Goal: Task Accomplishment & Management: Complete application form

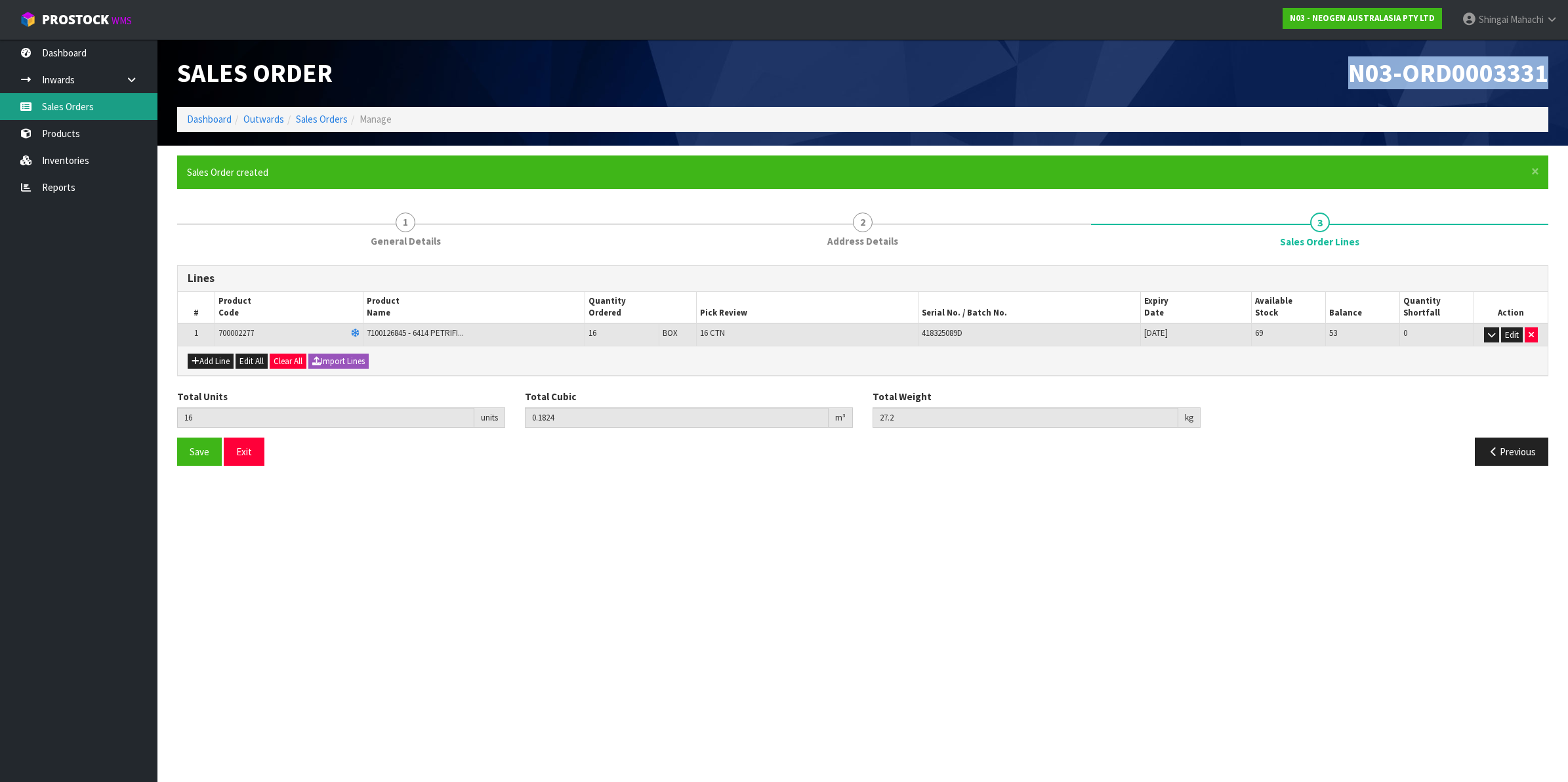
click at [63, 104] on link "Sales Orders" at bounding box center [78, 107] width 158 height 27
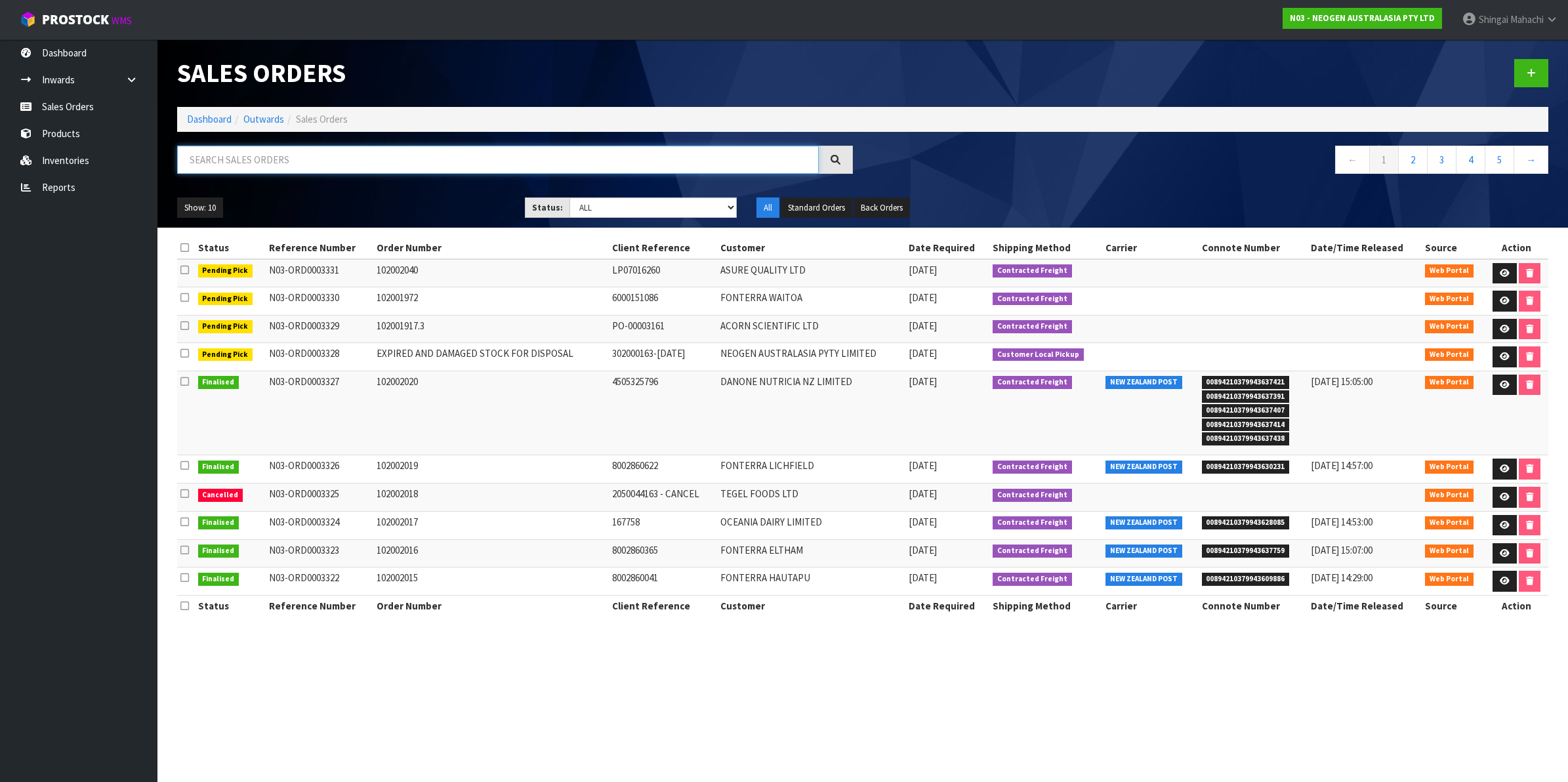
click at [253, 158] on input "text" at bounding box center [498, 160] width 642 height 28
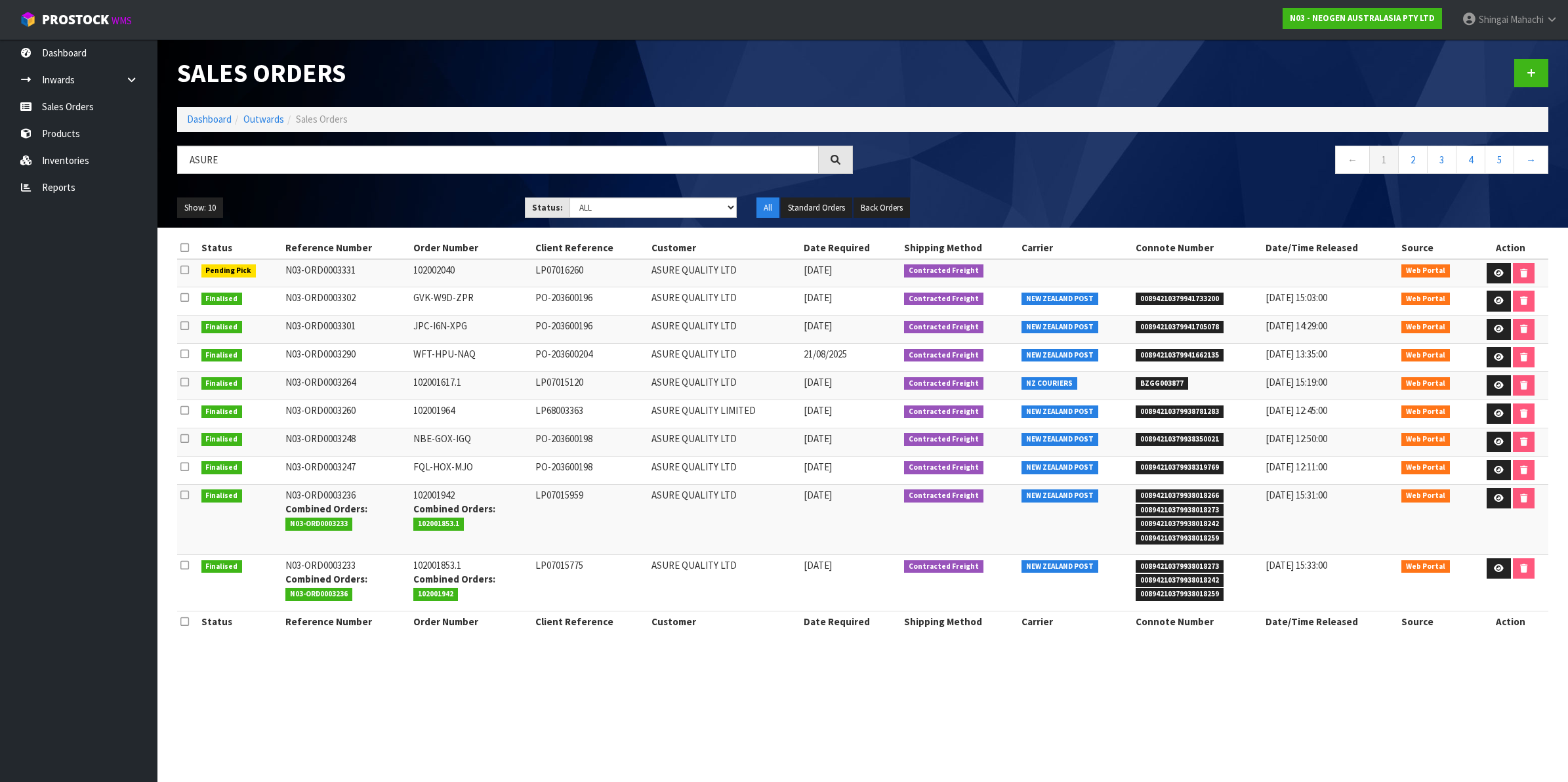
drag, startPoint x: 409, startPoint y: 264, endPoint x: 467, endPoint y: 274, distance: 58.9
click at [467, 274] on td "102002040" at bounding box center [470, 273] width 122 height 28
drag, startPoint x: 405, startPoint y: 382, endPoint x: 463, endPoint y: 385, distance: 58.1
click at [463, 385] on tr "Finalised N03-ORD0003264 102001617.1 LP07015120 ASURE QUALITY LTD [DATE] Contra…" at bounding box center [862, 385] width 1371 height 28
drag, startPoint x: 463, startPoint y: 385, endPoint x: 450, endPoint y: 407, distance: 25.6
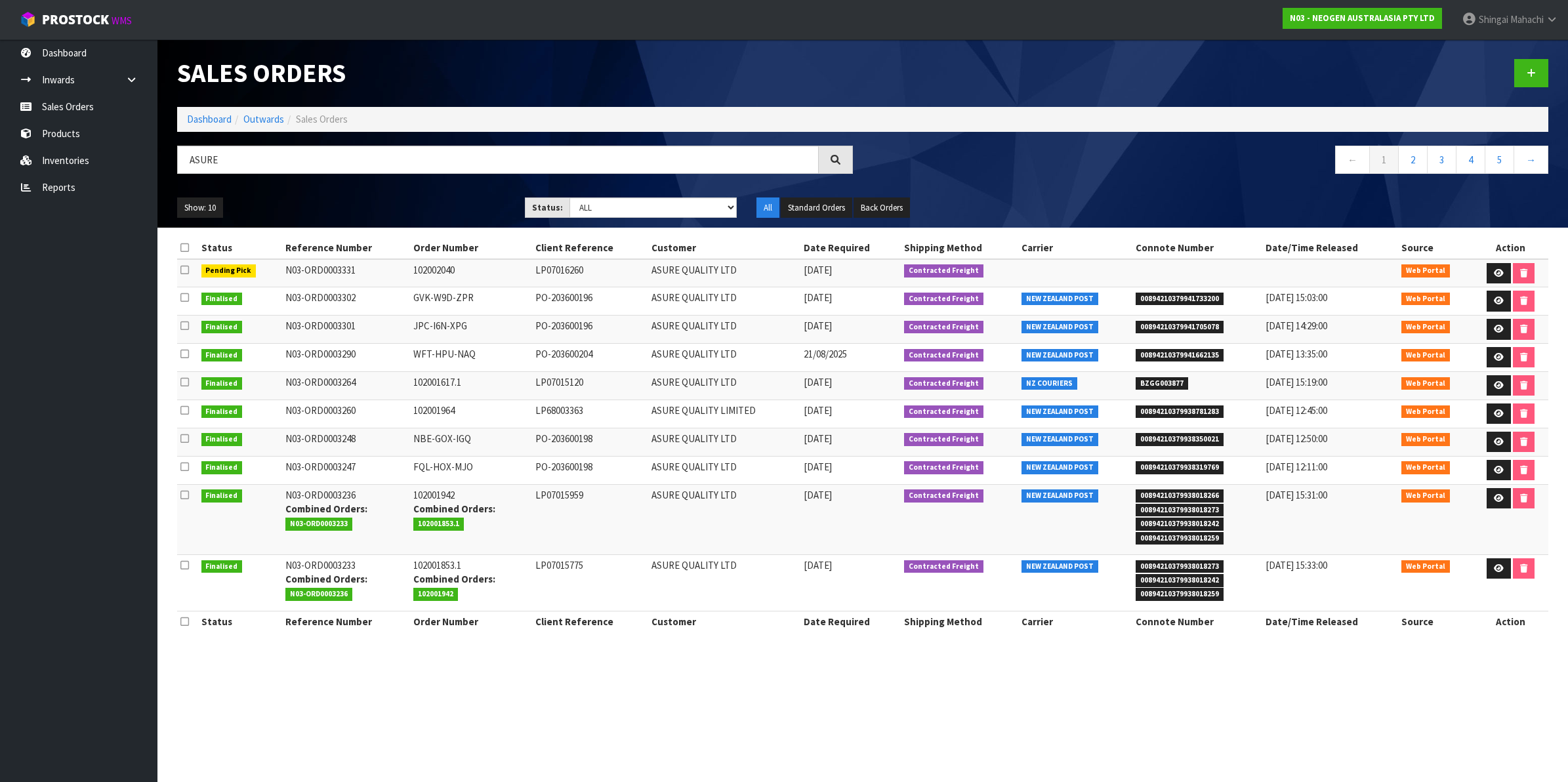
click at [450, 407] on td "102001964" at bounding box center [470, 414] width 122 height 28
drag, startPoint x: 450, startPoint y: 407, endPoint x: 482, endPoint y: 441, distance: 46.7
click at [482, 441] on td "NBE-GOX-IGQ" at bounding box center [470, 442] width 122 height 28
click at [476, 427] on td "102001964" at bounding box center [470, 414] width 122 height 28
drag, startPoint x: 235, startPoint y: 158, endPoint x: 135, endPoint y: 161, distance: 100.0
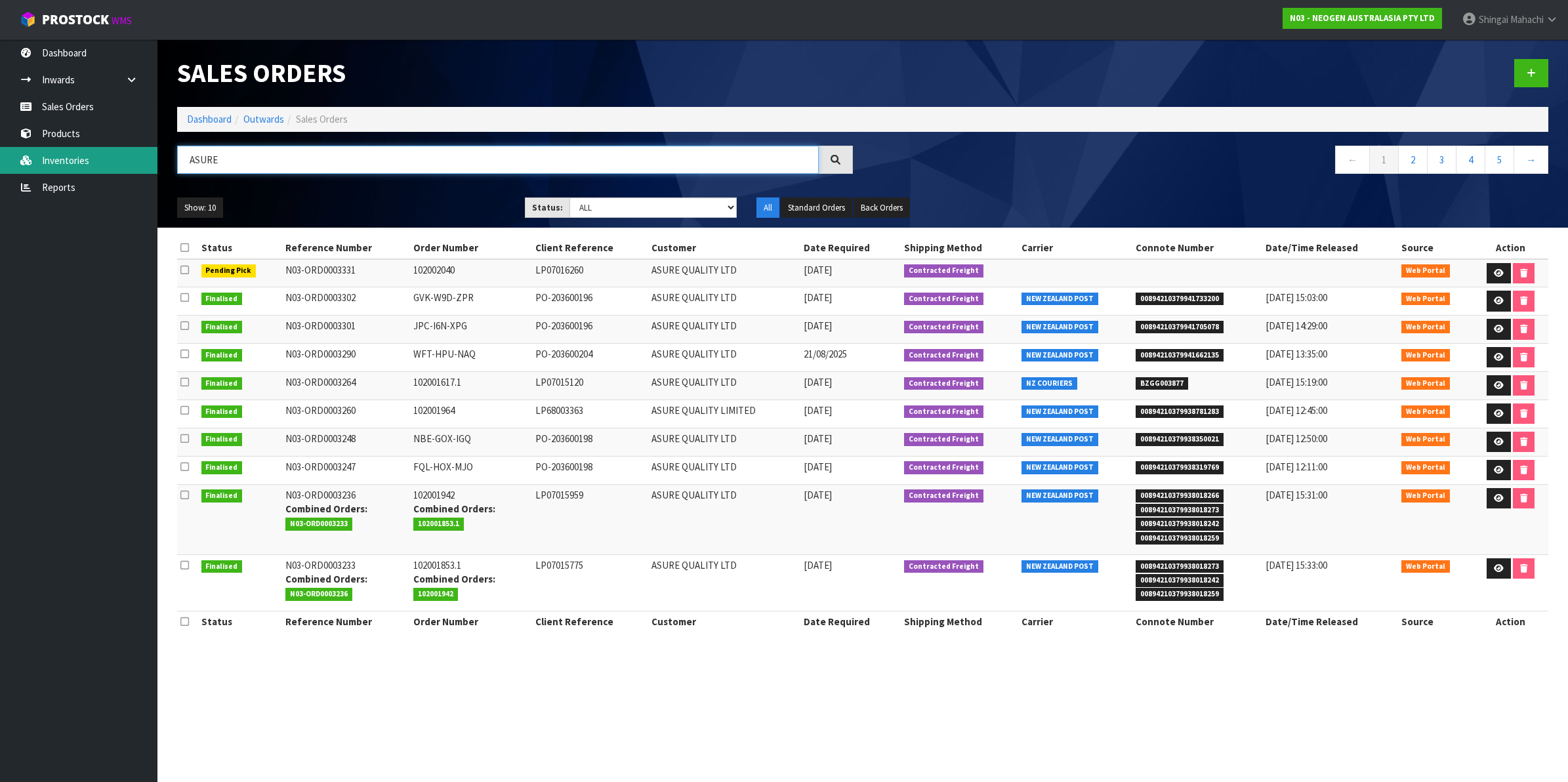
click at [135, 161] on body "Toggle navigation ProStock WMS N03 - NEOGEN AUSTRALASIA PTY LTD [PERSON_NAME] L…" at bounding box center [784, 391] width 1568 height 782
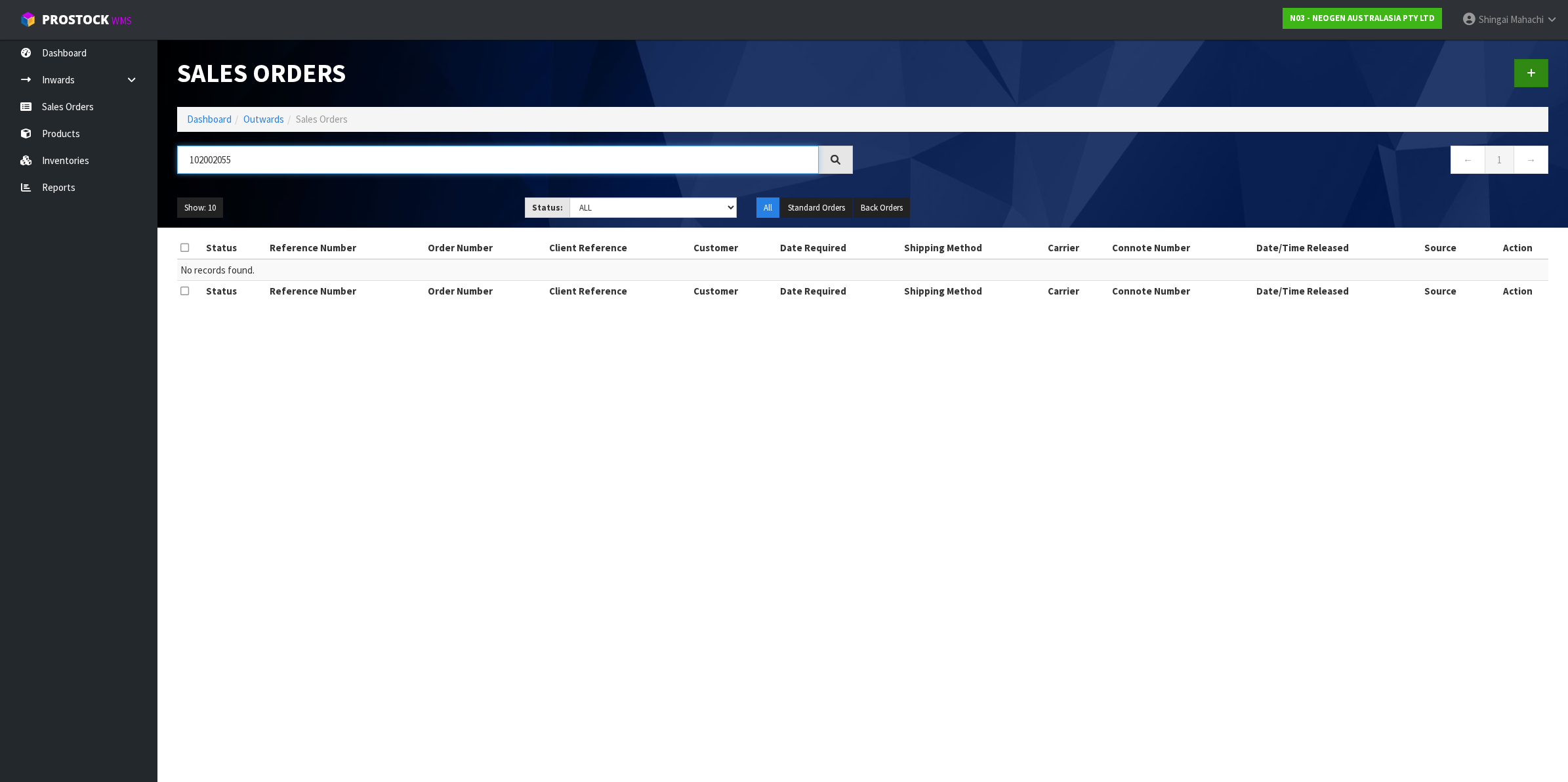
type input "102002055"
click at [1532, 74] on icon at bounding box center [1531, 73] width 9 height 10
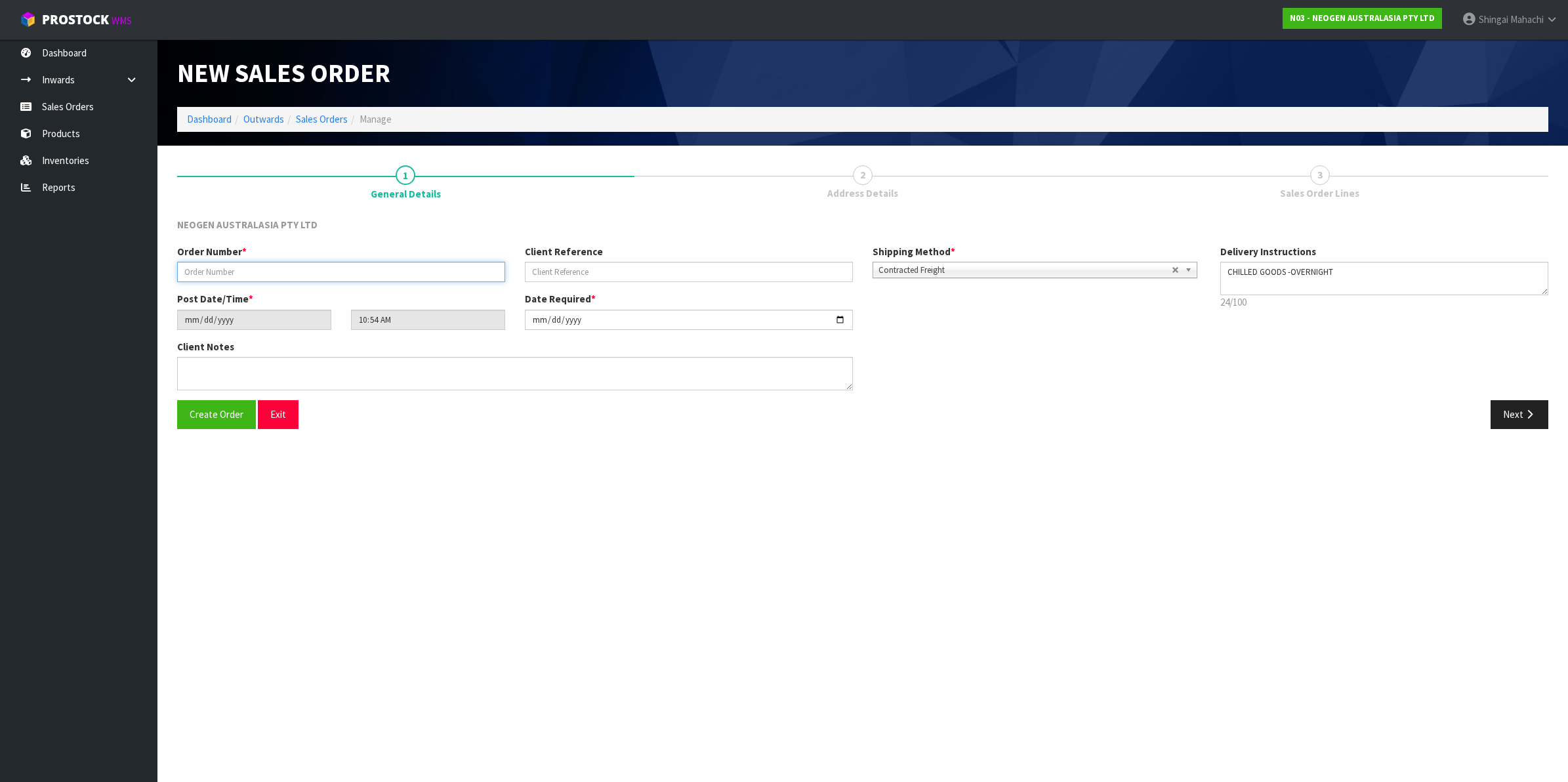
click at [225, 277] on input "text" at bounding box center [341, 272] width 328 height 20
type input "102002055"
click at [569, 269] on input "text" at bounding box center [689, 272] width 328 height 20
paste input "LP68003413"
type input "LP68003413"
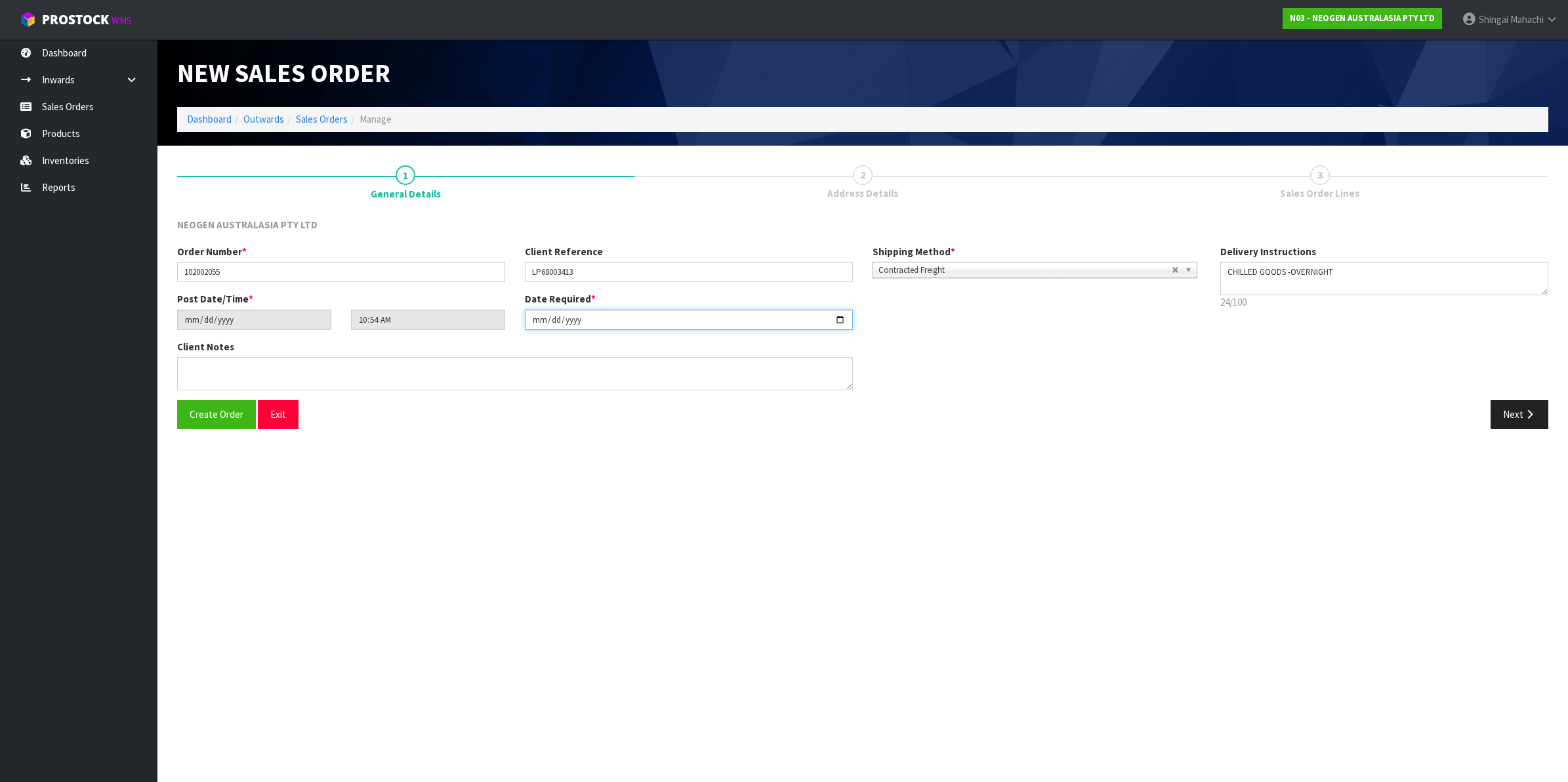
click at [838, 320] on input "[DATE]" at bounding box center [689, 320] width 328 height 20
type input "[DATE]"
click at [1525, 411] on icon "button" at bounding box center [1530, 414] width 13 height 10
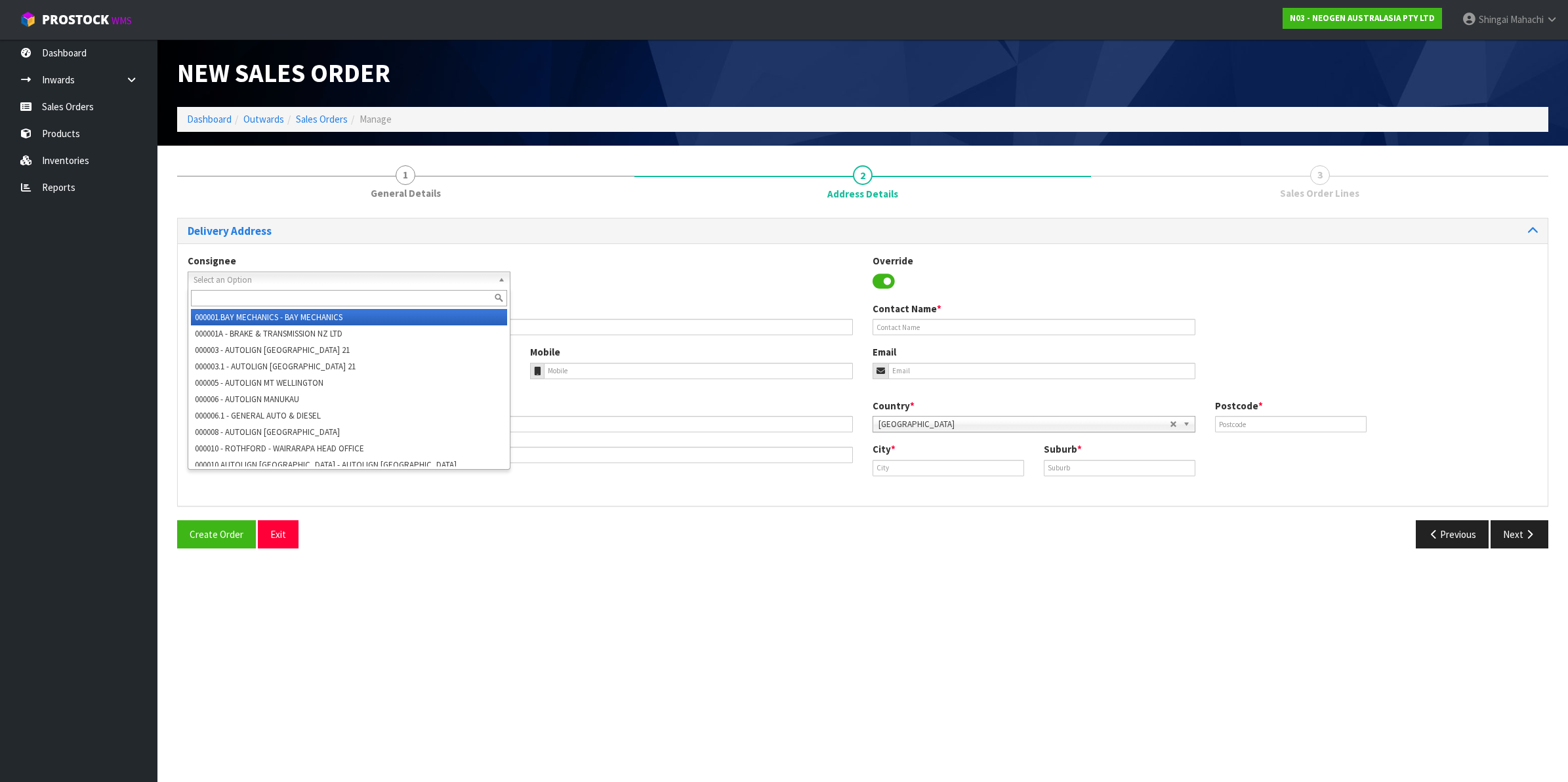
click at [212, 274] on span "Select an Option" at bounding box center [343, 280] width 299 height 16
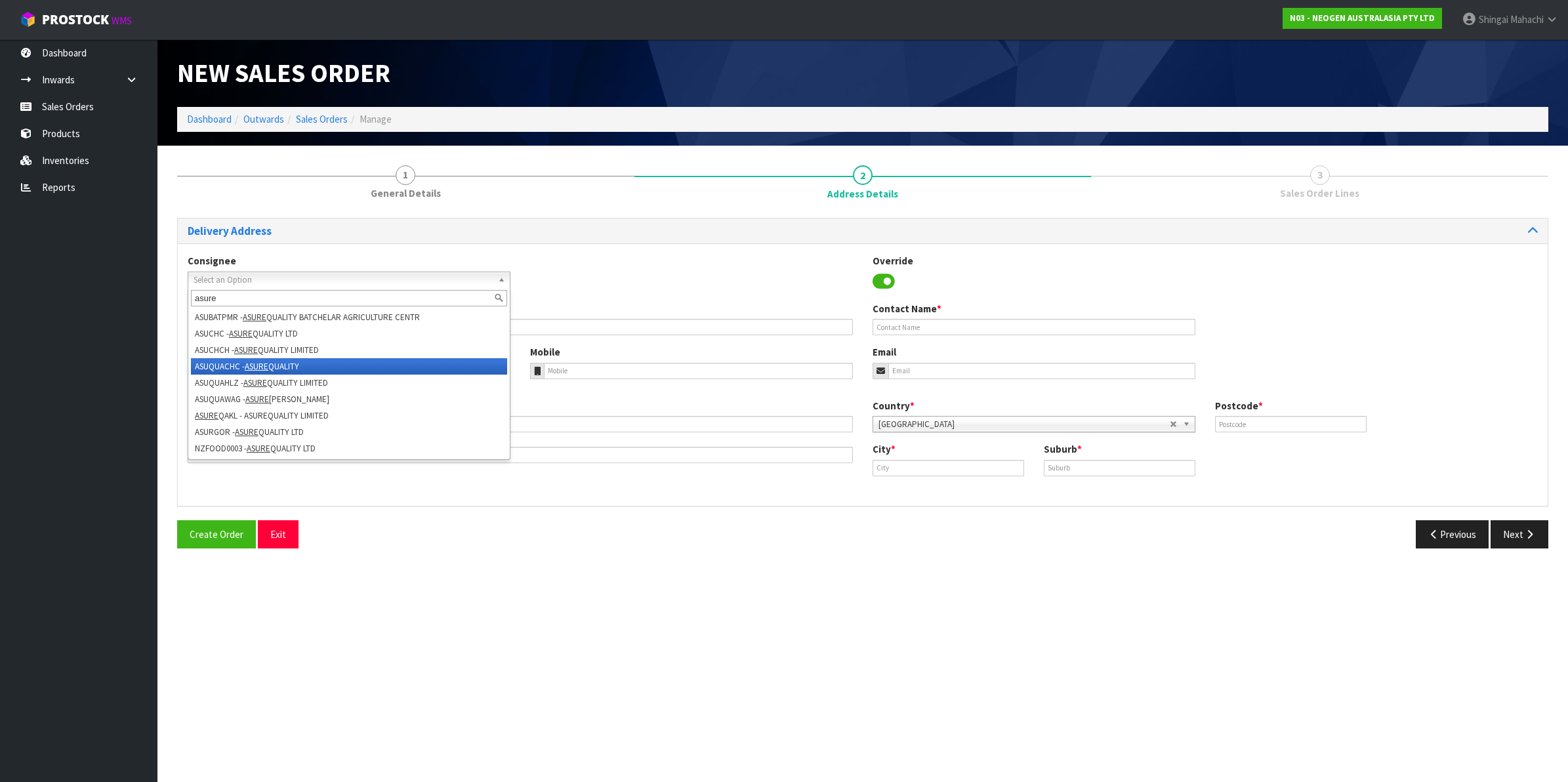
type input "asure"
click at [258, 363] on em "ASURE" at bounding box center [257, 366] width 24 height 11
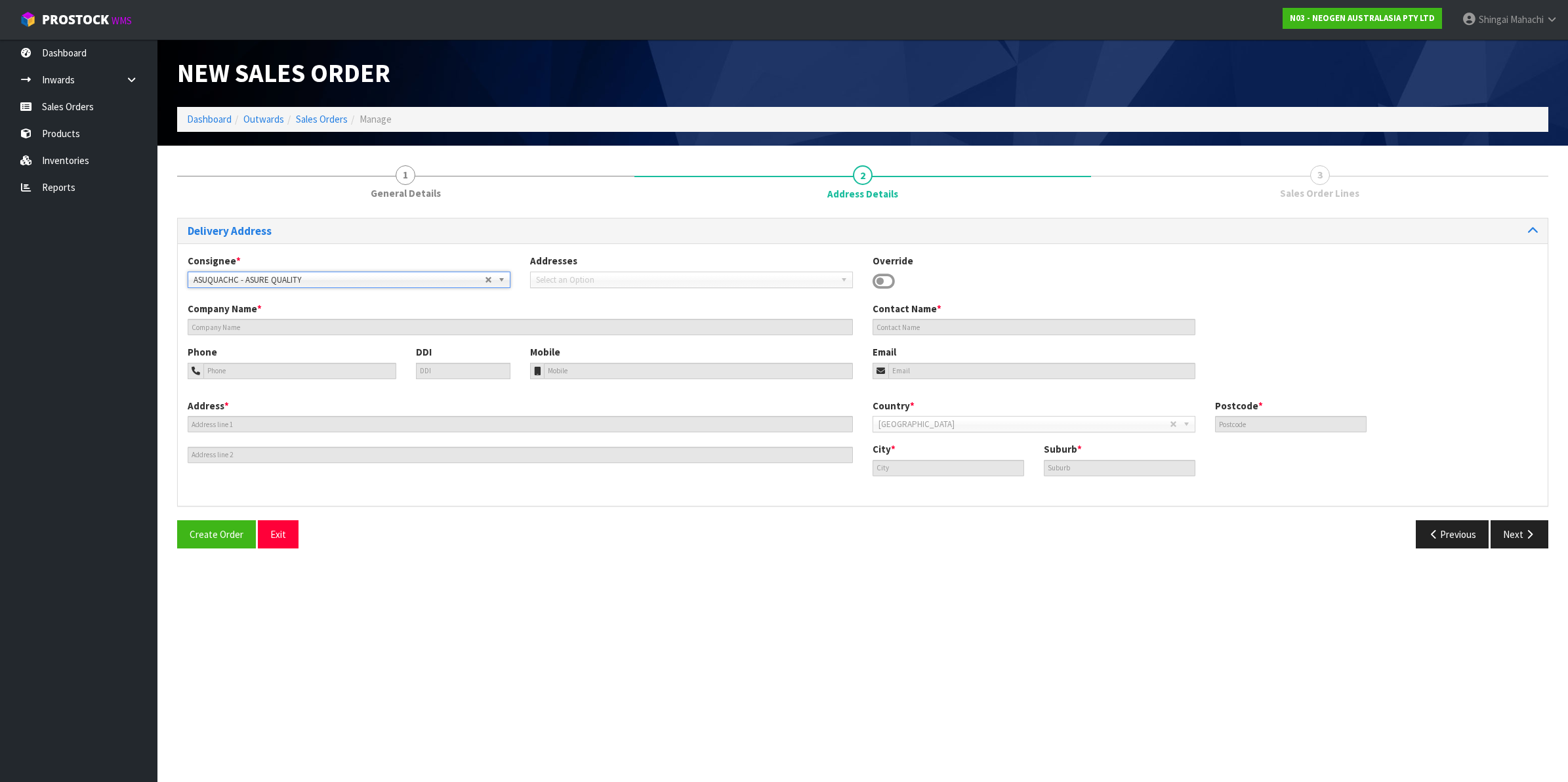
type input "[STREET_ADDRESS][PERSON_NAME]"
type input "8053"
type input "[GEOGRAPHIC_DATA]"
type input "[PERSON_NAME]"
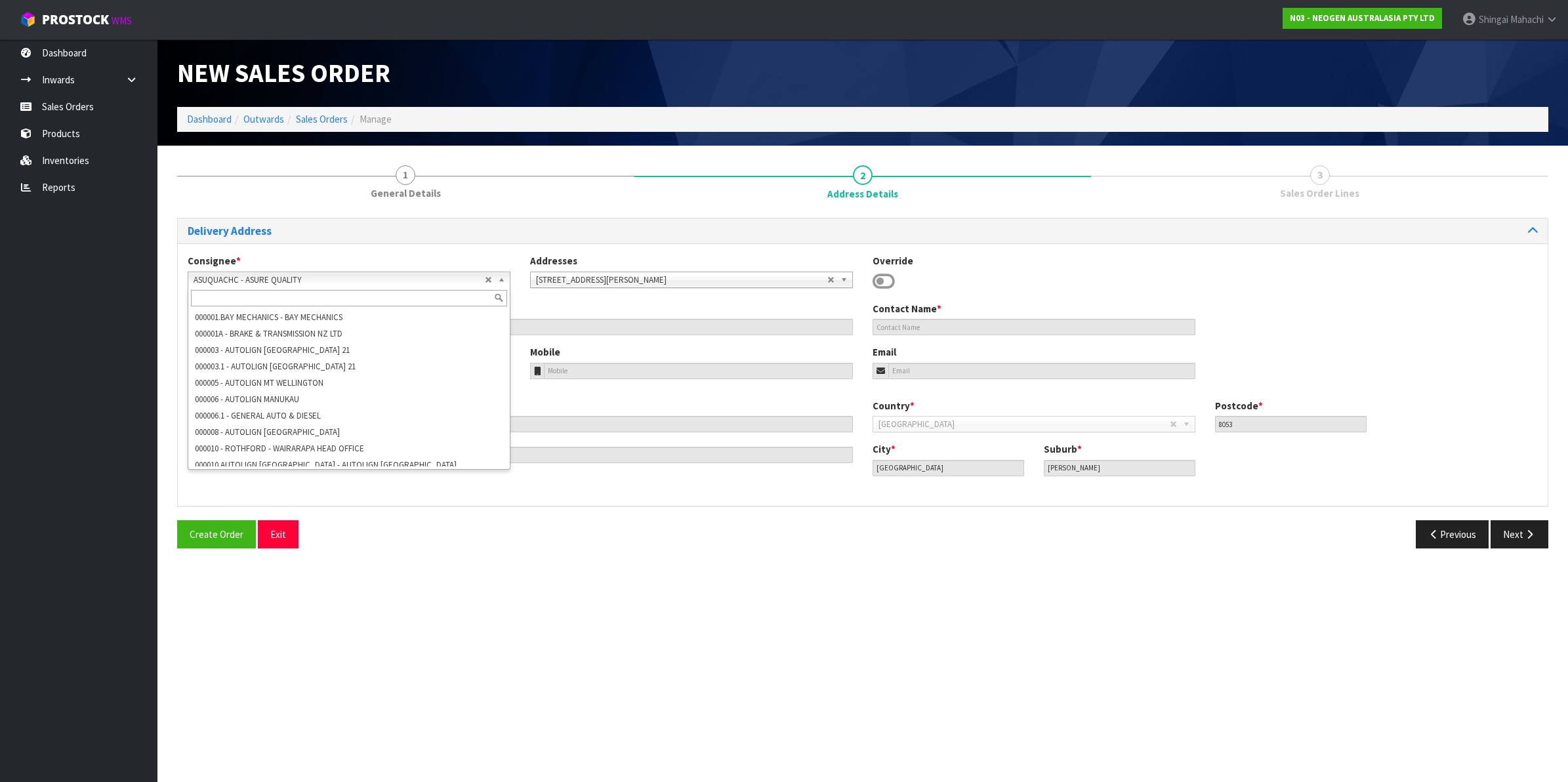
scroll to position [14339, 0]
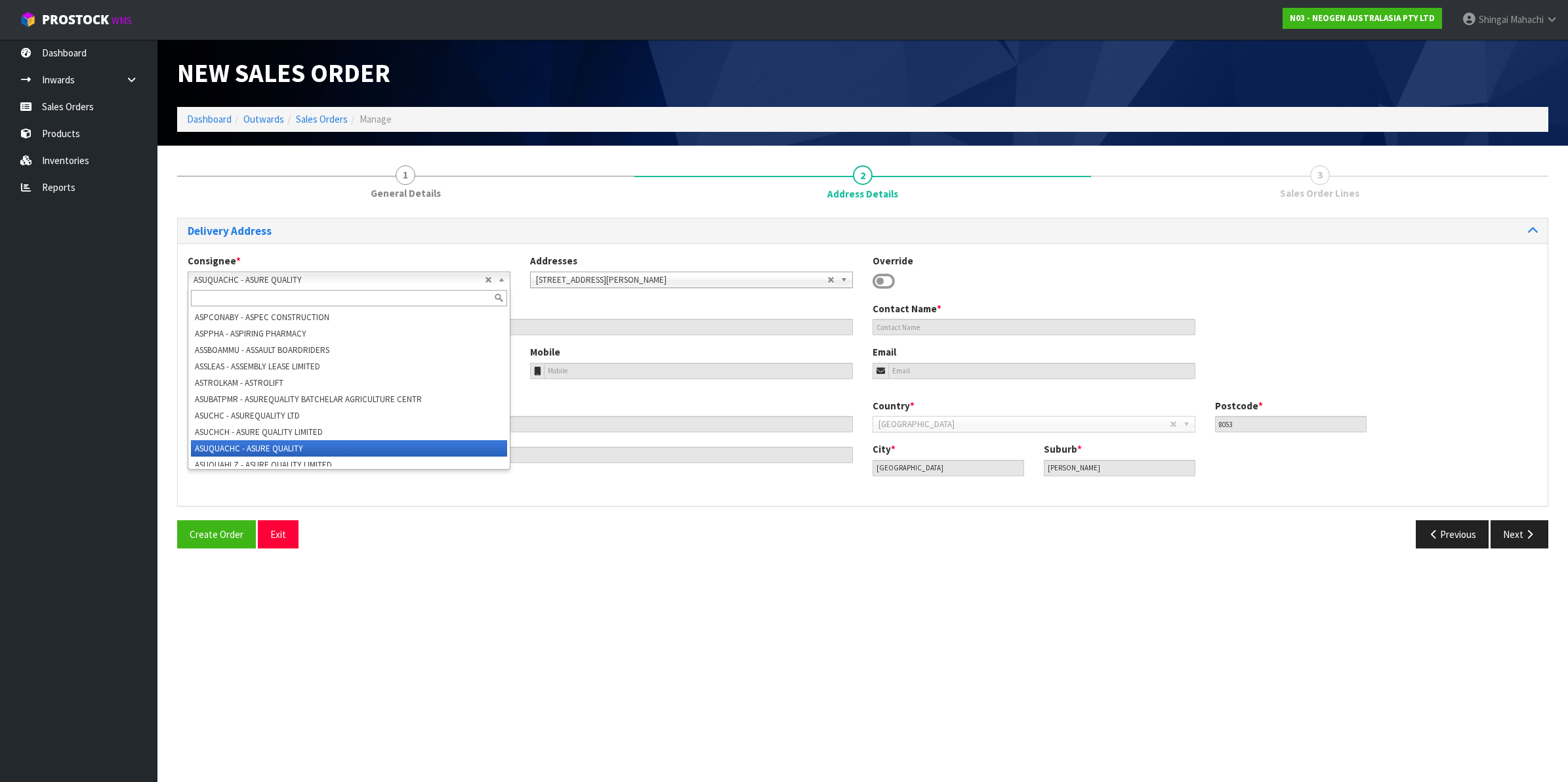
click at [500, 280] on b at bounding box center [504, 280] width 12 height 15
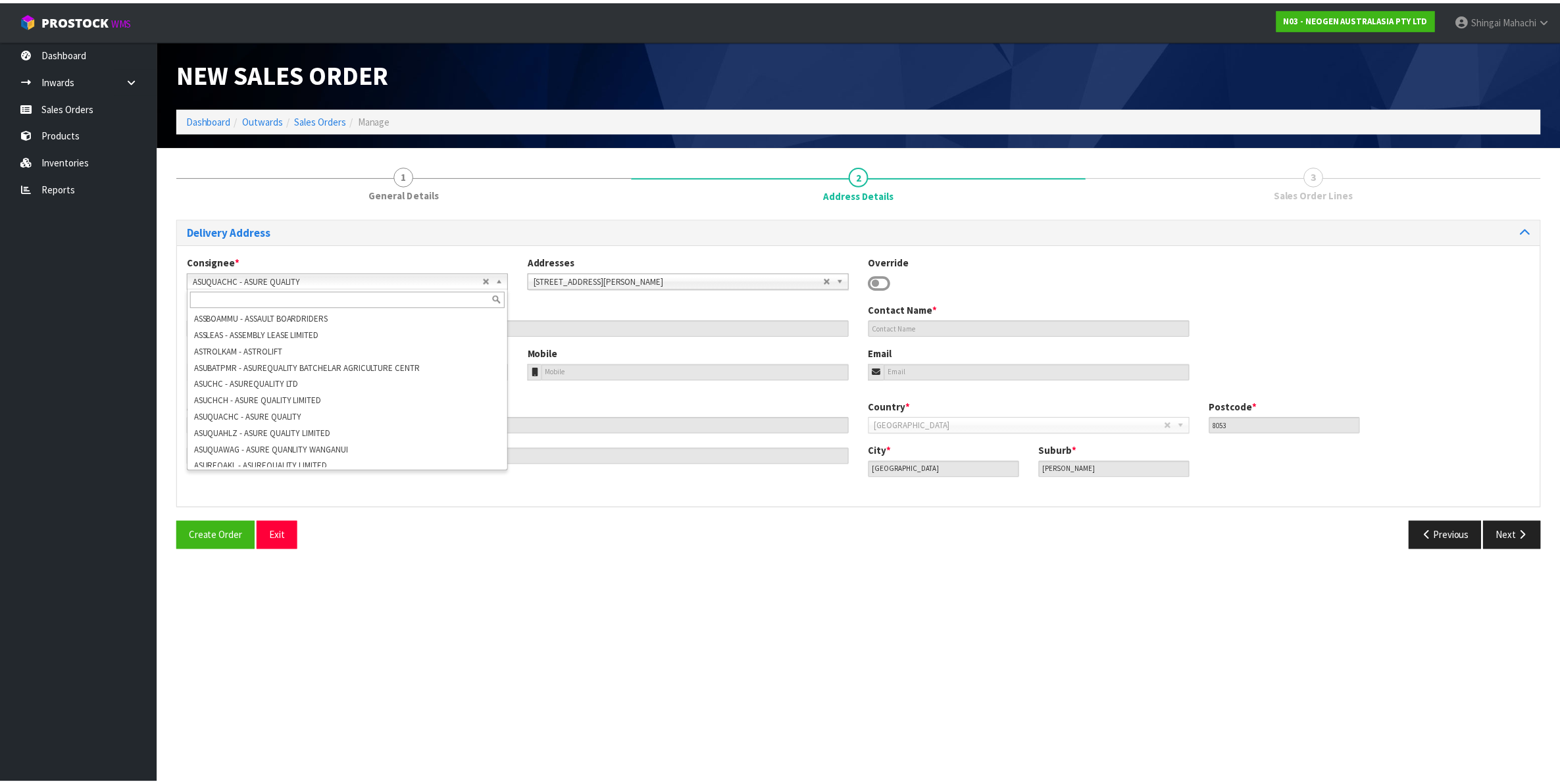
scroll to position [14441, 0]
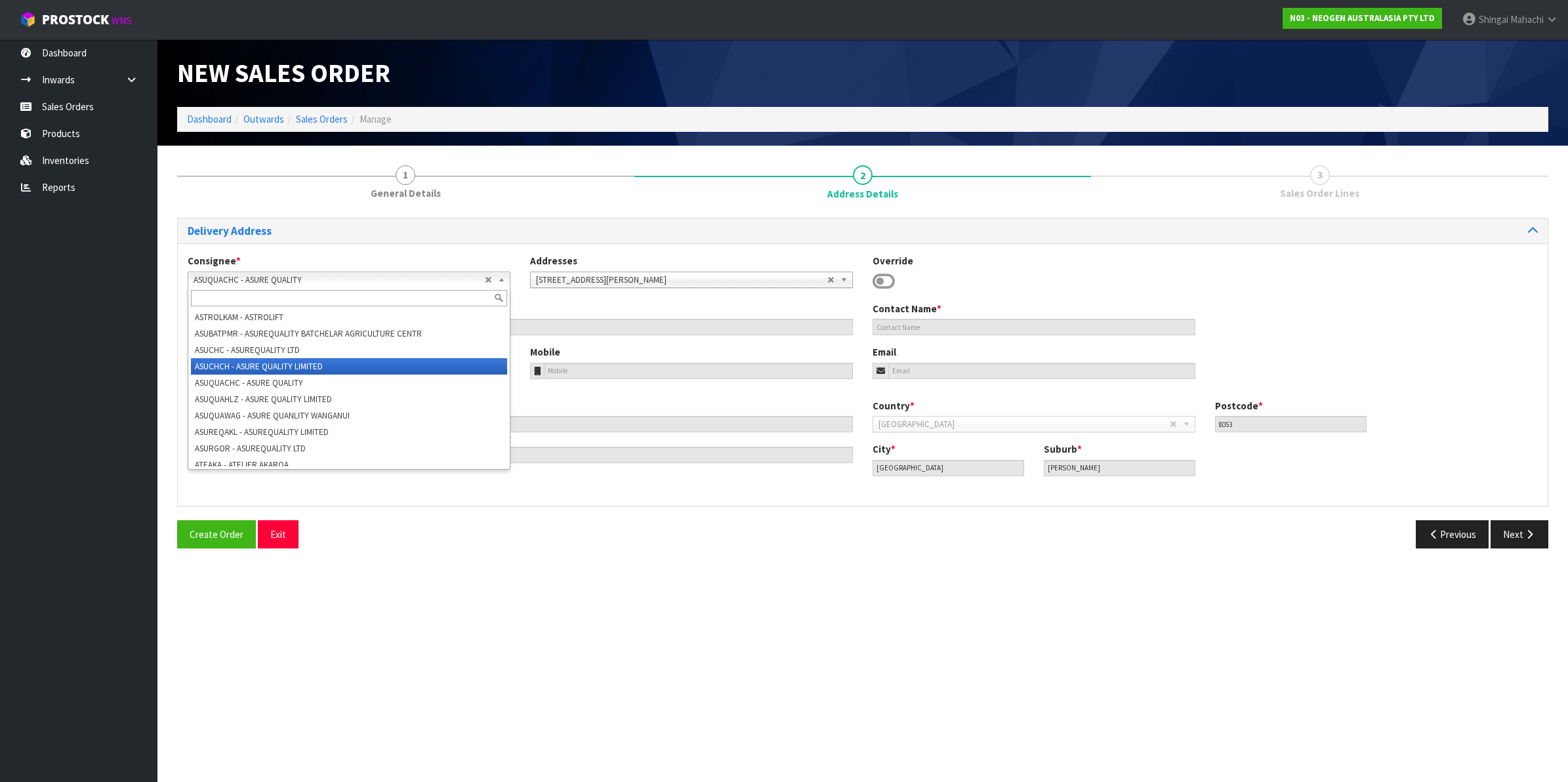
click at [270, 374] on li "ASUCHCH - ASURE QUALITY LIMITED" at bounding box center [349, 366] width 317 height 16
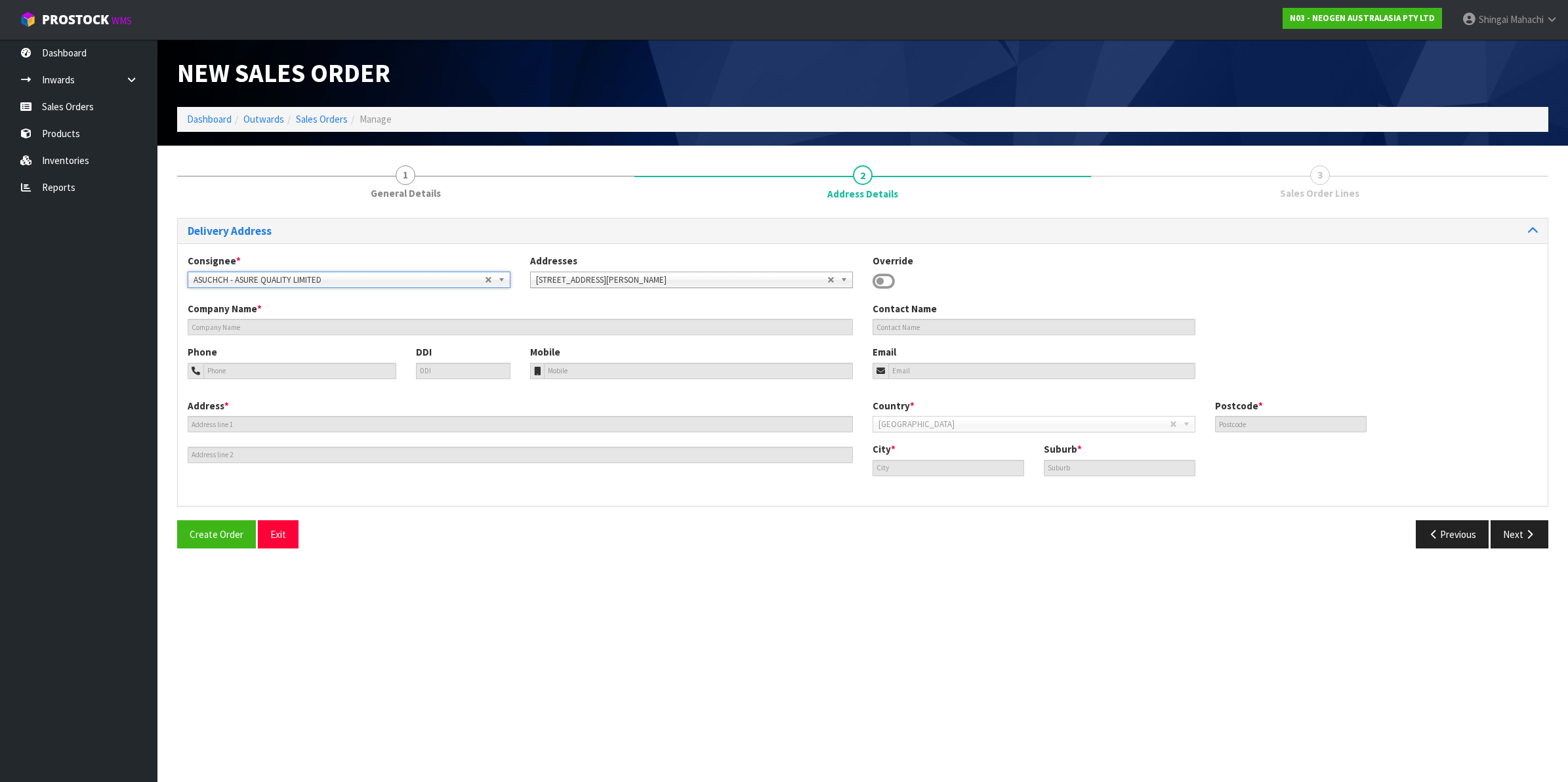
type input "ASURE QUALITY LIMITED"
type input "[STREET_ADDRESS][PERSON_NAME]"
type input "8140"
type input "[GEOGRAPHIC_DATA]"
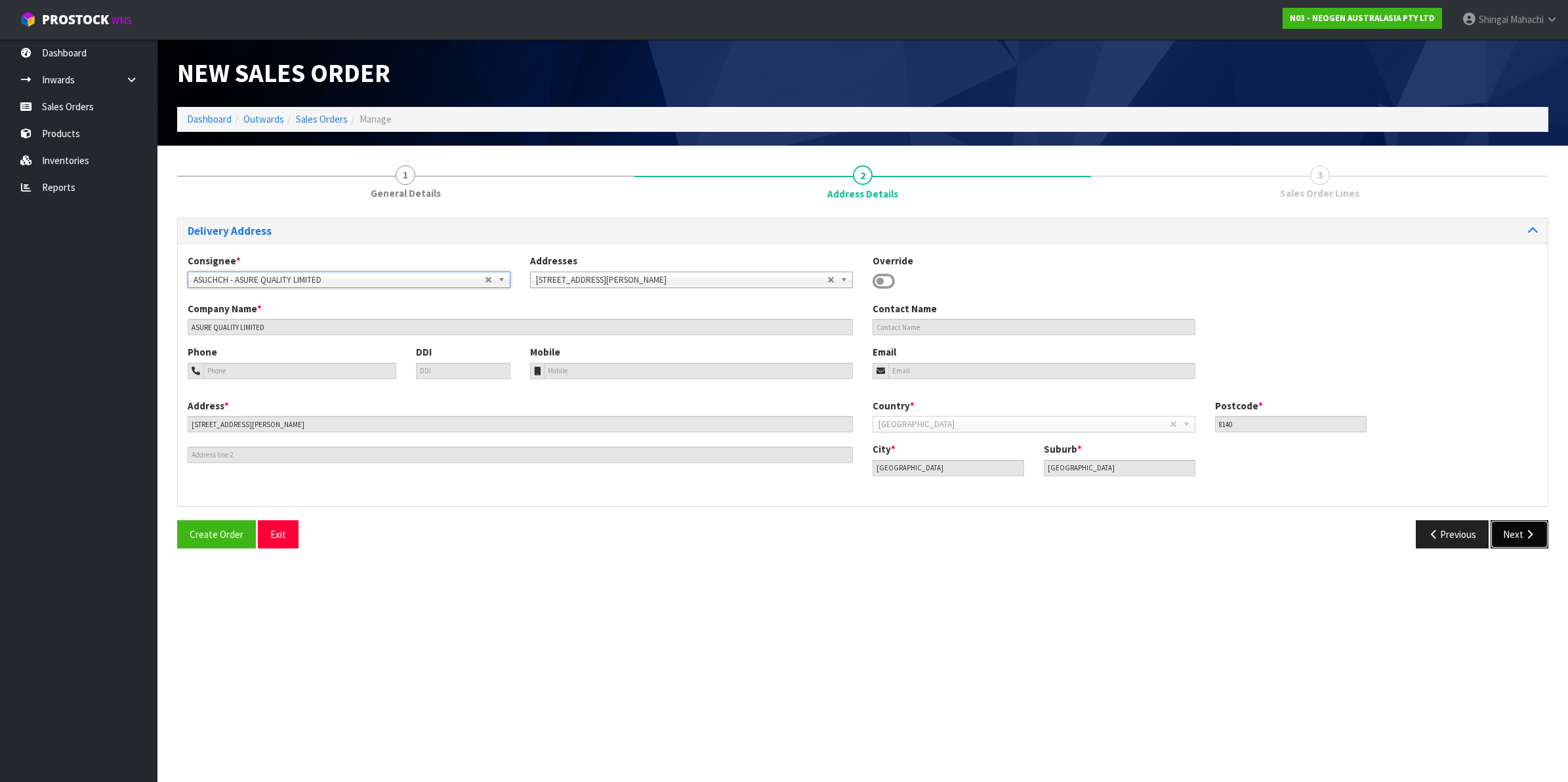
click at [1522, 533] on button "Next" at bounding box center [1519, 534] width 58 height 28
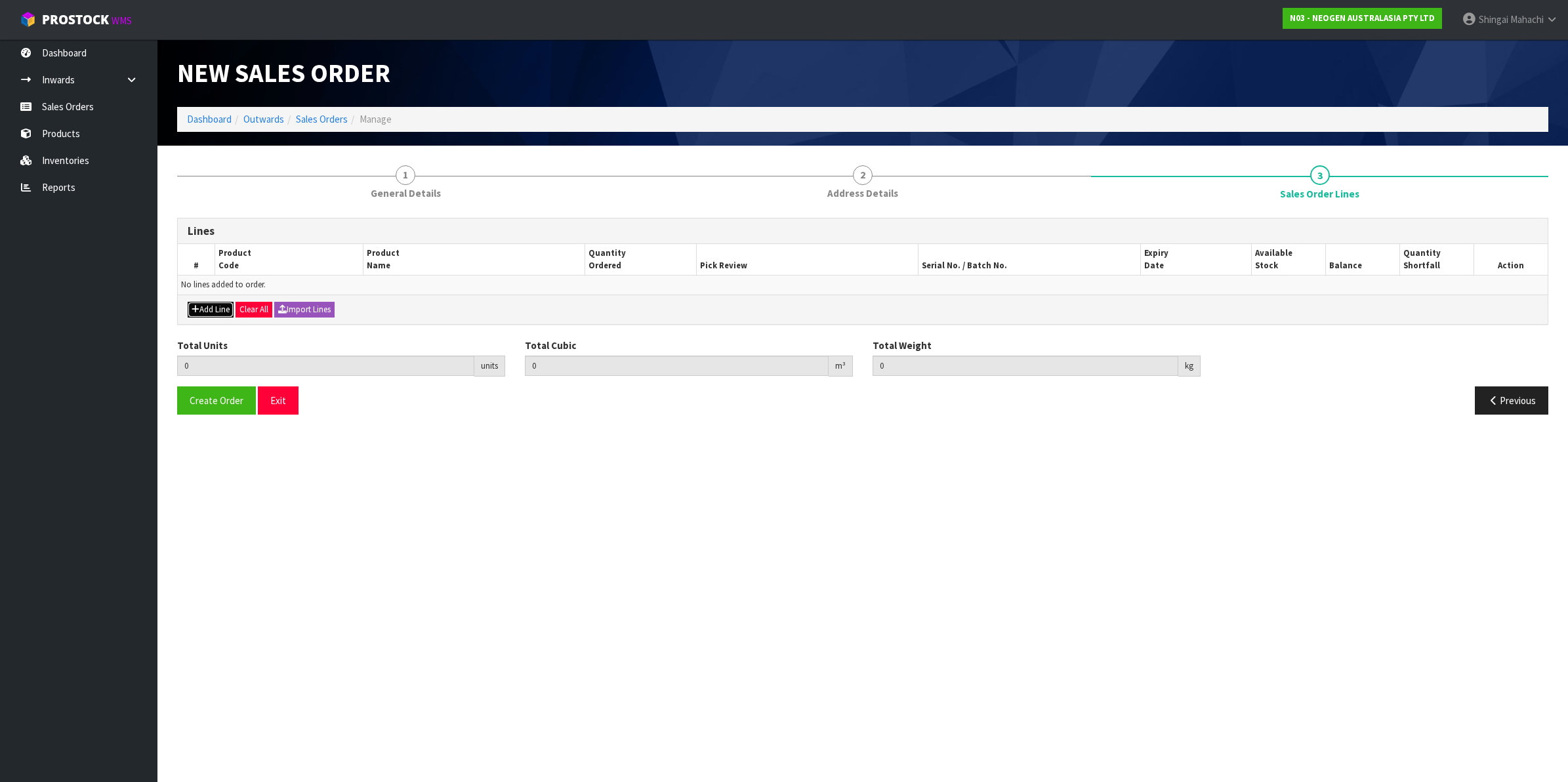
click at [203, 306] on button "Add Line" at bounding box center [211, 309] width 46 height 16
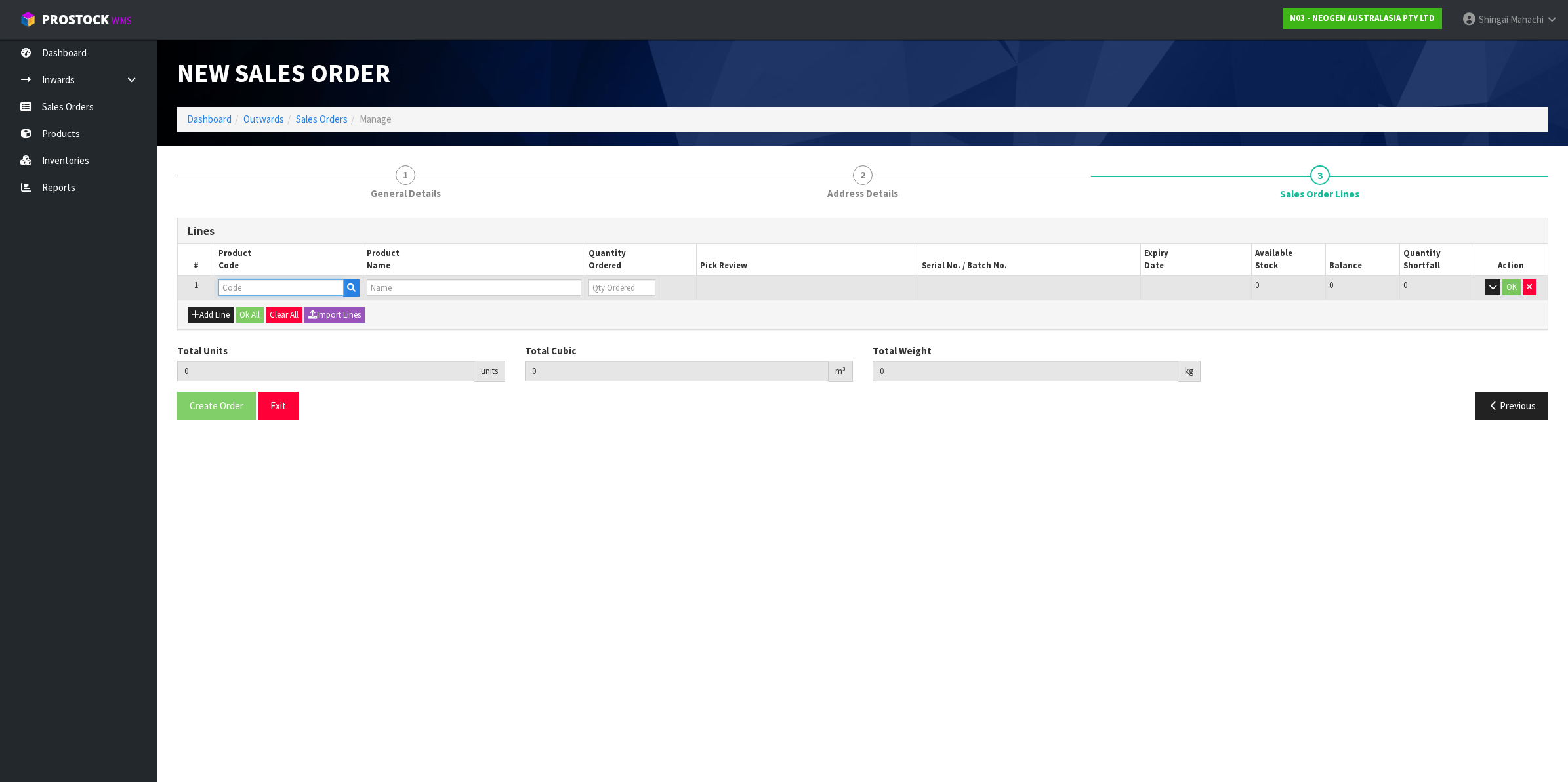
click at [263, 286] on input "text" at bounding box center [280, 288] width 125 height 16
click at [266, 289] on input "text" at bounding box center [280, 288] width 125 height 16
paste input "700002277"
type input "700002277"
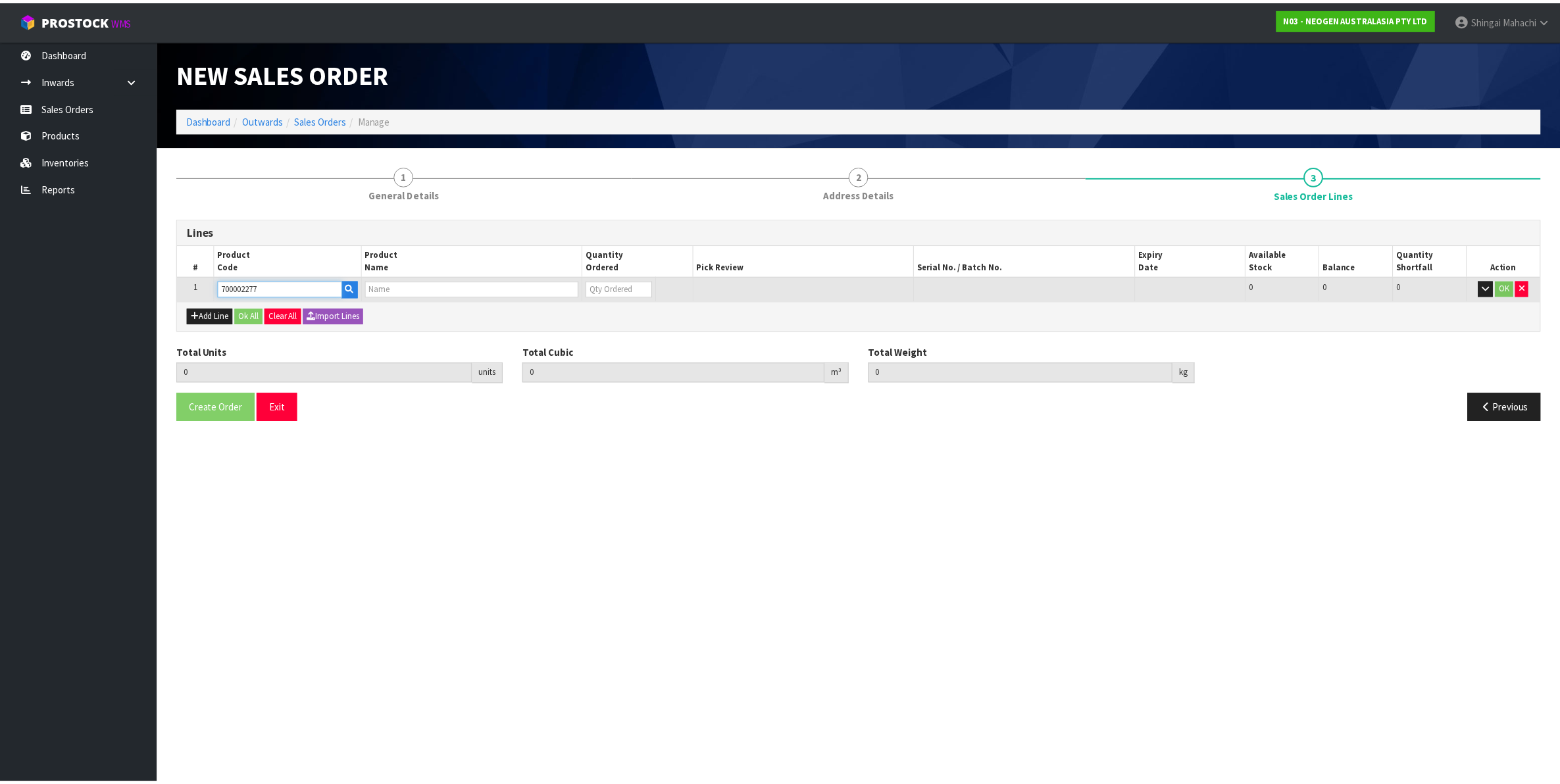
type input "0.000000"
type input "0.000"
type input "7100126845 - 6414 PETRIFILM ECOLI/COLI CT PLT 500C PL"
type input "0"
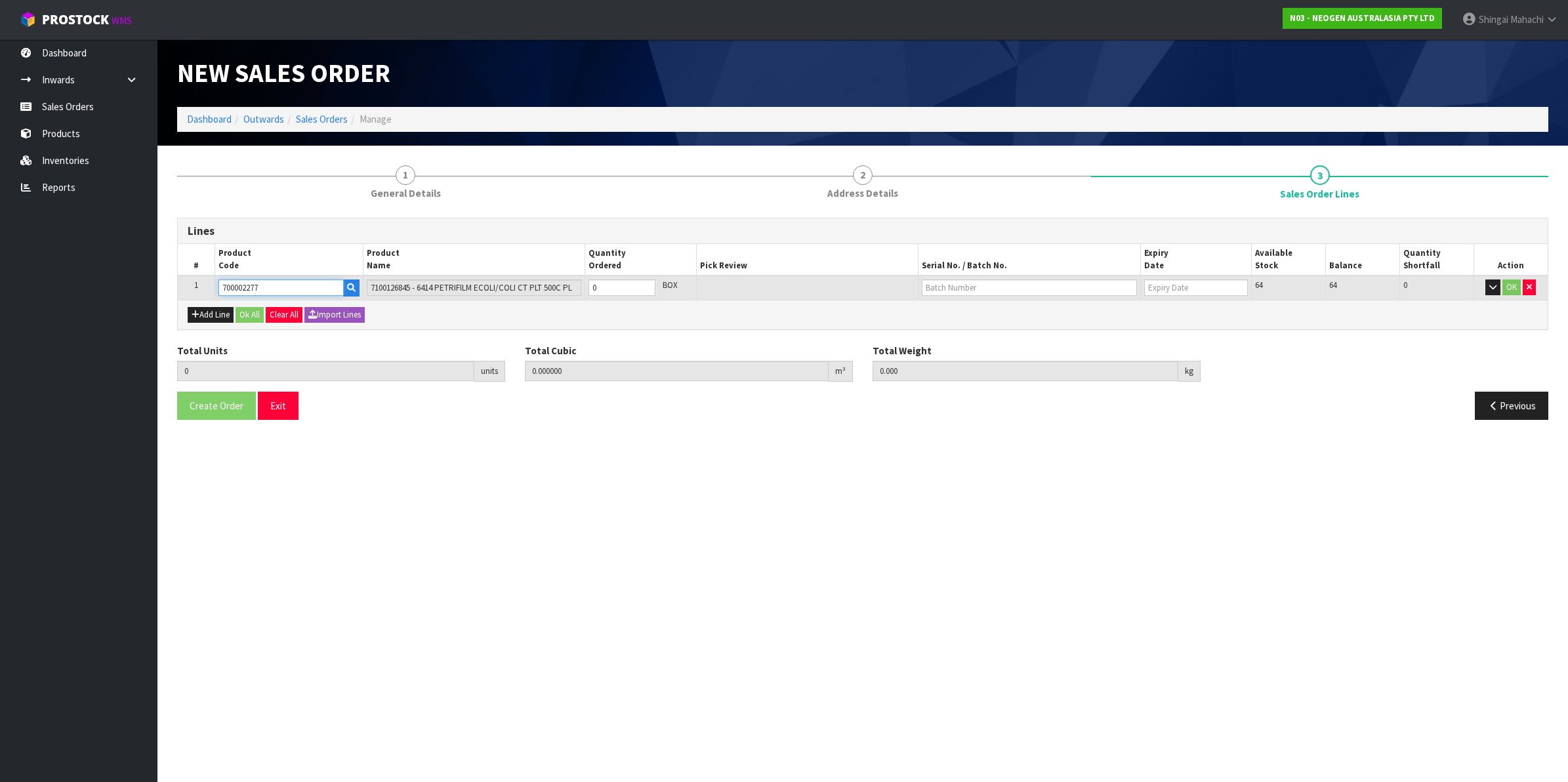
type input "700002277"
click at [545, 289] on tr "1 700002277 7100126845 - 6414 PETRIFILM ECOLI/COLI CT PLT 500C PL 0 BOX 64 64 0…" at bounding box center [862, 288] width 1370 height 24
type input "1"
type input "0.0114"
type input "1.7"
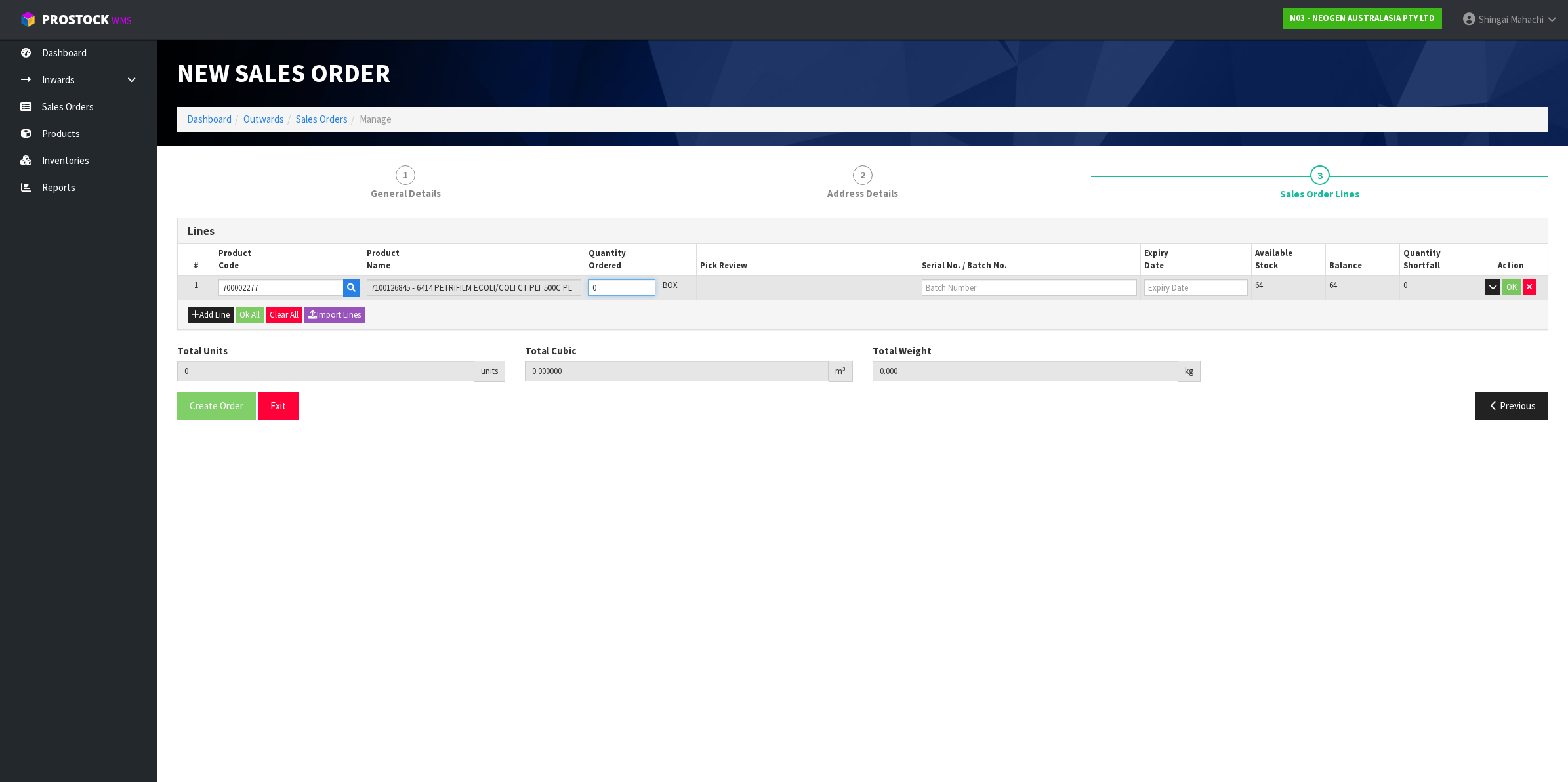
type input "1"
type input "10"
type input "0.114"
type input "17"
type input "10"
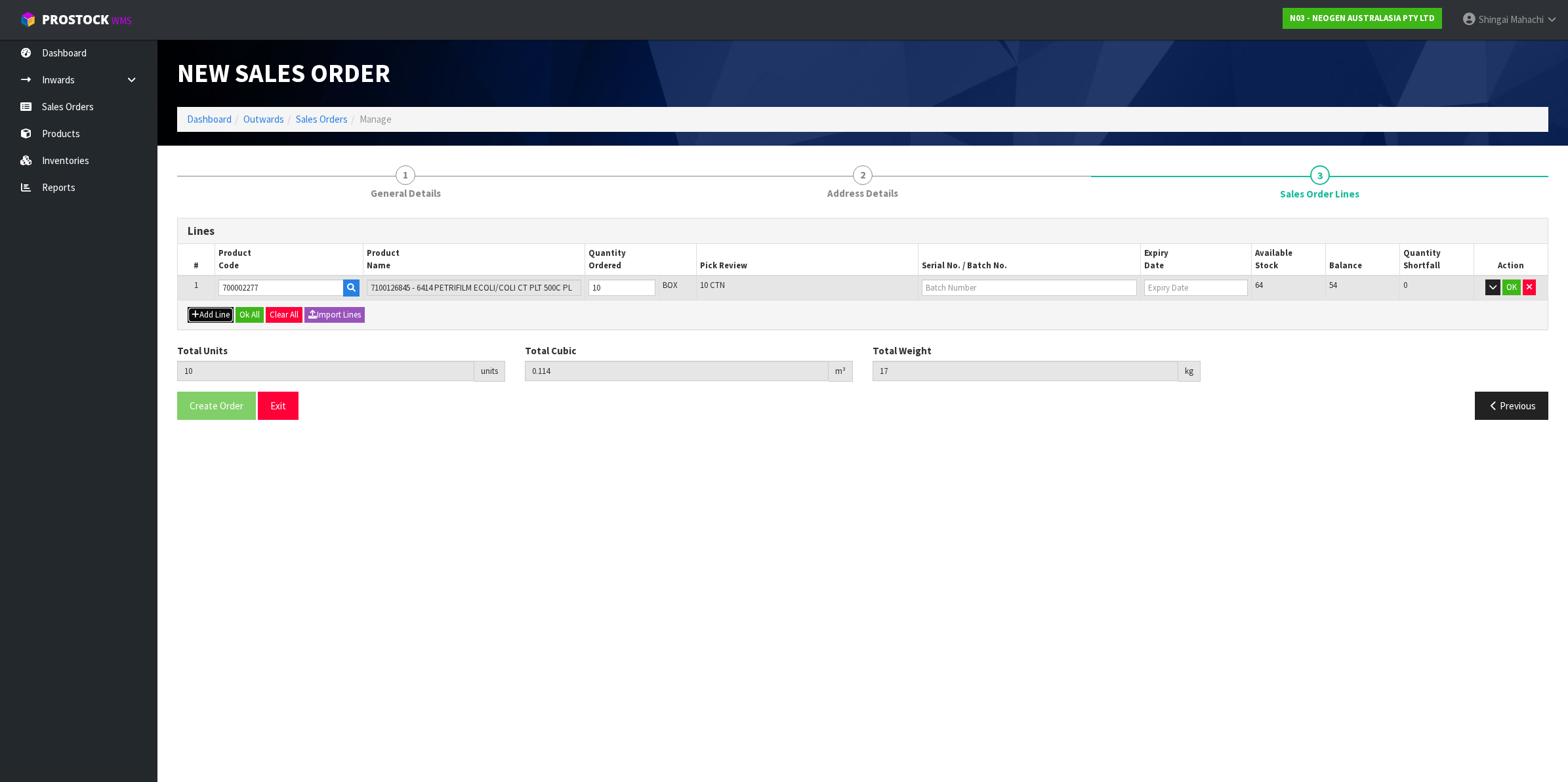
click at [214, 314] on button "Add Line" at bounding box center [211, 314] width 46 height 16
type input "0"
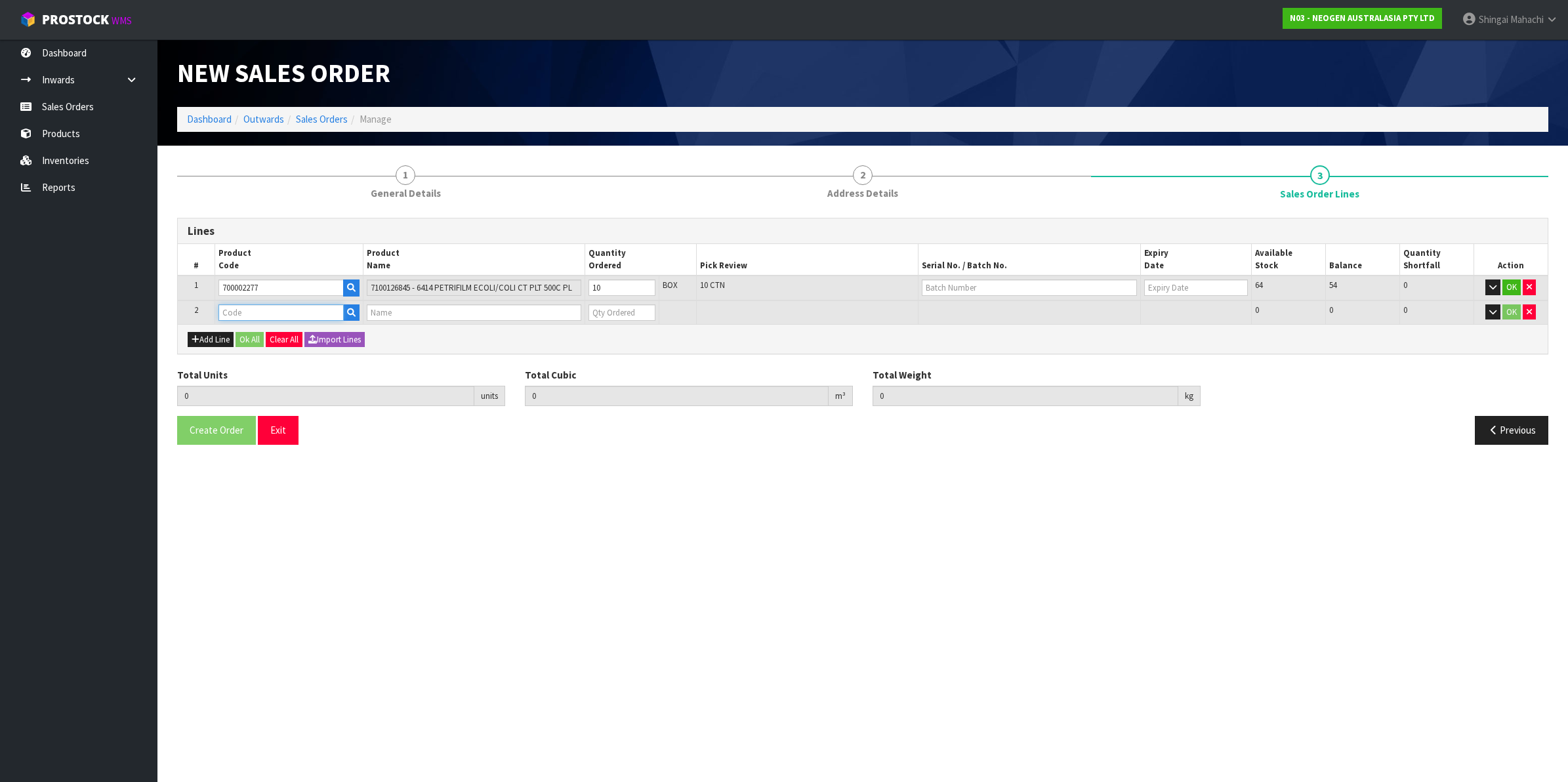
click at [243, 306] on input "text" at bounding box center [280, 313] width 125 height 16
paste input "700002277"
type input "700002277"
type input "10"
type input "0.114"
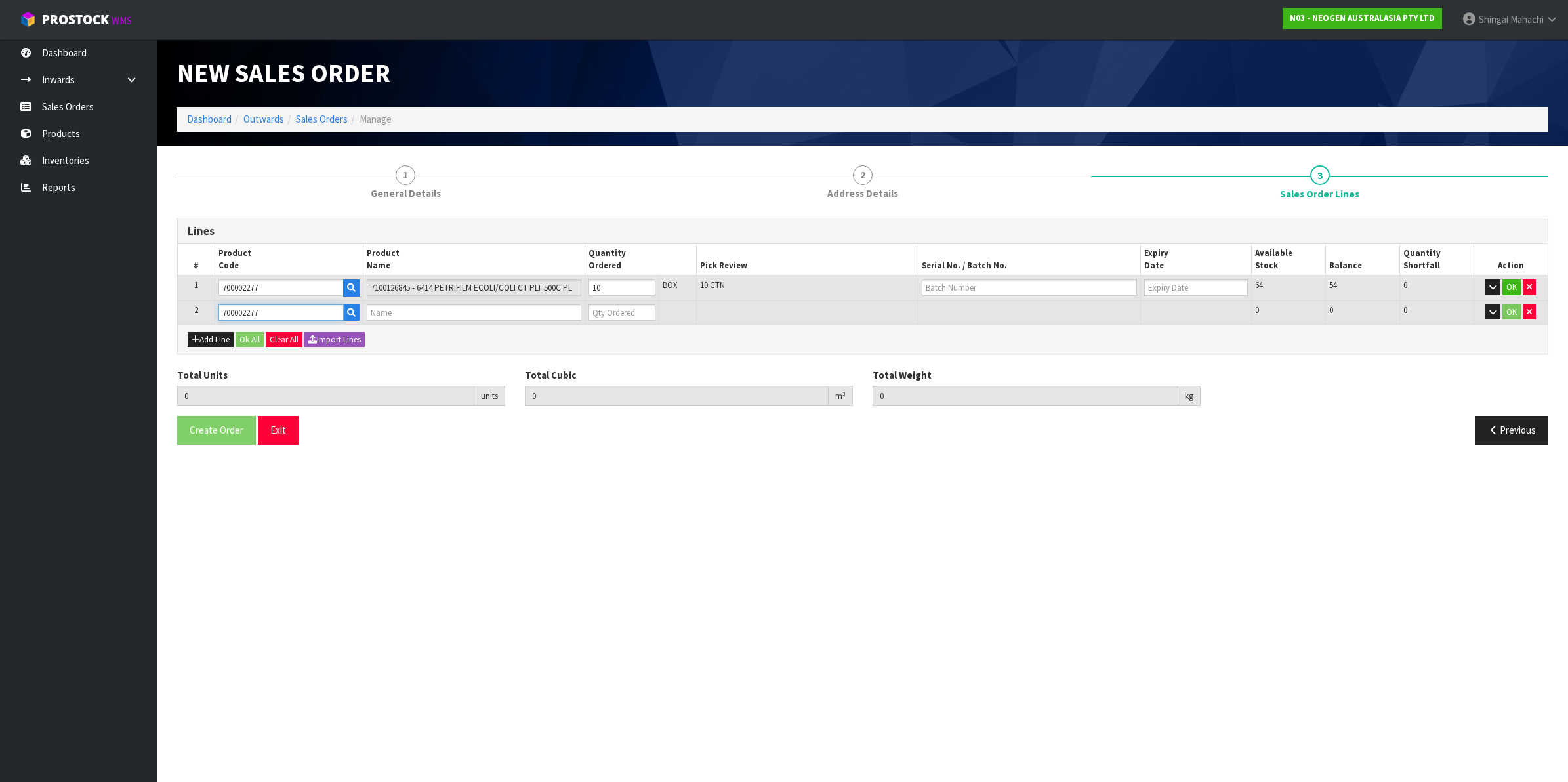
type input "17"
type input "7100126845 - 6414 PETRIFILM ECOLI/COLI CT PLT 500C PL"
type input "0"
type input "700002277"
drag, startPoint x: 608, startPoint y: 284, endPoint x: 581, endPoint y: 303, distance: 33.0
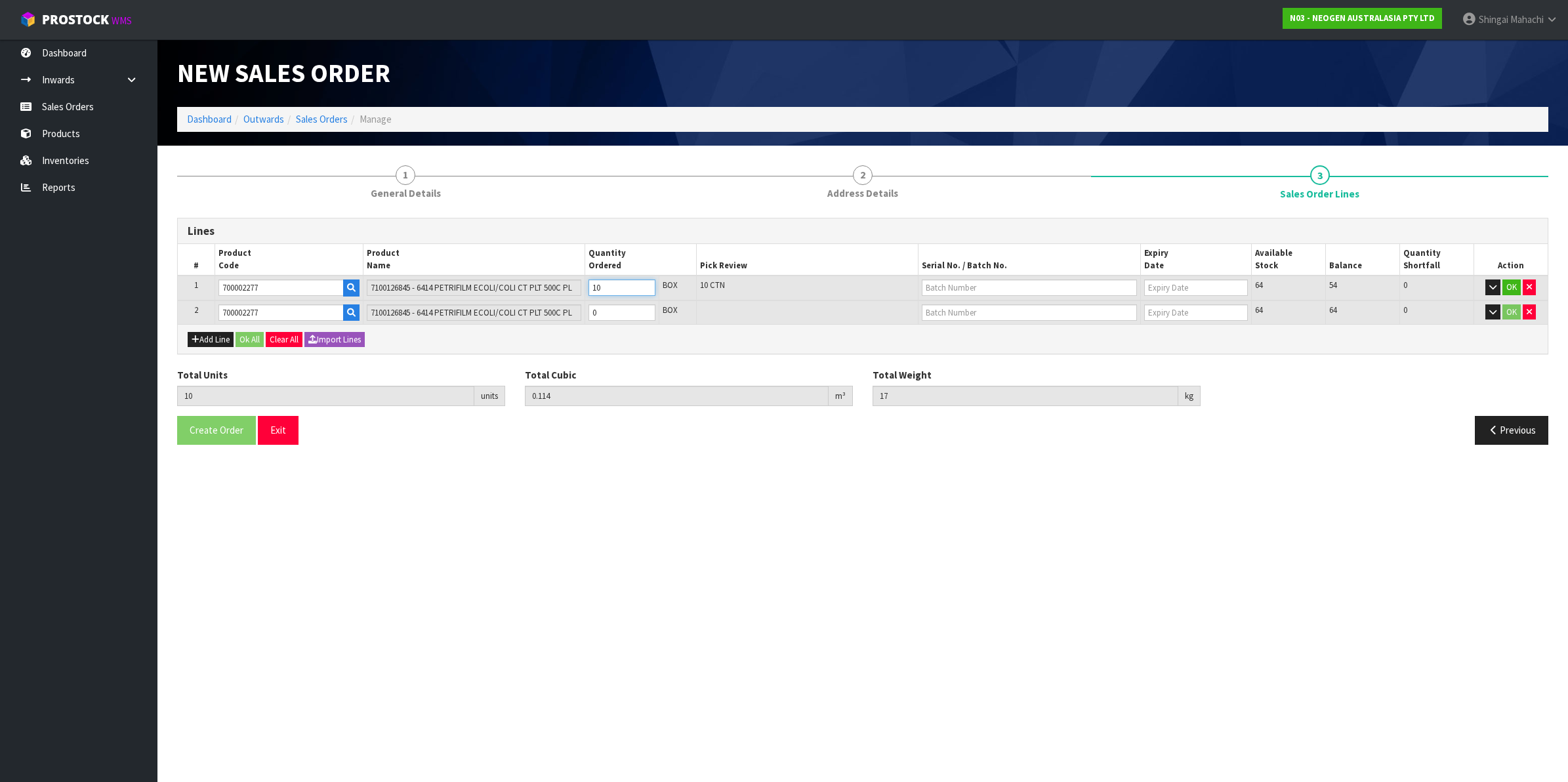
click at [586, 294] on td "10" at bounding box center [622, 289] width 74 height 25
type input "6"
type input "0.0684"
type input "10.2"
type input "6"
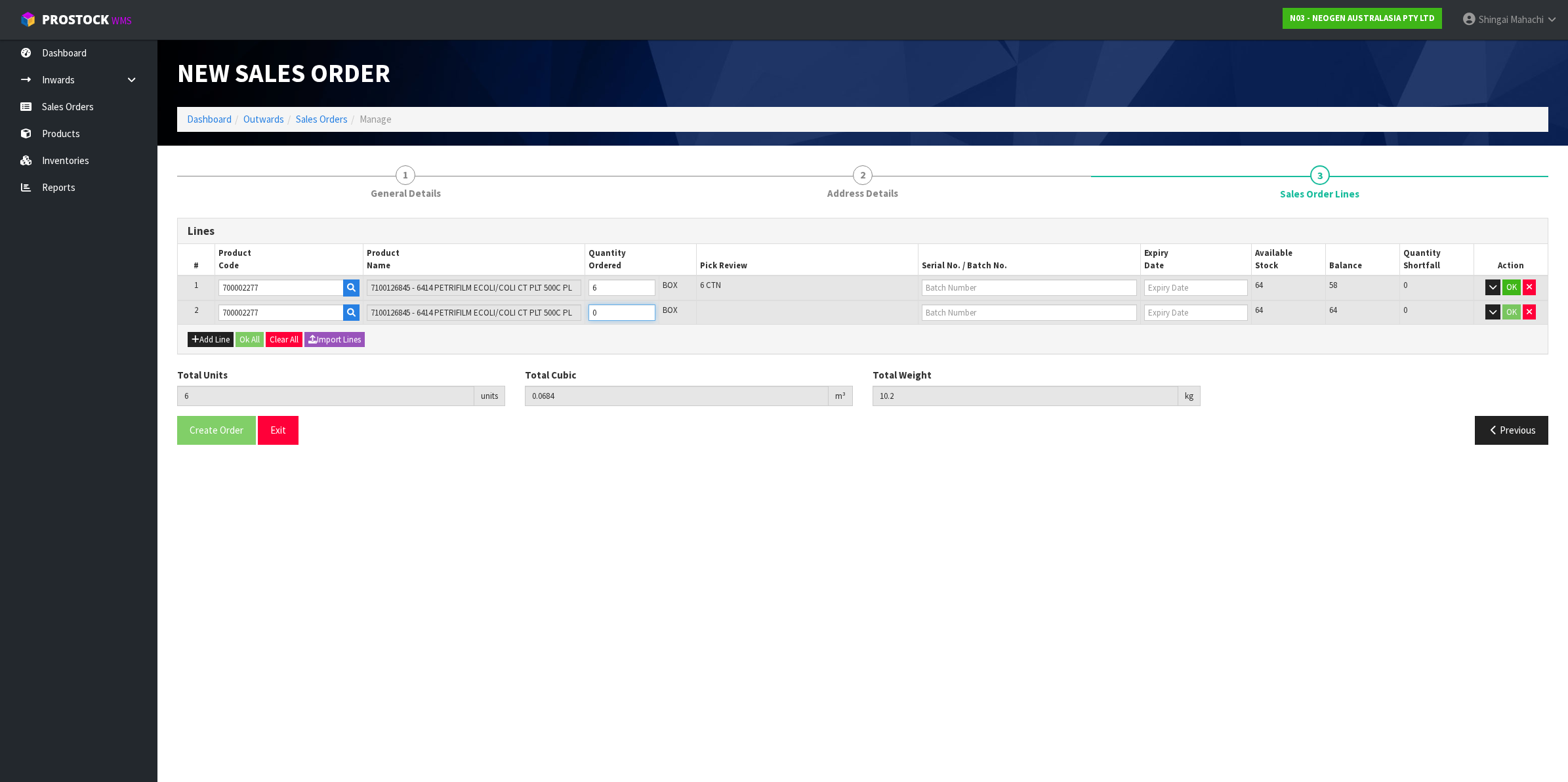
click at [529, 313] on tr "2 700002277 7100126845 - 6414 PETRIFILM ECOLI/COLI CT PLT 500C PL 0 BOX 64 64 0…" at bounding box center [862, 312] width 1370 height 24
type input "10"
type input "0.114"
type input "17"
type input "4"
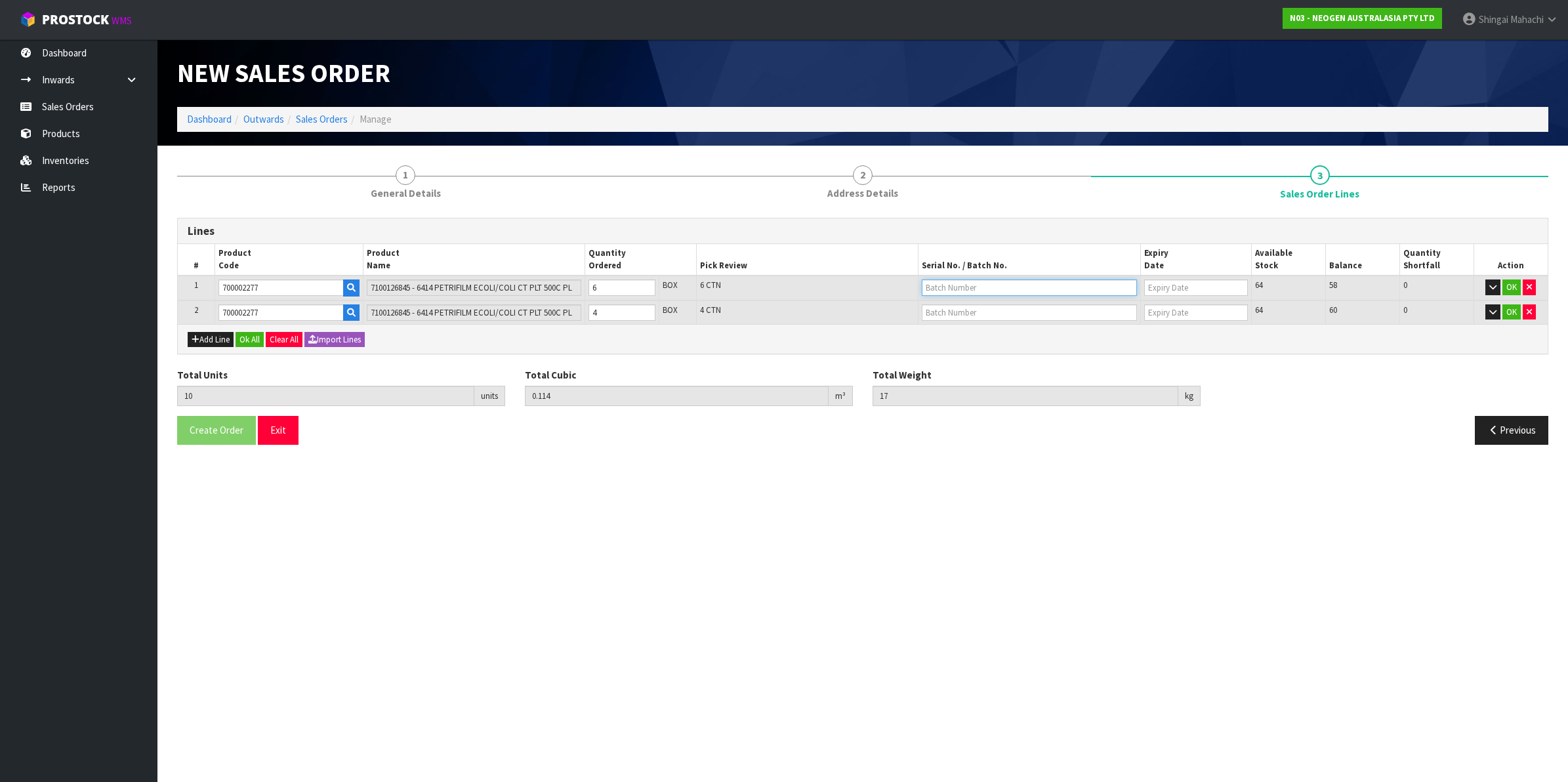
click at [956, 289] on input "text" at bounding box center [1029, 288] width 215 height 16
click at [962, 328] on link "418325075A" at bounding box center [974, 327] width 104 height 18
type input "418325075A"
type input "[DATE]"
click at [956, 307] on input "text" at bounding box center [1029, 313] width 215 height 16
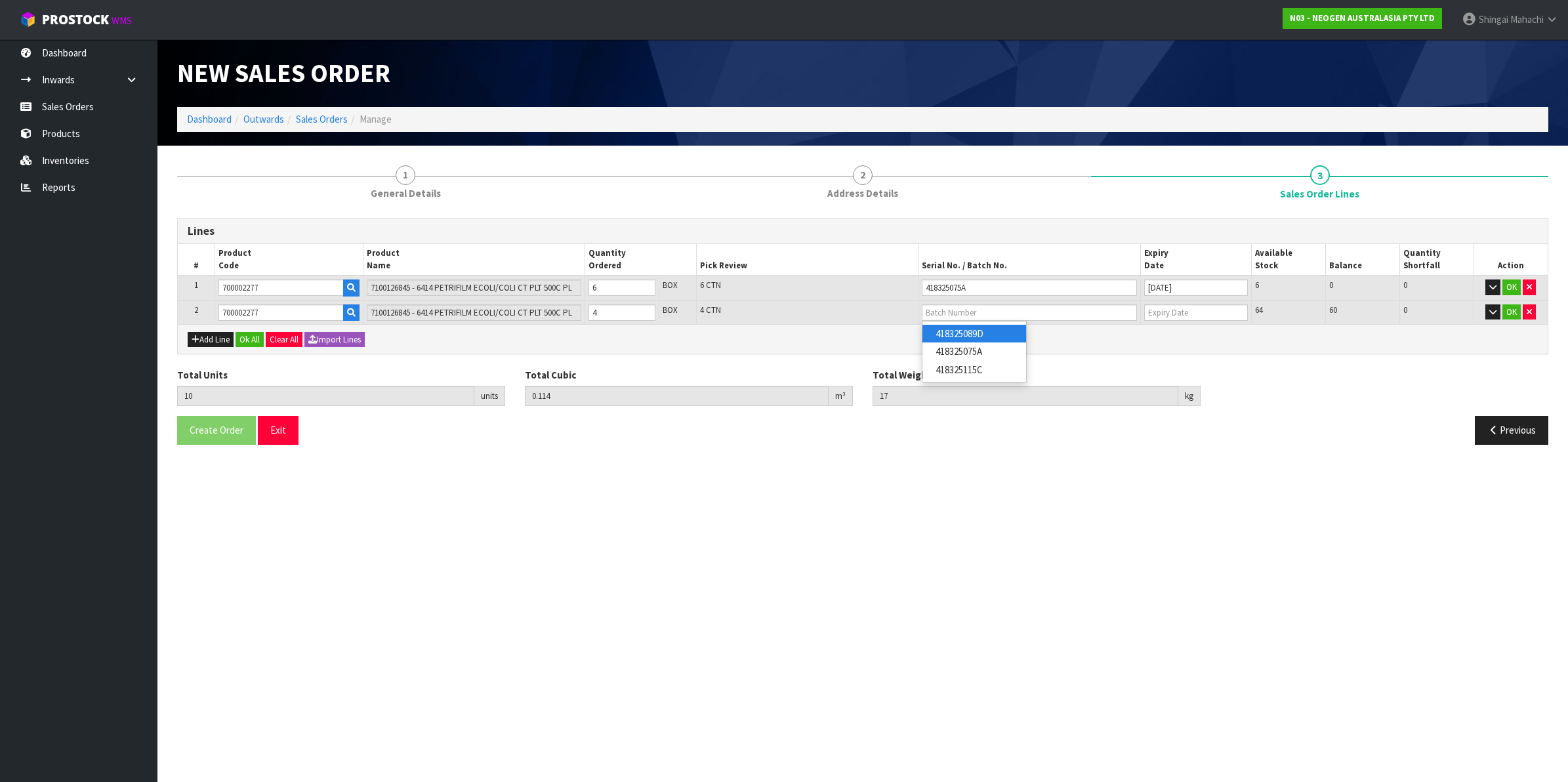
click at [976, 336] on link "418325089D" at bounding box center [974, 334] width 104 height 18
type input "418325089D"
type input "[DATE]"
click at [1507, 284] on button "OK" at bounding box center [1511, 287] width 18 height 16
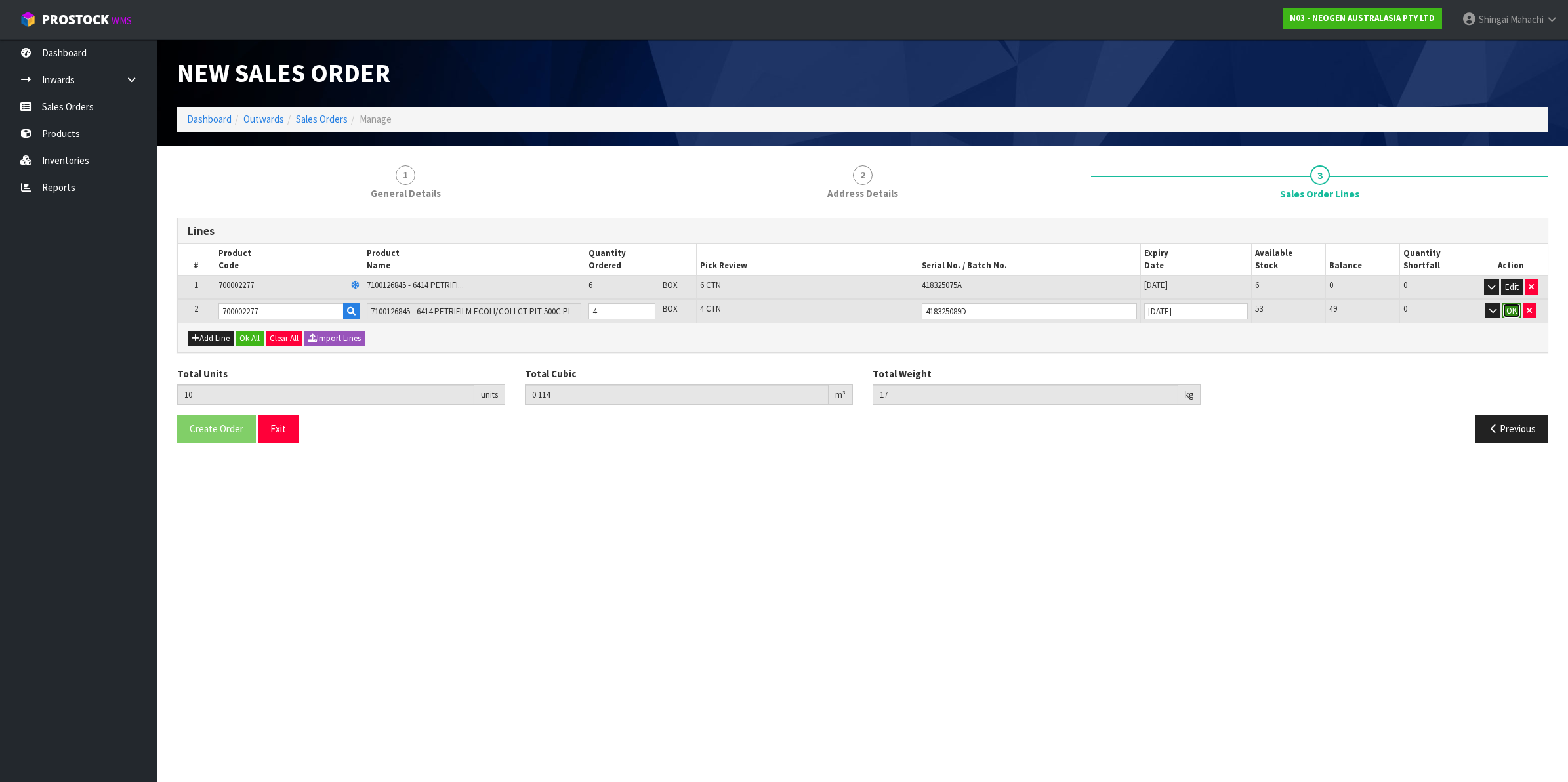
click at [1507, 309] on button "OK" at bounding box center [1511, 311] width 18 height 16
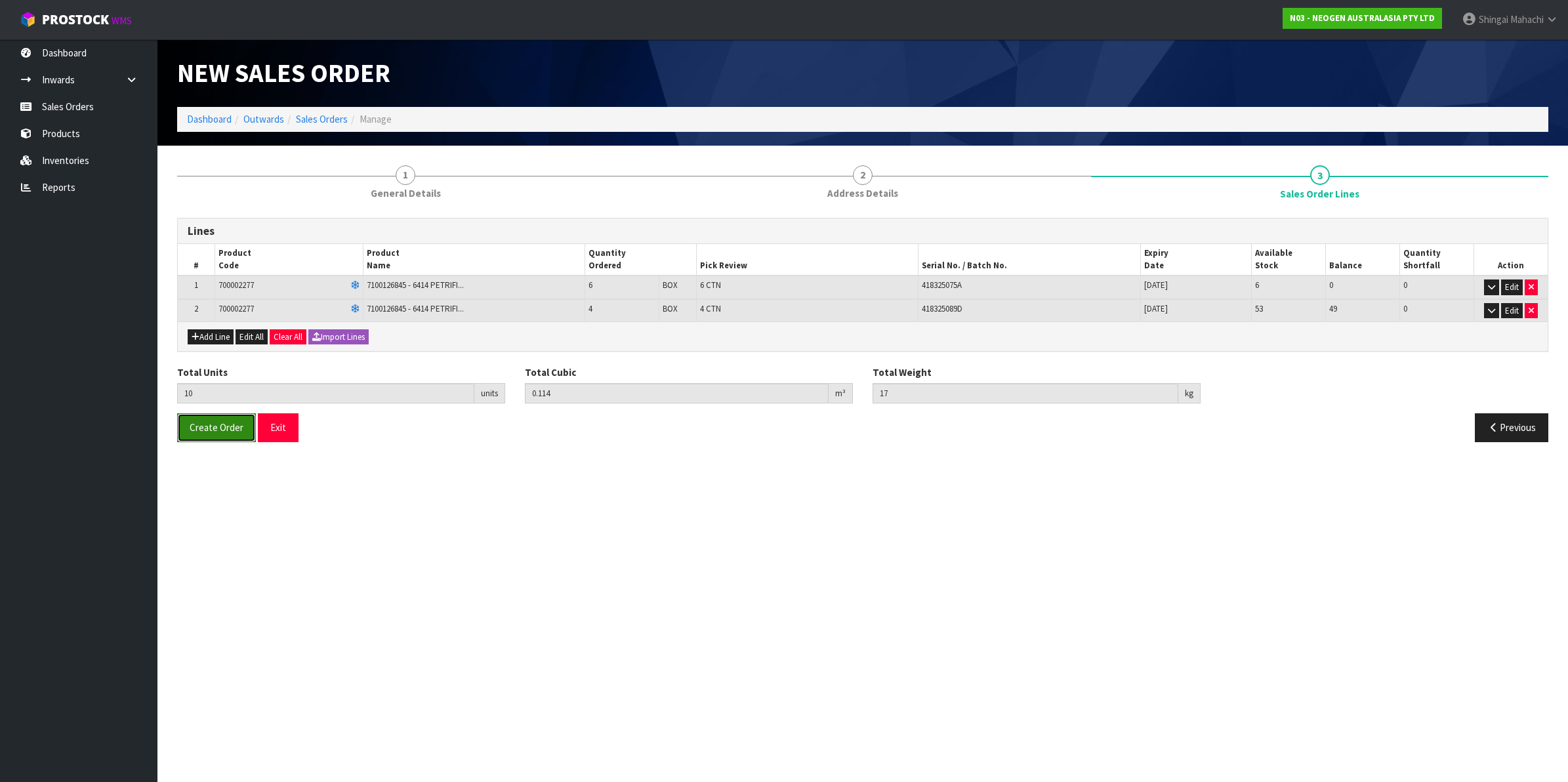
click at [231, 434] on button "Create Order" at bounding box center [216, 428] width 78 height 28
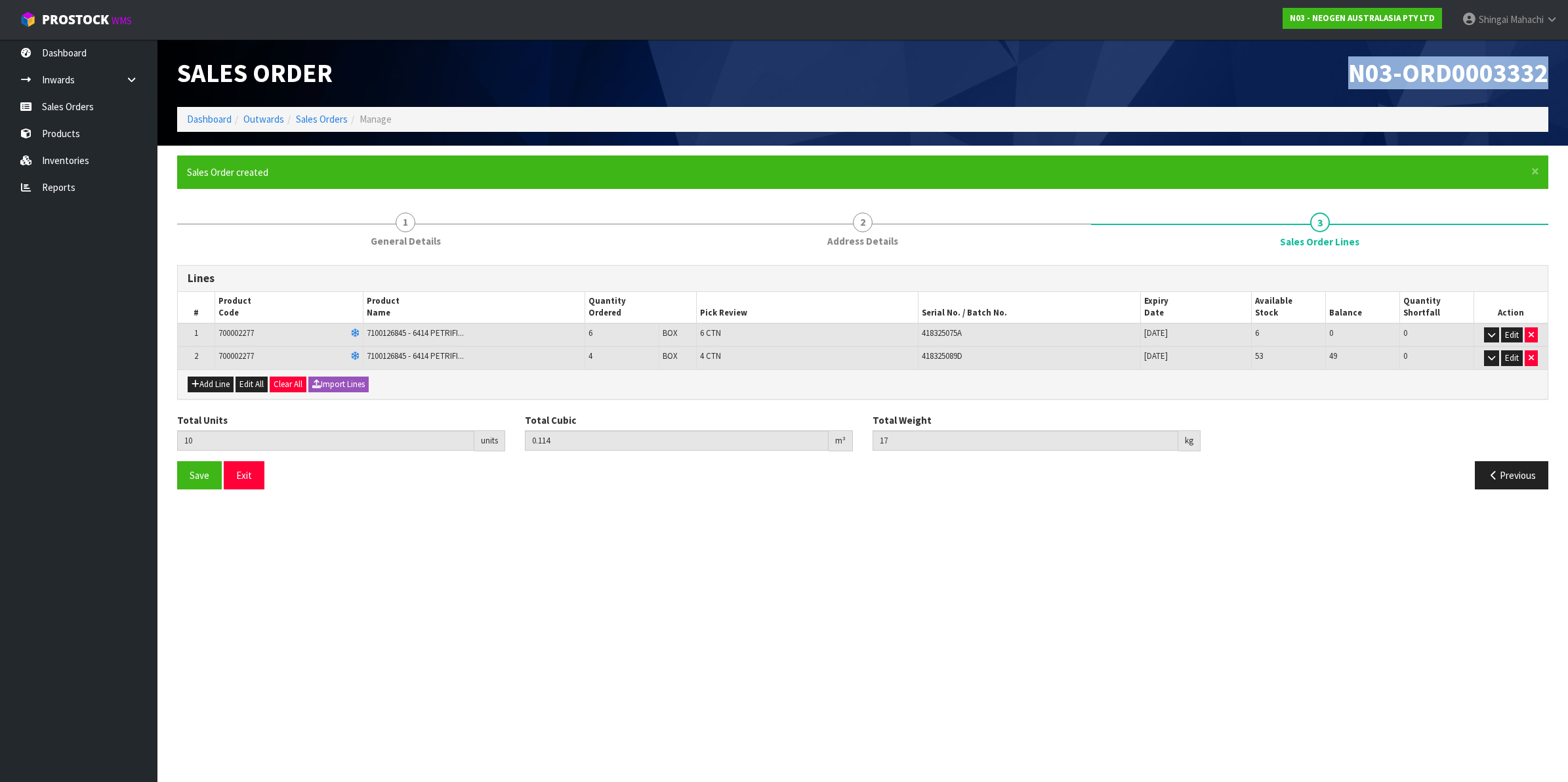
drag, startPoint x: 1347, startPoint y: 67, endPoint x: 1547, endPoint y: 75, distance: 200.2
click at [1547, 75] on h1 "N03-ORD0003332" at bounding box center [1211, 73] width 676 height 28
copy span "N03-ORD0003332"
click at [66, 186] on link "Reports" at bounding box center [78, 187] width 158 height 27
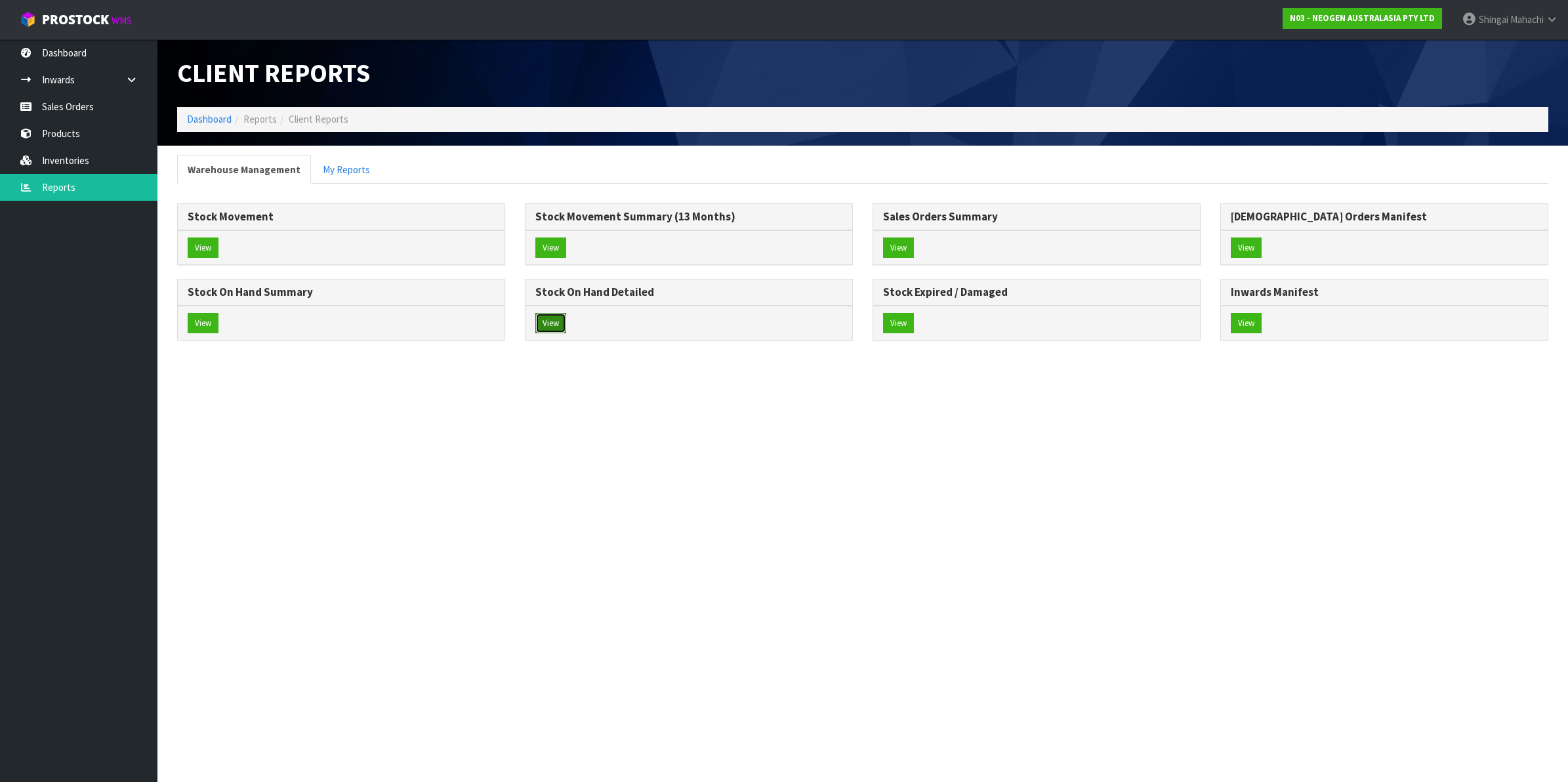
click at [548, 317] on button "View" at bounding box center [551, 323] width 31 height 21
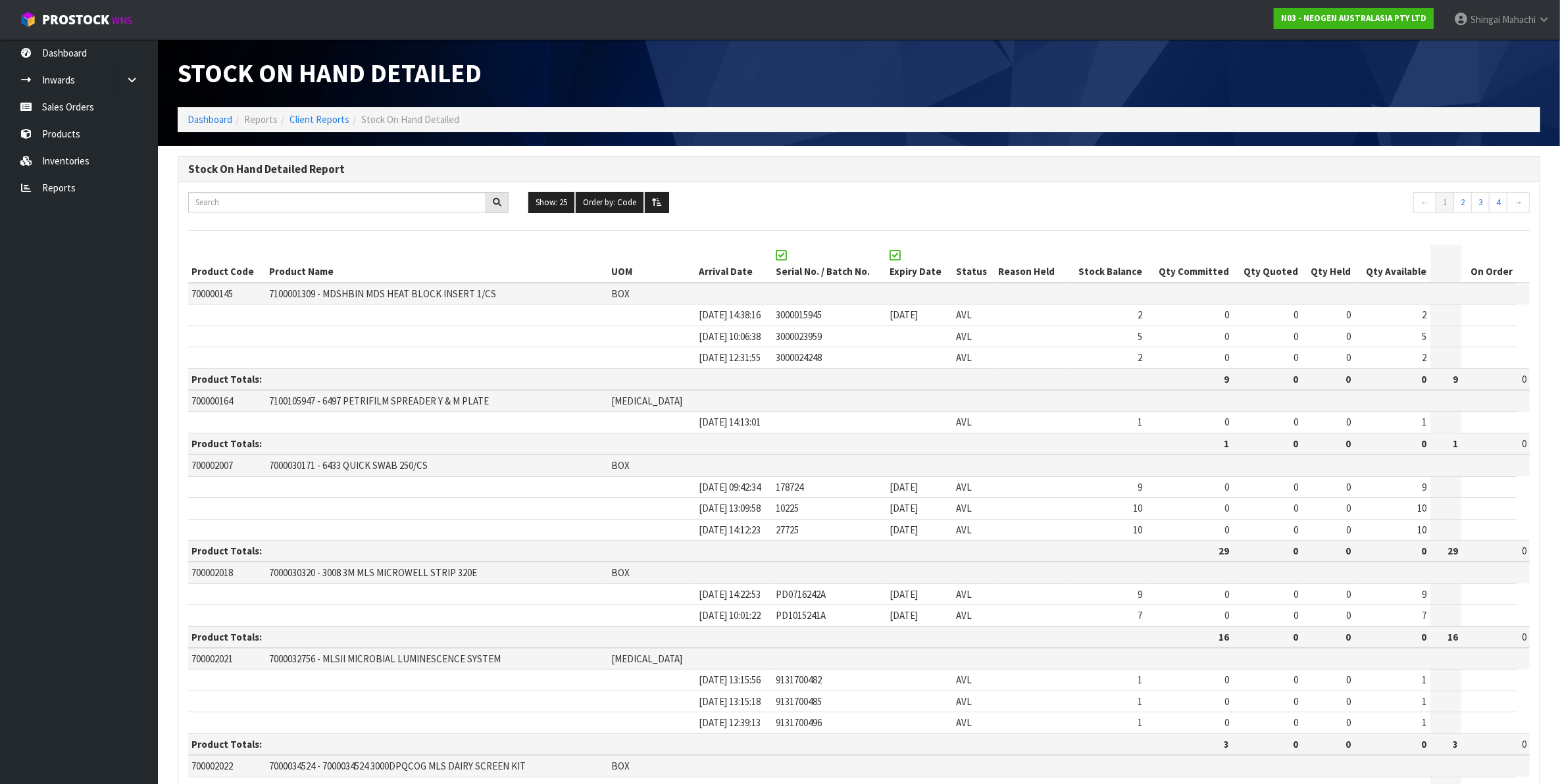
click at [263, 195] on input "text" at bounding box center [338, 202] width 298 height 20
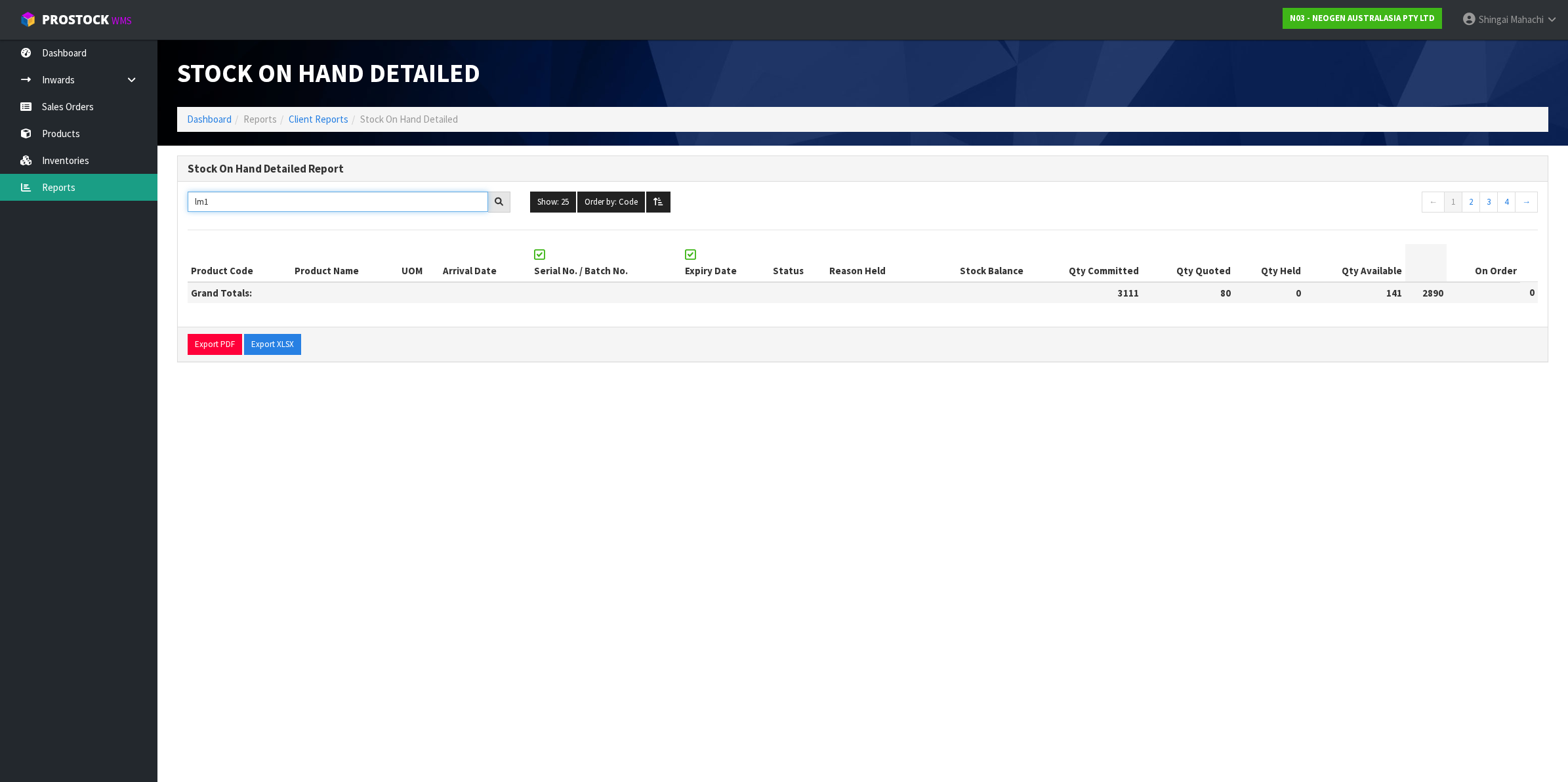
type input "lm1"
click at [83, 184] on link "Reports" at bounding box center [78, 187] width 158 height 27
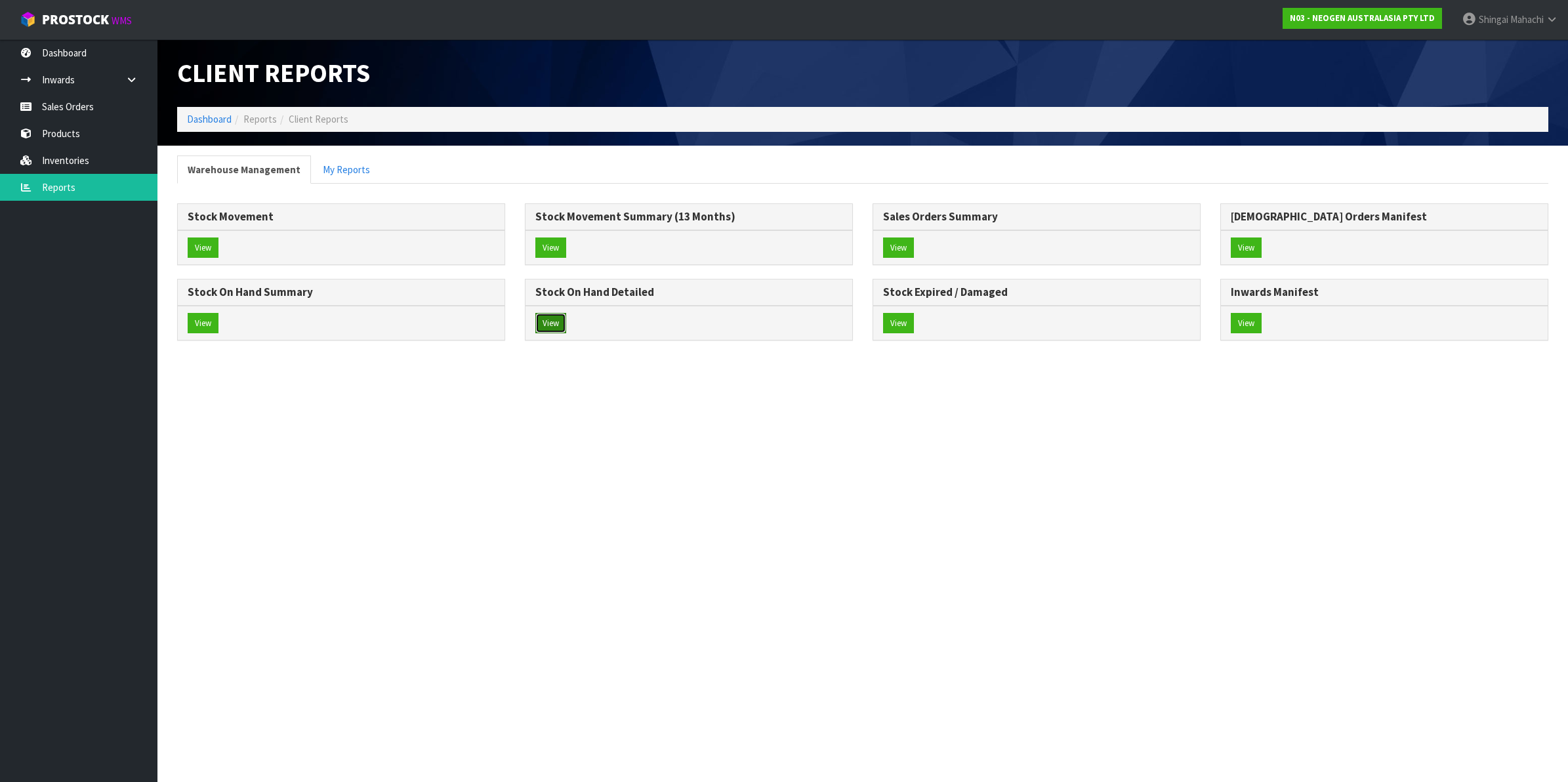
click at [555, 328] on button "View" at bounding box center [551, 323] width 31 height 21
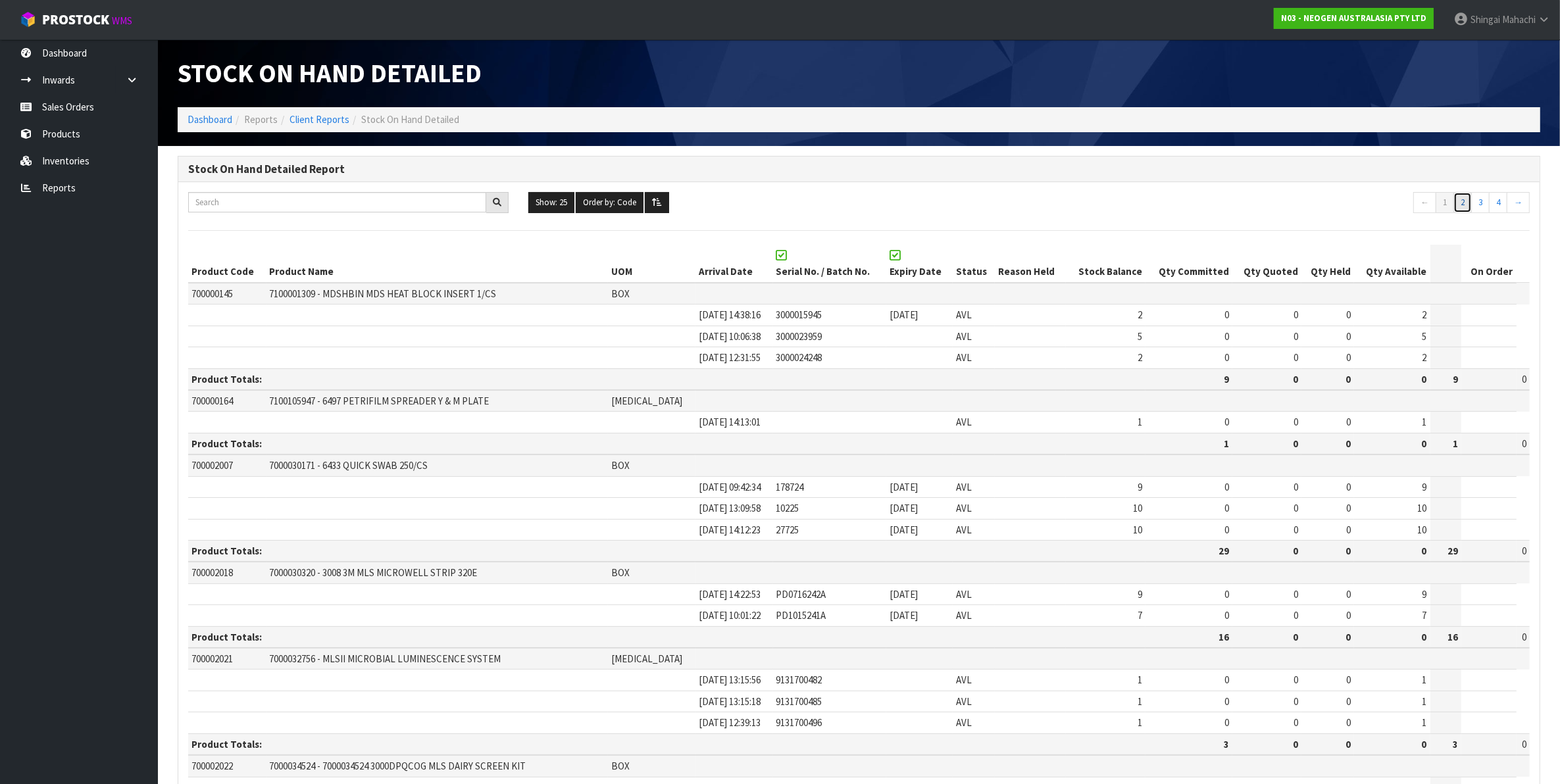
click at [1465, 206] on link "2" at bounding box center [1462, 202] width 19 height 21
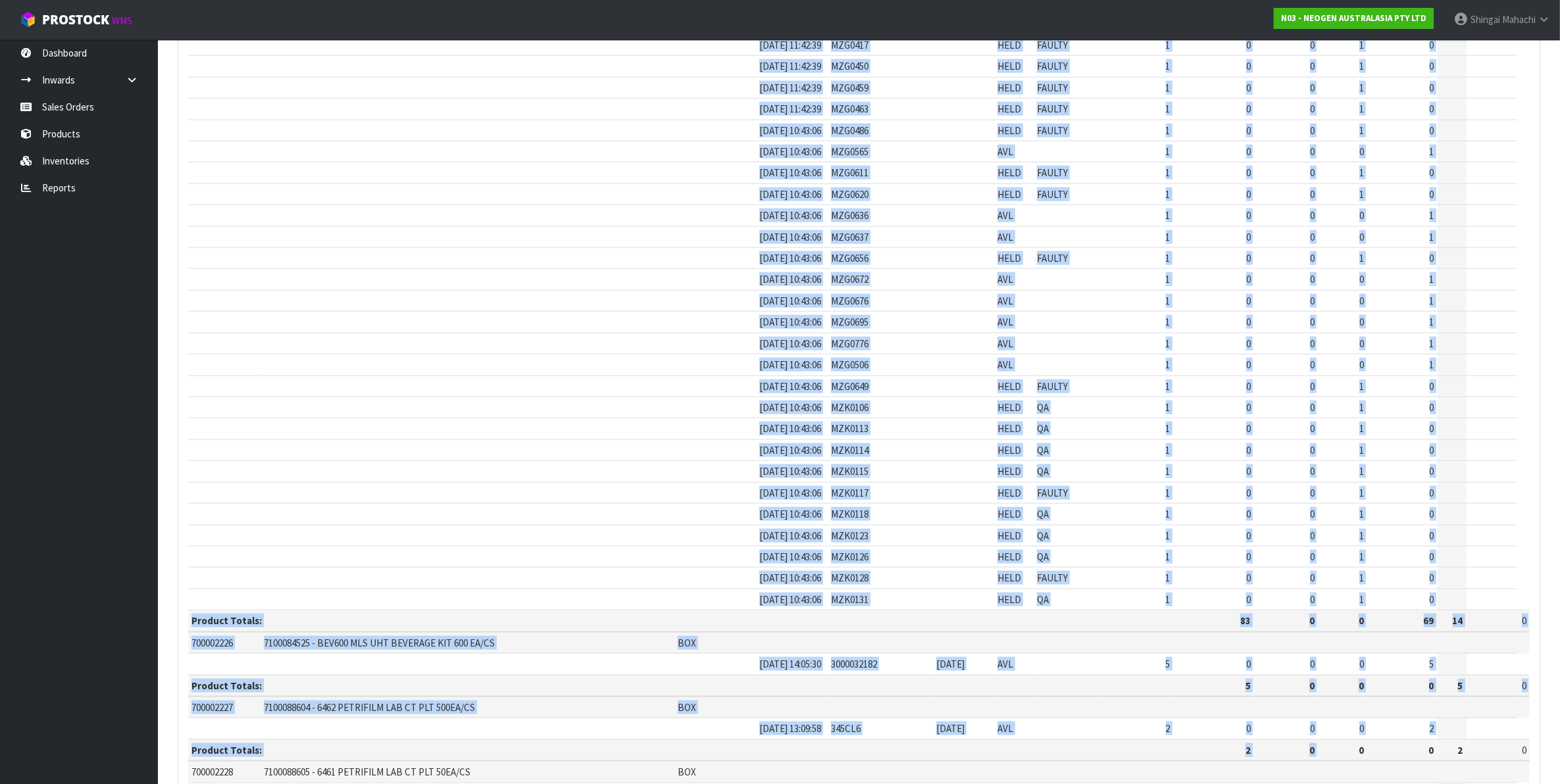
scroll to position [2180, 0]
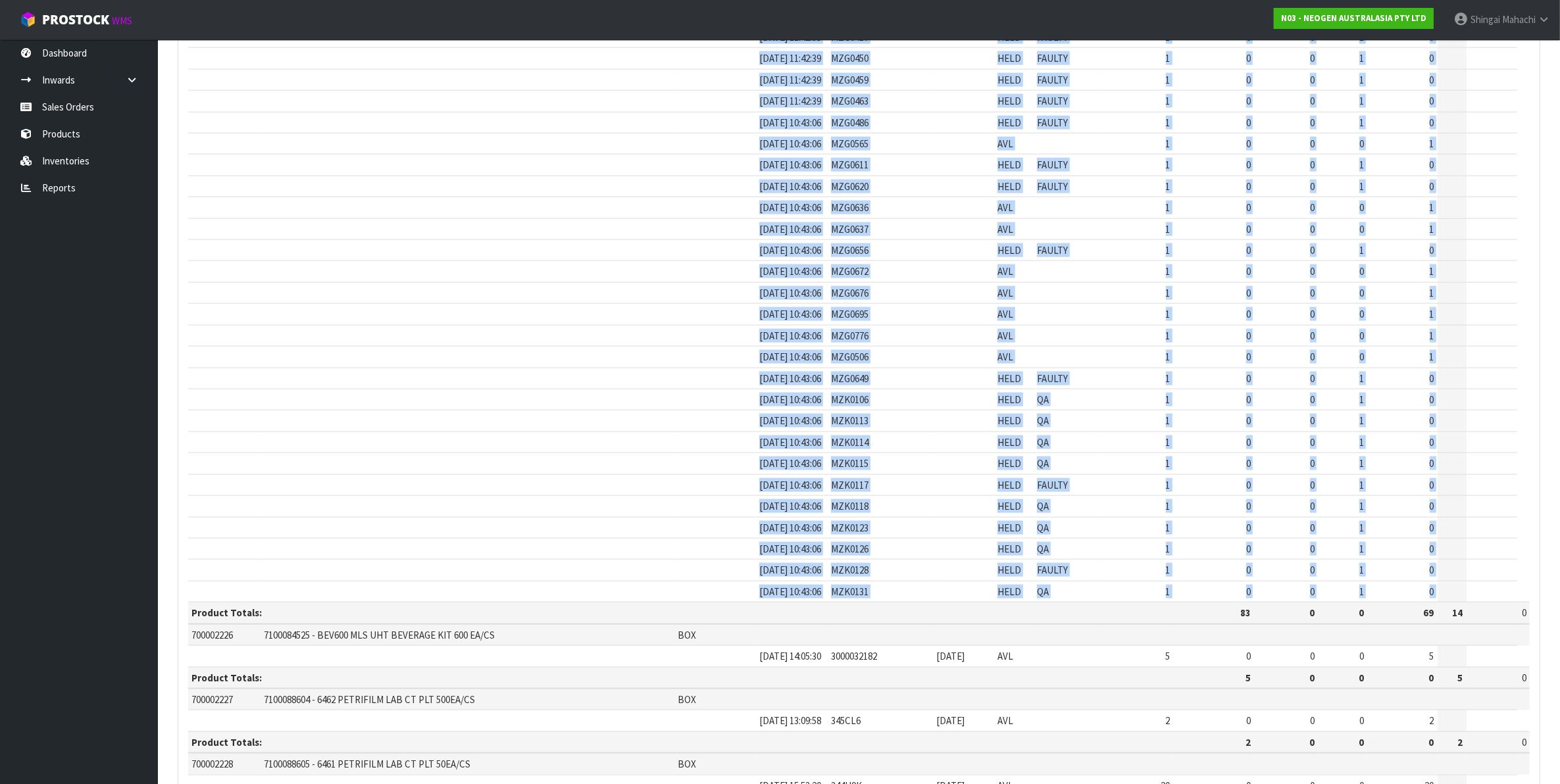
drag, startPoint x: 695, startPoint y: 370, endPoint x: 1436, endPoint y: 612, distance: 779.5
copy tbody "[DATE] 14:29:27 MYM0234 HELD QA 1 0 0 1 0 [DATE] 14:08:28 MYM0118 HELD QA 1 0 0…"
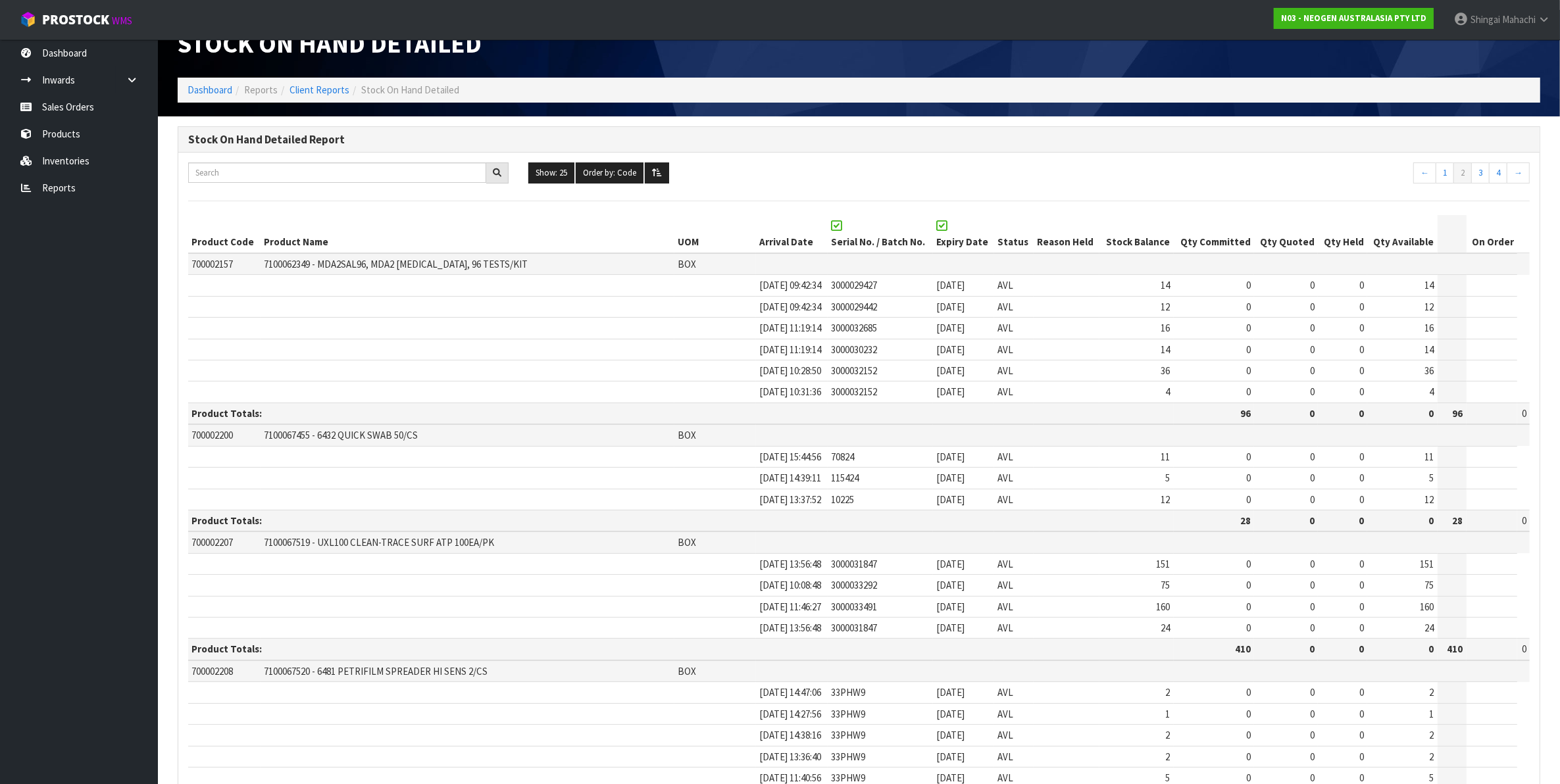
scroll to position [82, 0]
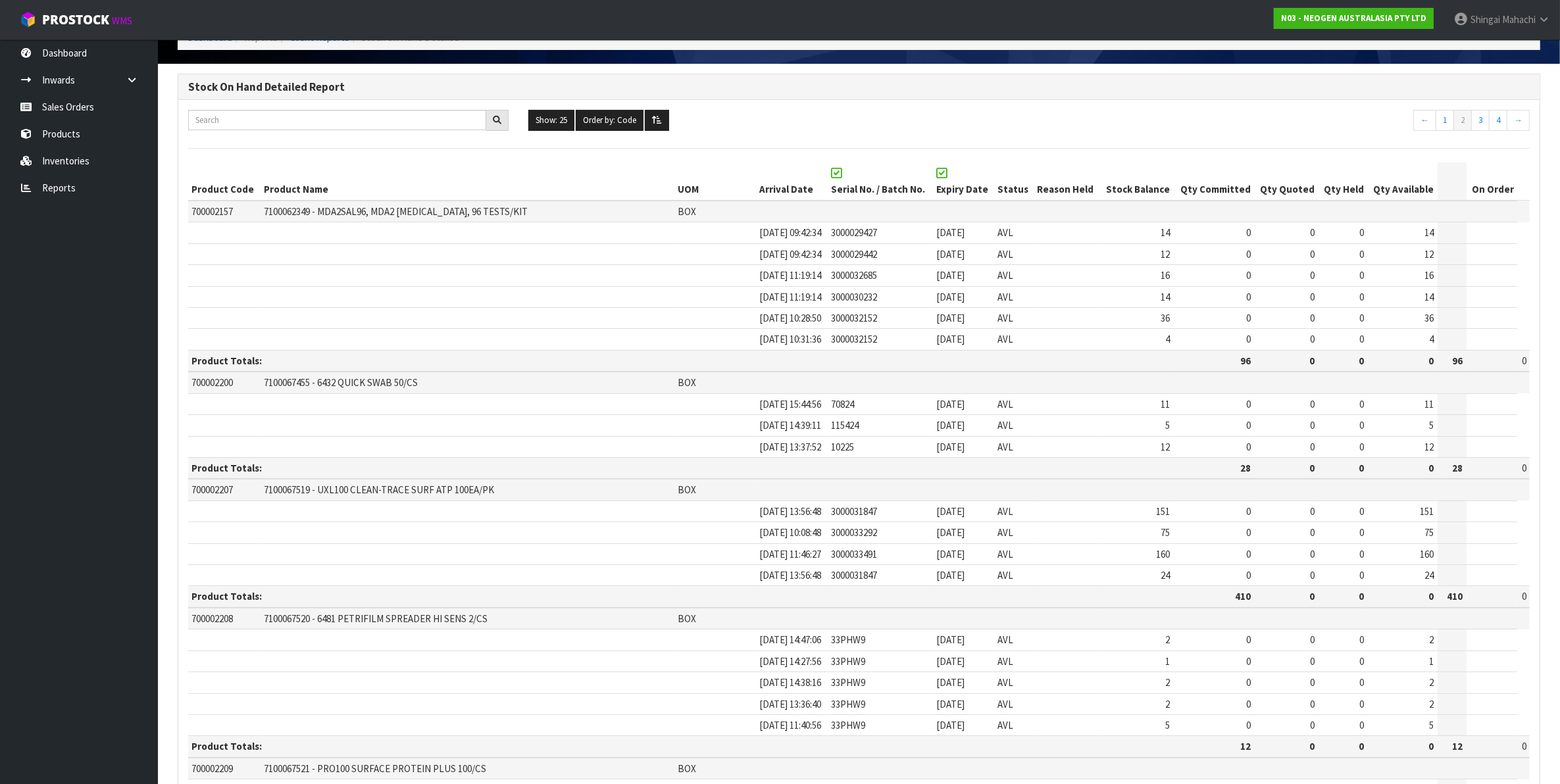
click at [756, 188] on th "Arrival Date" at bounding box center [791, 181] width 72 height 38
drag, startPoint x: 691, startPoint y: 191, endPoint x: 1435, endPoint y: 194, distance: 744.0
click at [1435, 194] on tr "Product Code Product Name UOM Arrival Date Serial No. / Batch No. Expiry Date S…" at bounding box center [859, 181] width 1342 height 38
copy tr "Arrival Date Serial No. / Batch No. Expiry Date Status Reason Held Stock Balanc…"
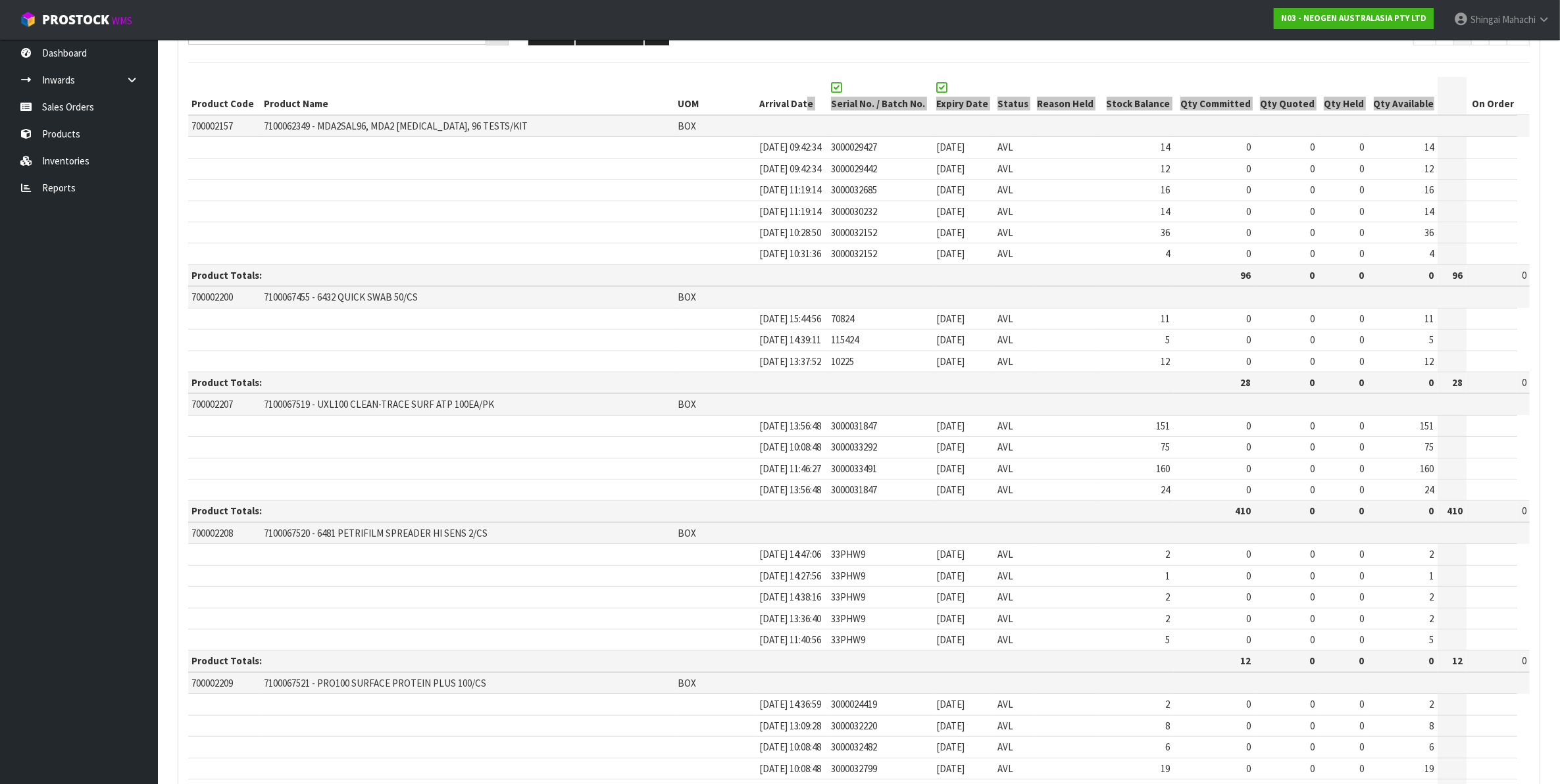
scroll to position [165, 0]
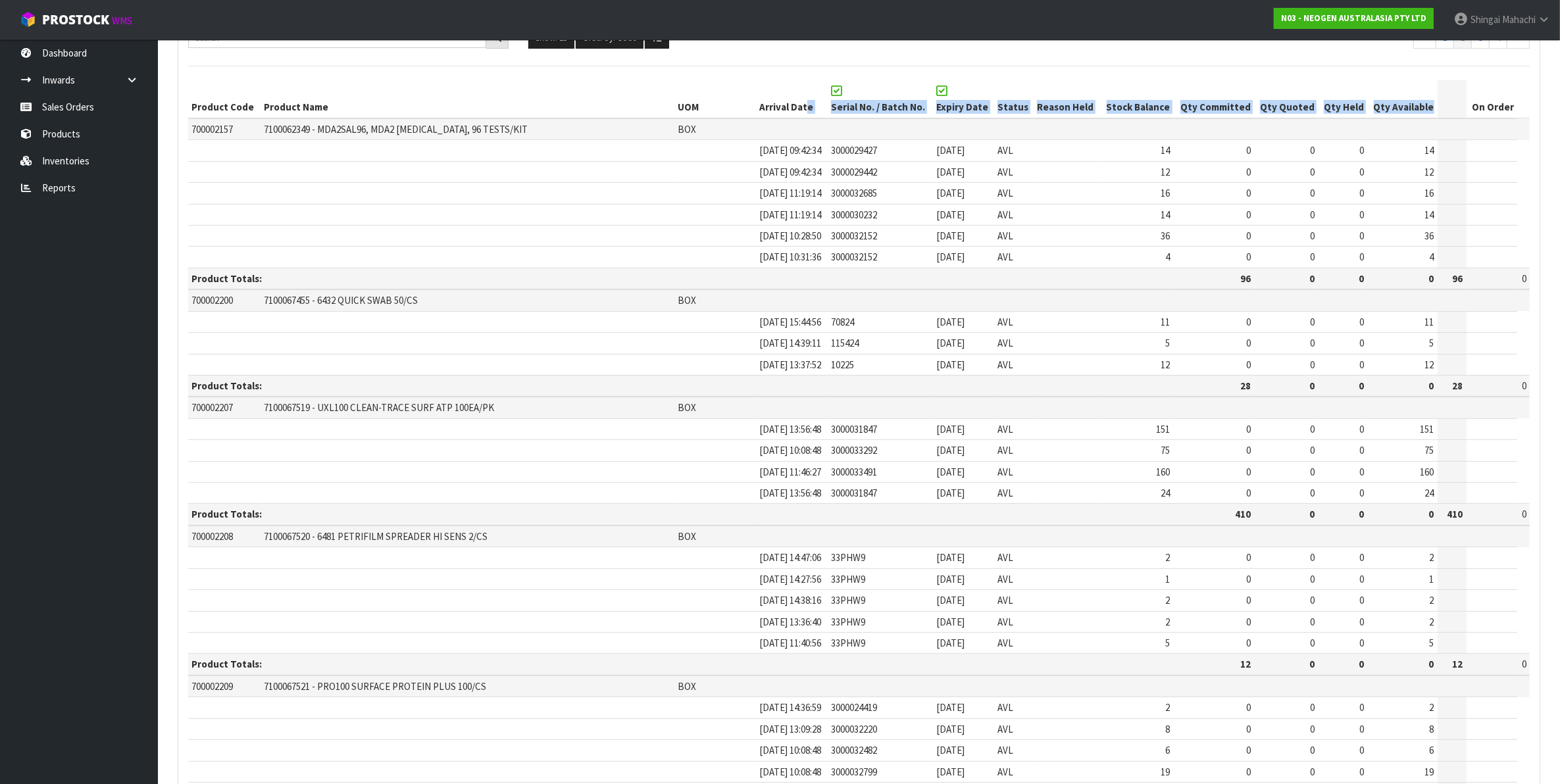
click at [828, 112] on th "Serial No. / Batch No." at bounding box center [881, 99] width 105 height 38
drag, startPoint x: 796, startPoint y: 110, endPoint x: 1430, endPoint y: 99, distance: 634.1
click at [1430, 99] on tr "Product Code Product Name UOM Arrival Date Serial No. / Batch No. Expiry Date S…" at bounding box center [859, 99] width 1342 height 38
copy tr "Serial No. / Batch No. Expiry Date Status Reason Held Stock Balance Qty Committ…"
click at [80, 102] on link "Sales Orders" at bounding box center [79, 107] width 158 height 27
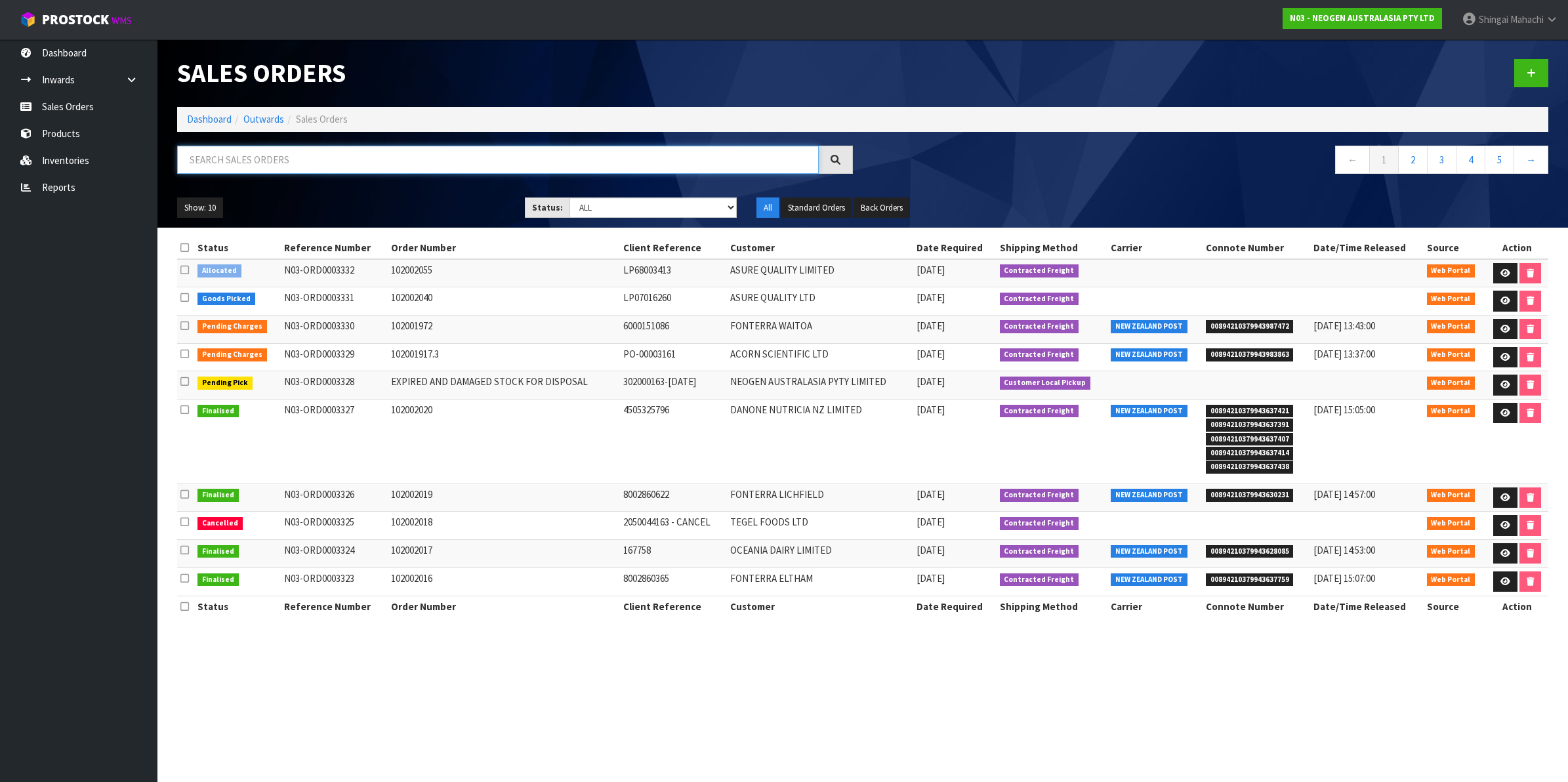
click at [247, 164] on input "text" at bounding box center [498, 160] width 642 height 28
click at [64, 103] on link "Sales Orders" at bounding box center [78, 107] width 158 height 27
click at [233, 161] on input "text" at bounding box center [498, 160] width 642 height 28
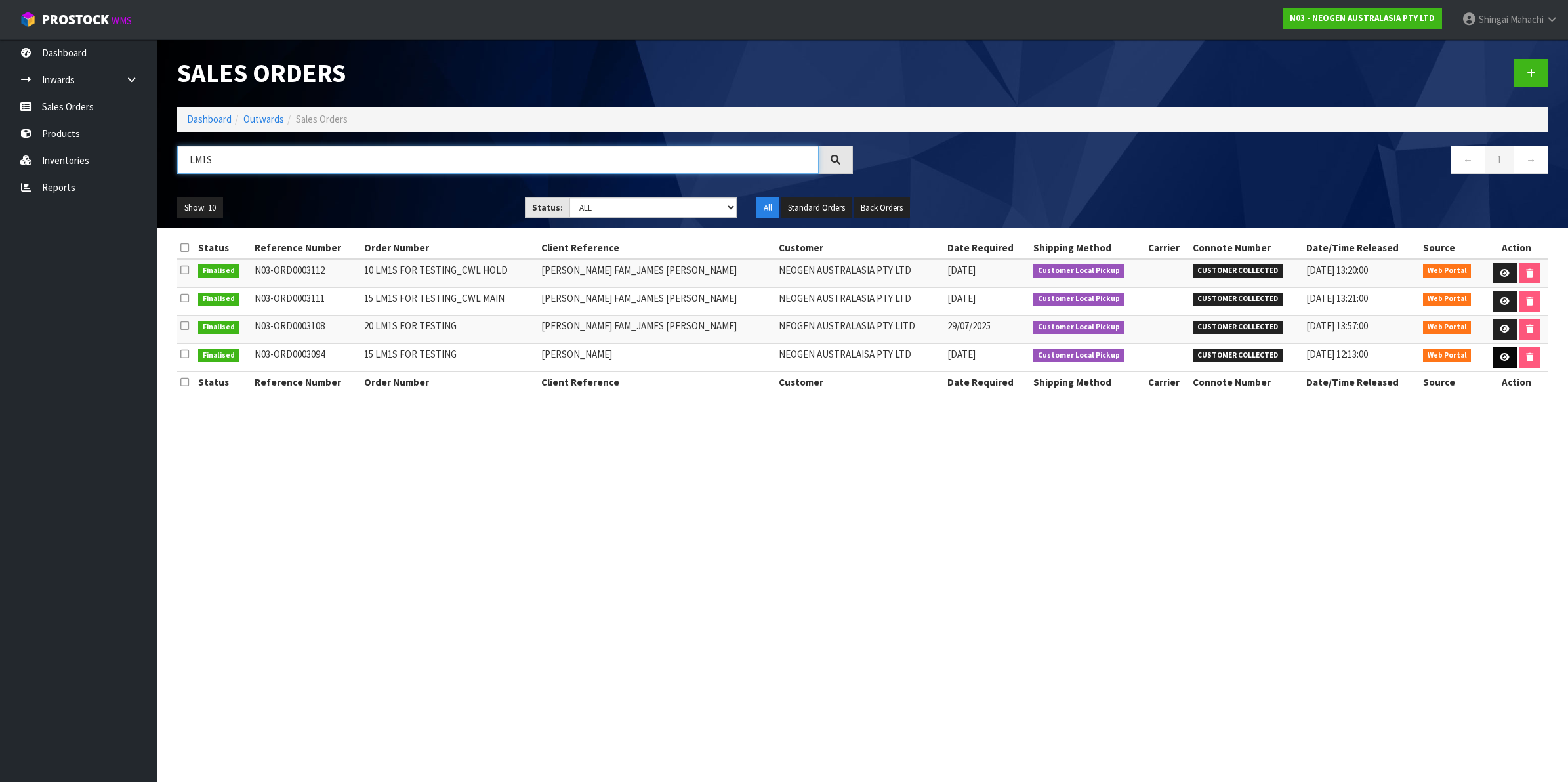
type input "LM1S"
click at [1500, 353] on icon at bounding box center [1504, 357] width 10 height 9
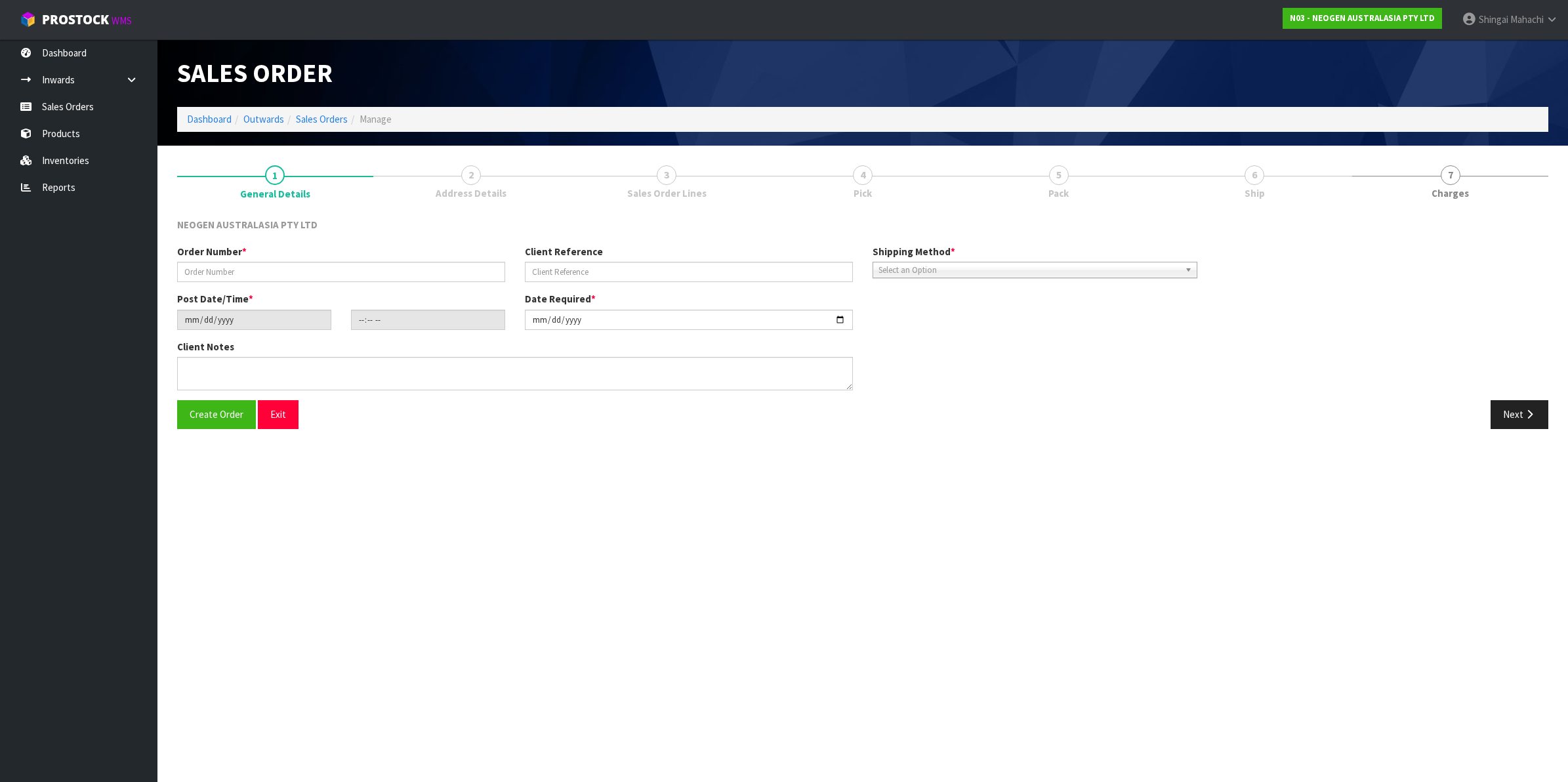
type input "15 LM1S FOR TESTING"
type input "[PERSON_NAME]"
type input "[DATE]"
type input "09:57:00.000"
type input "[DATE]"
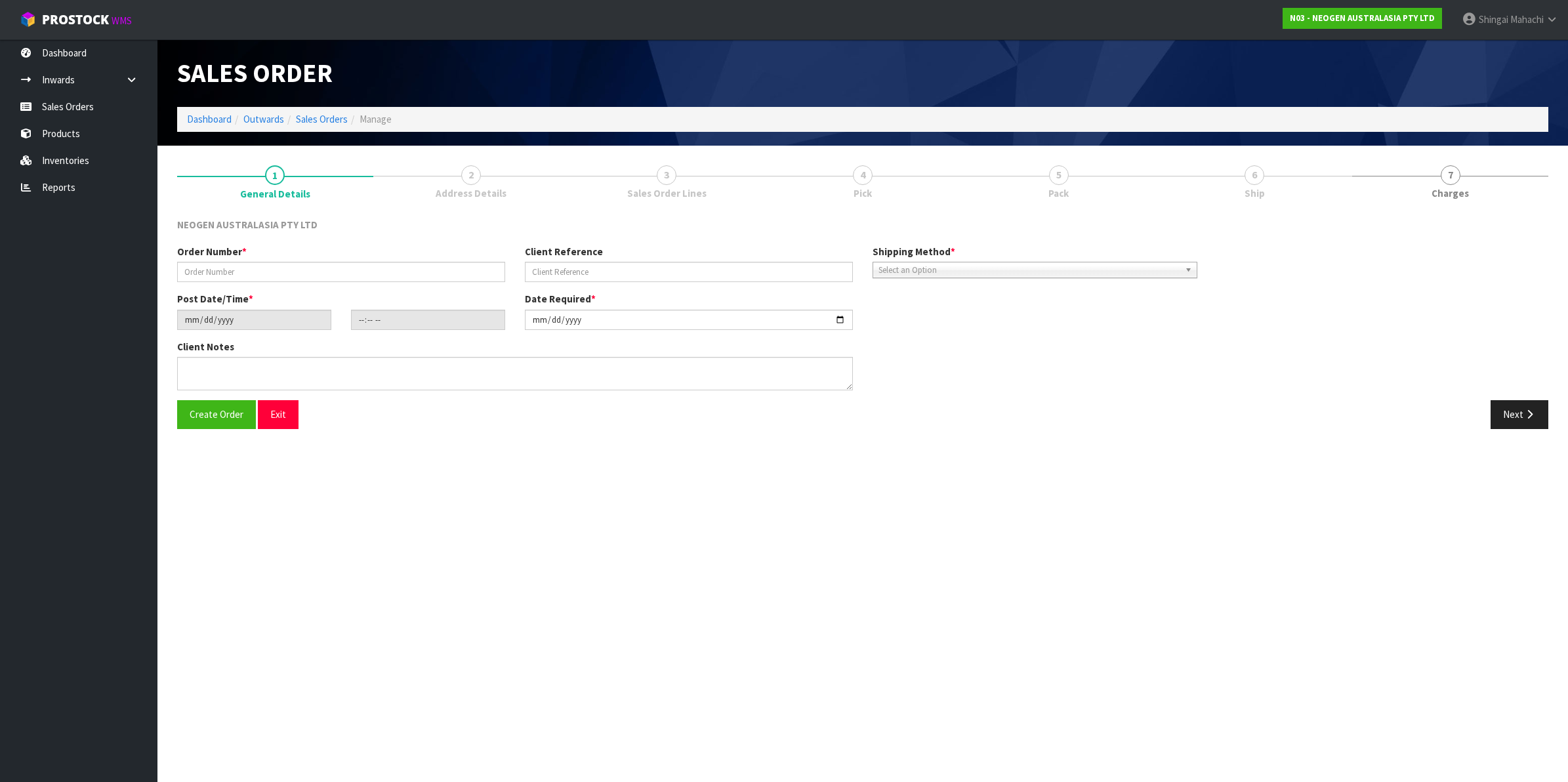
type textarea "SORRY FOR LAST MINUTE NOTIFICATION. [PERSON_NAME] IS COMING PICK THIS ORDER FOR…"
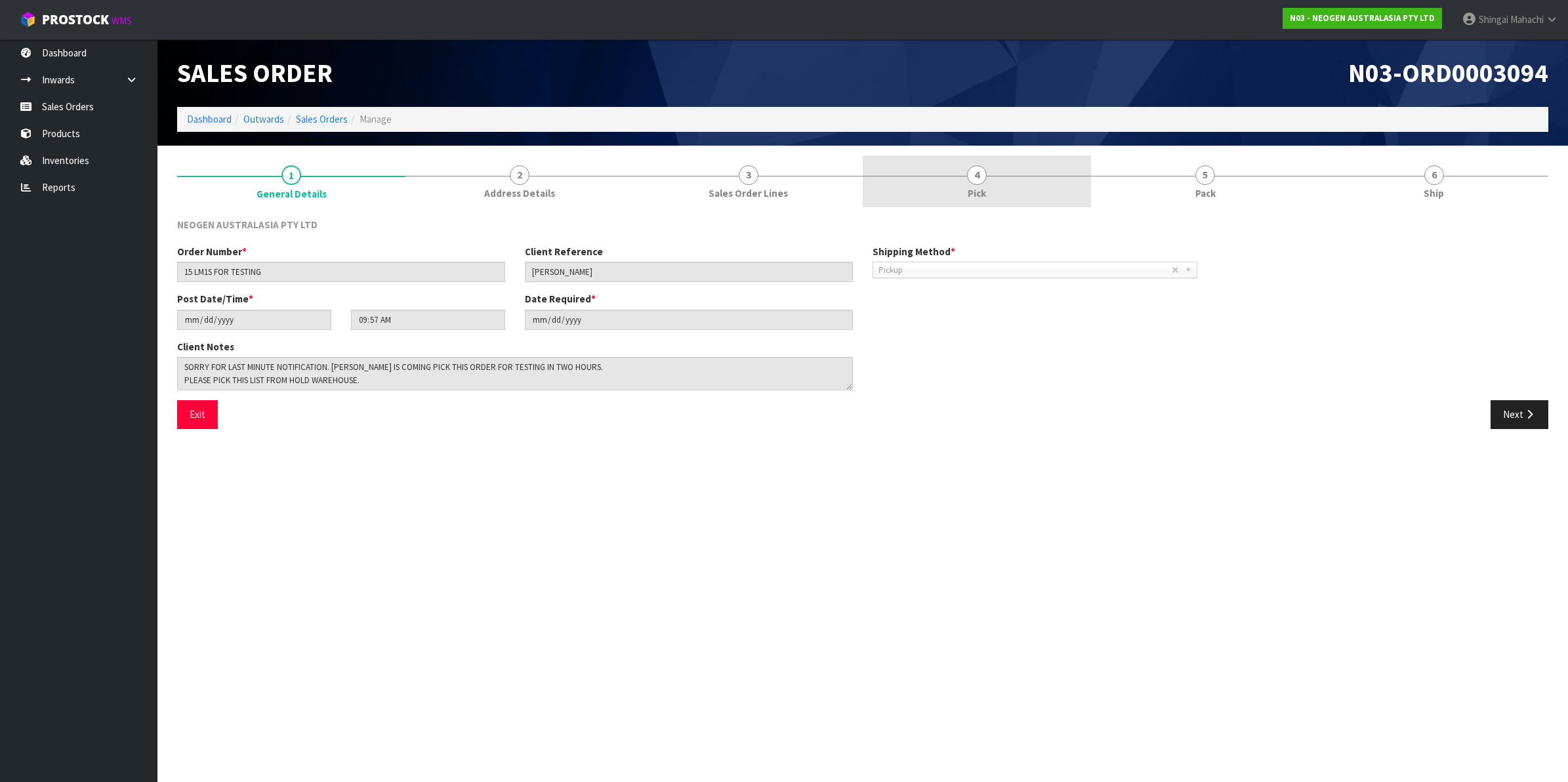
click at [974, 178] on span "4" at bounding box center [976, 175] width 20 height 20
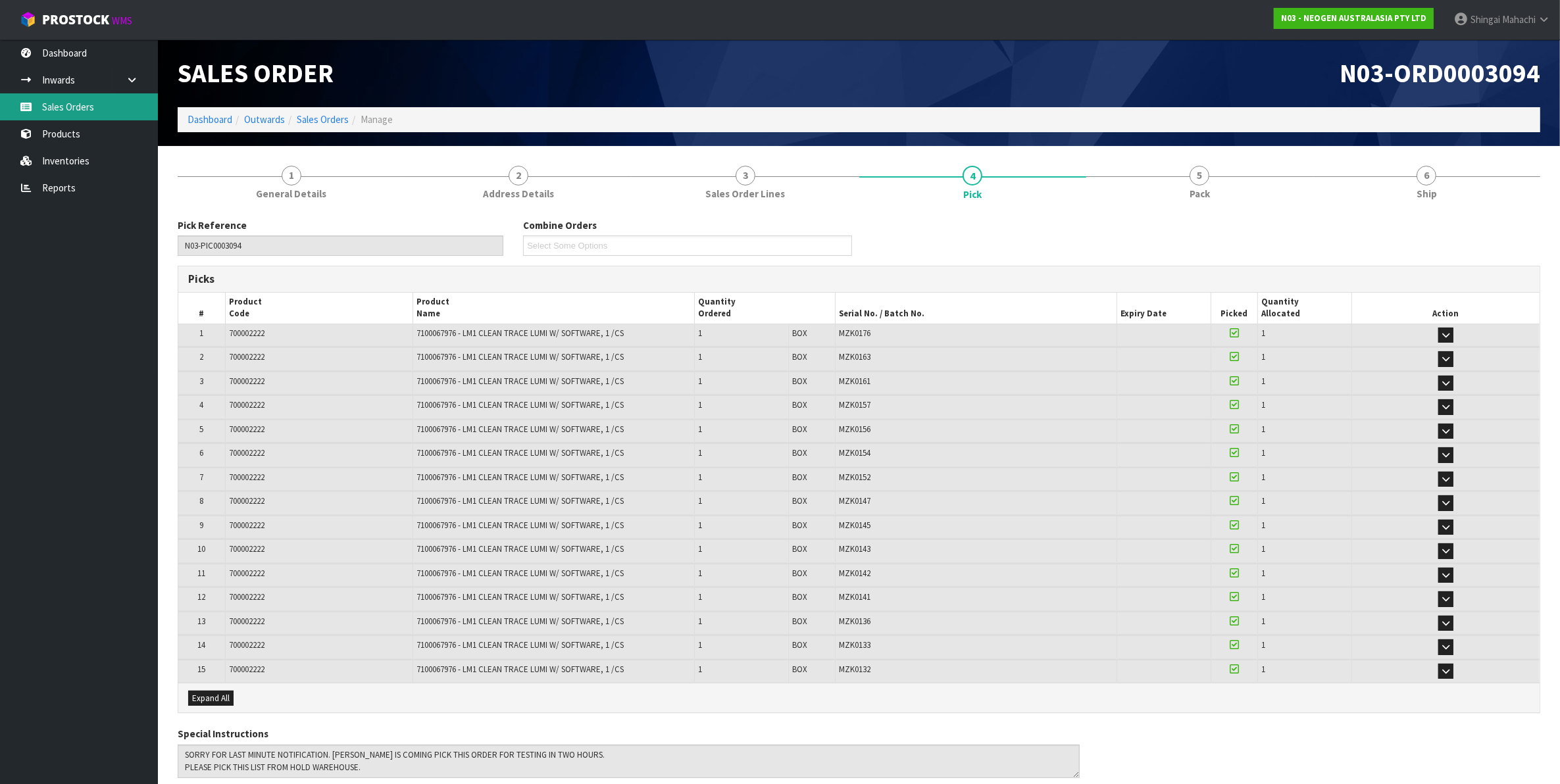
click at [70, 105] on link "Sales Orders" at bounding box center [79, 107] width 158 height 27
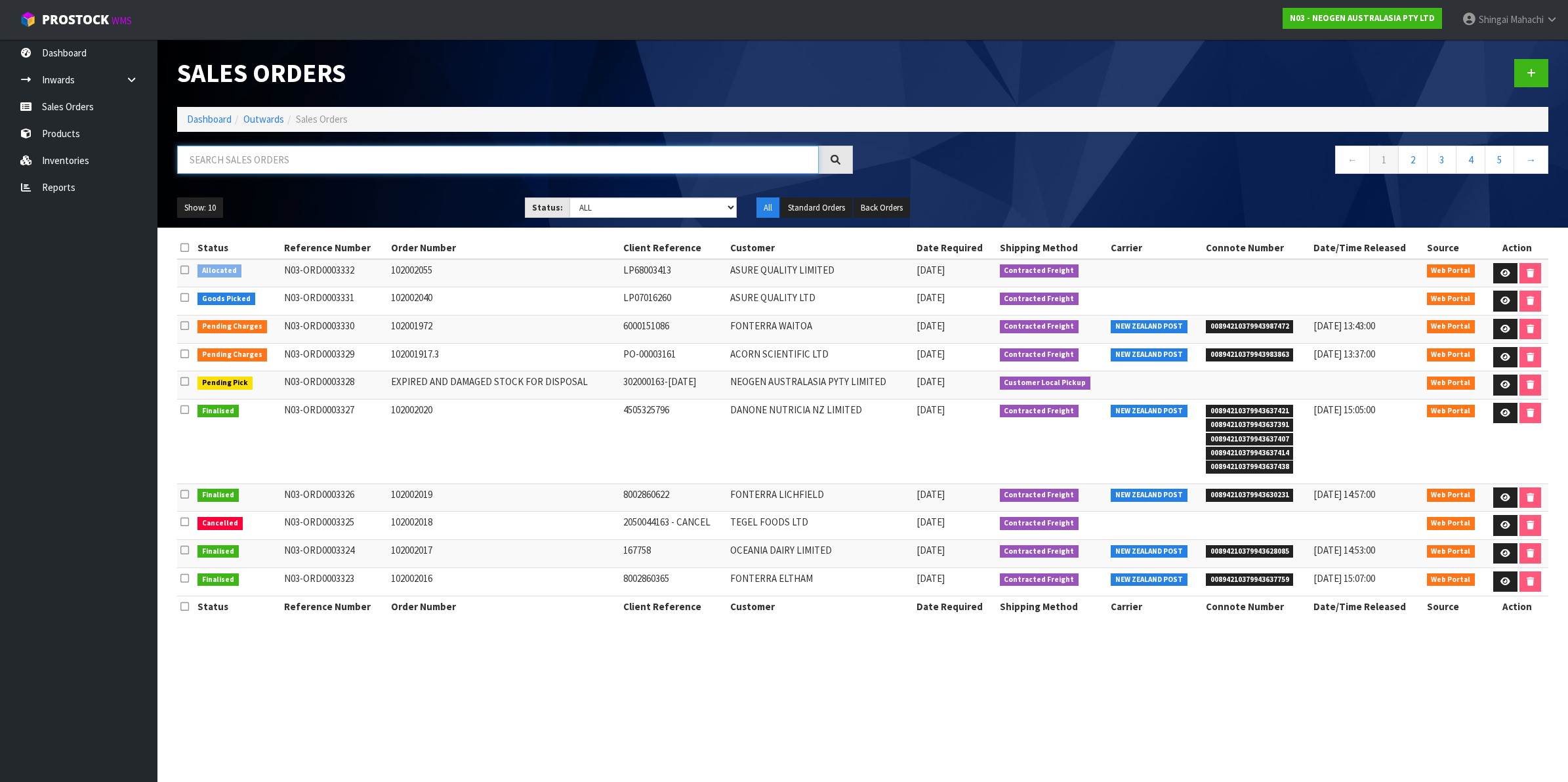
click at [232, 164] on input "text" at bounding box center [498, 160] width 642 height 28
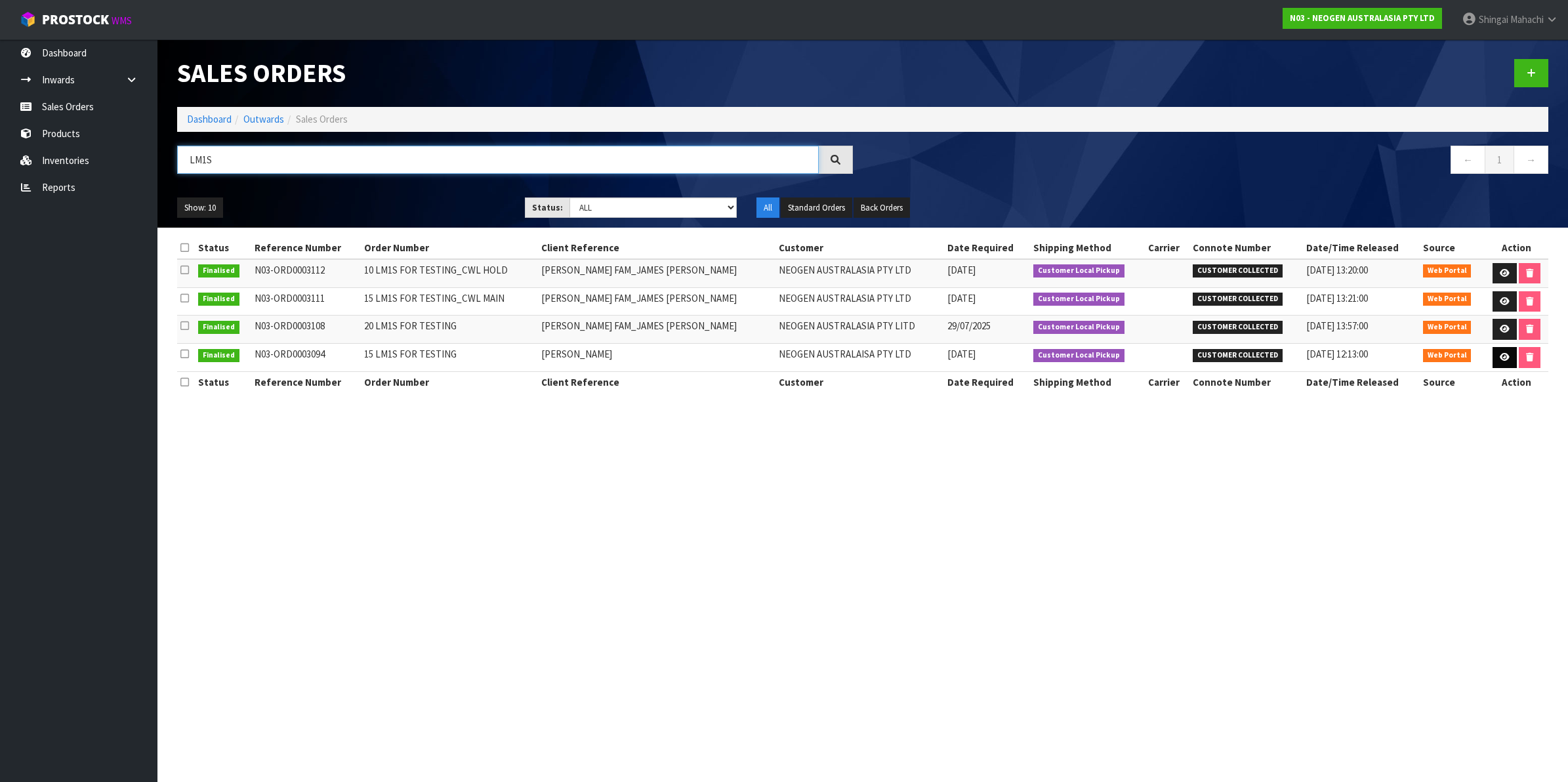
type input "LM1S"
click at [1504, 357] on icon at bounding box center [1504, 357] width 10 height 9
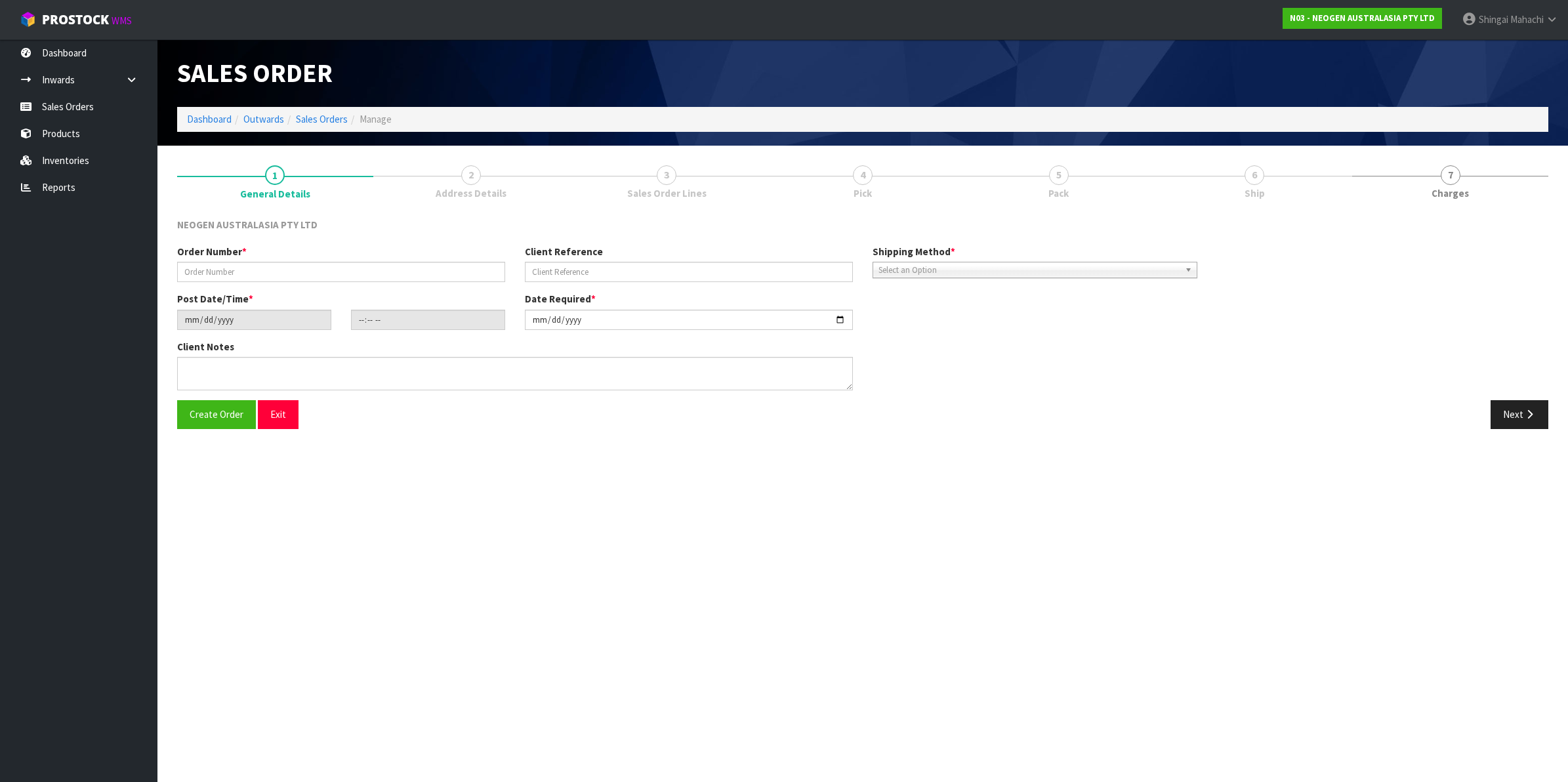
type input "15 LM1S FOR TESTING"
type input "[PERSON_NAME]"
type input "[DATE]"
type input "09:57:00.000"
type input "[DATE]"
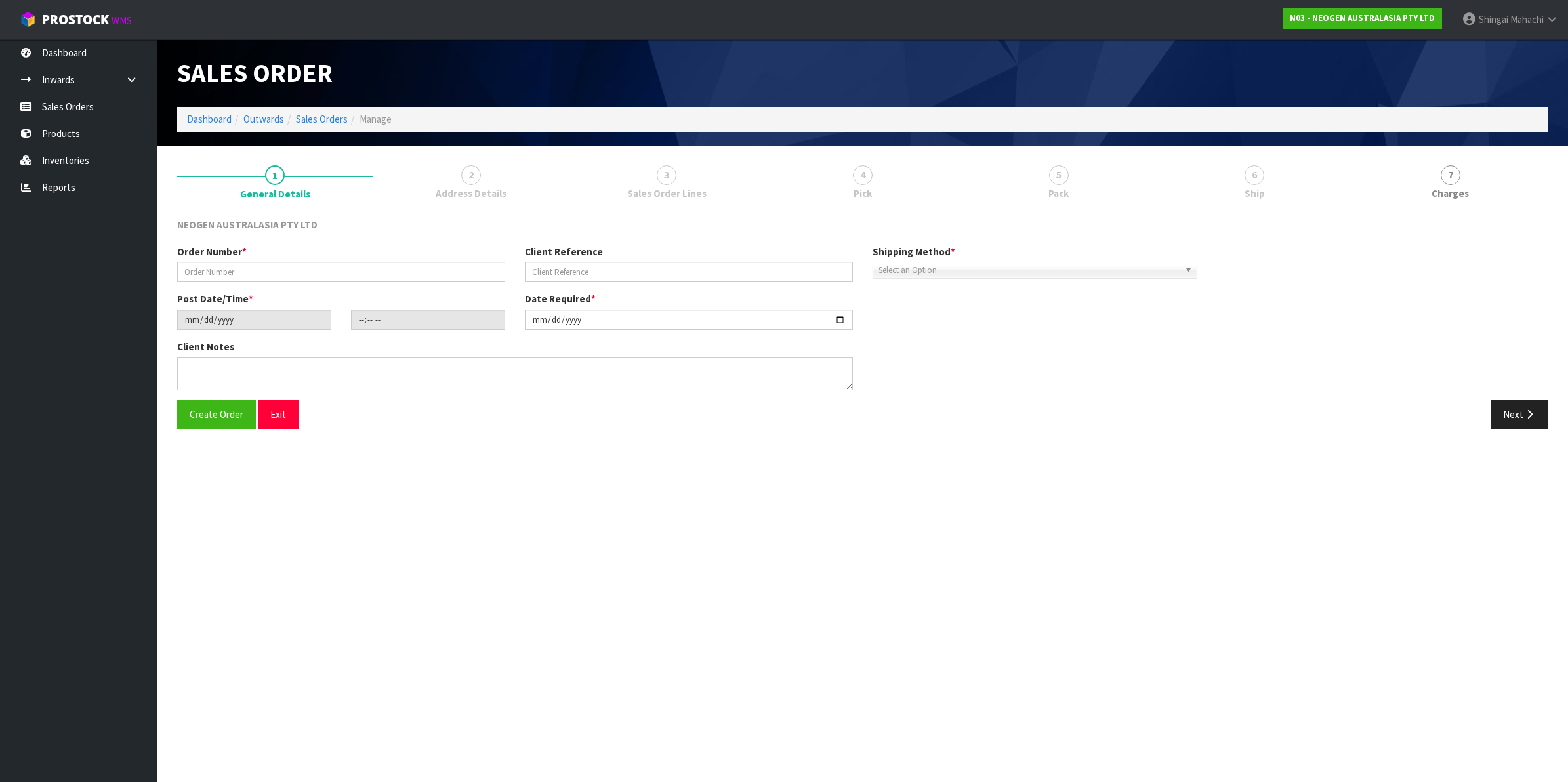
type textarea "SORRY FOR LAST MINUTE NOTIFICATION. [PERSON_NAME] IS COMING PICK THIS ORDER FOR…"
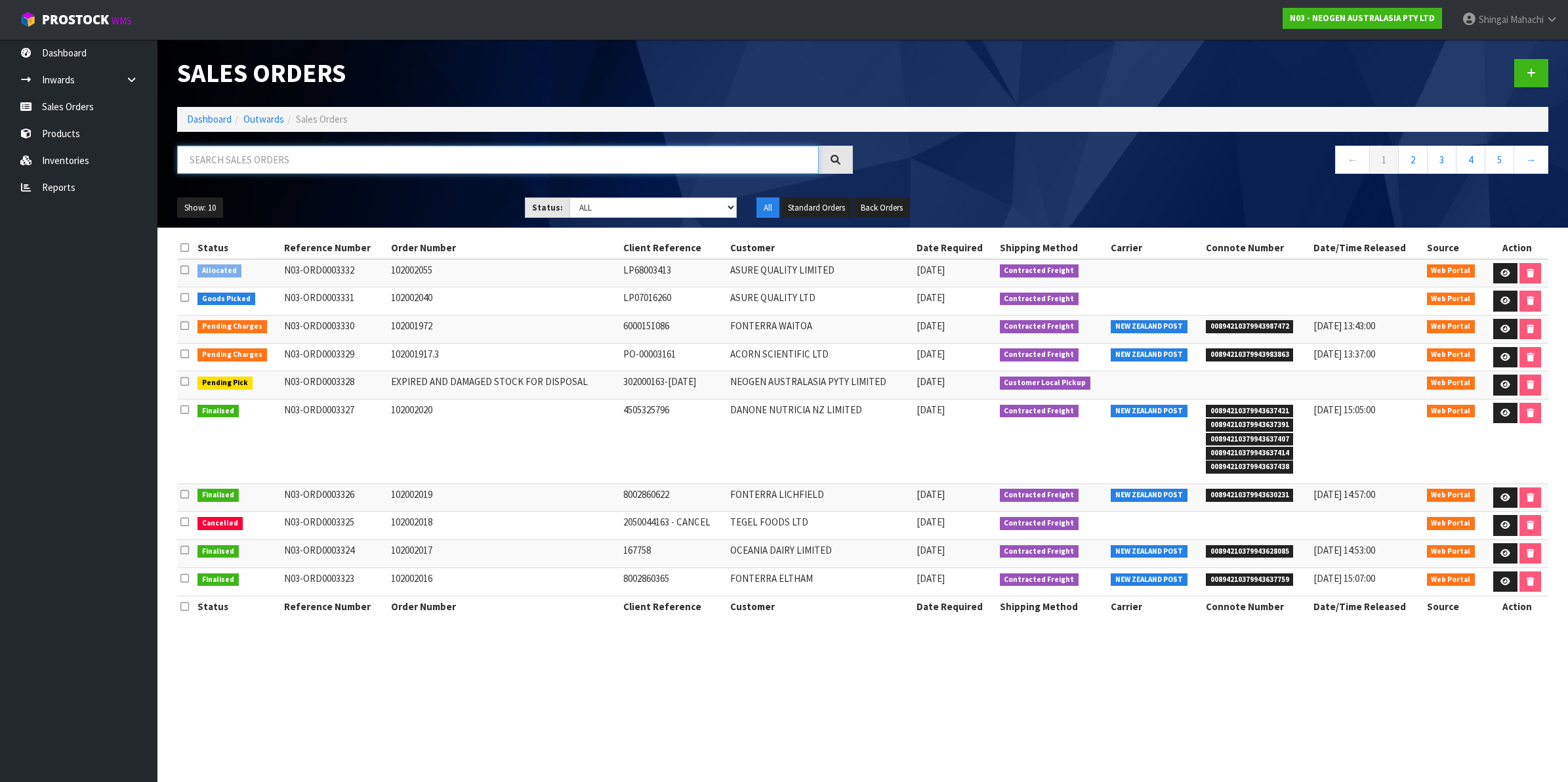
click at [291, 164] on input "text" at bounding box center [498, 160] width 642 height 28
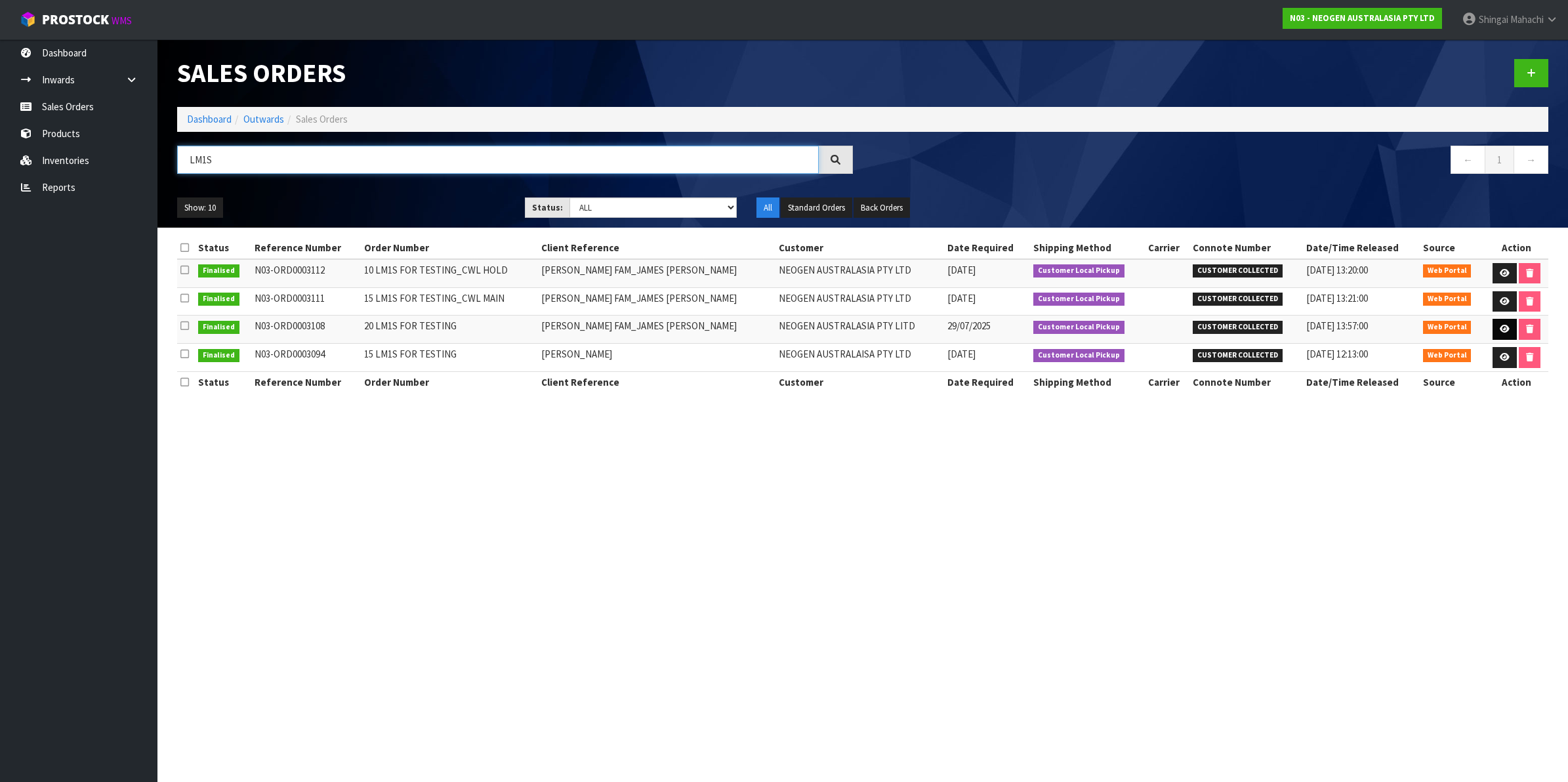
type input "LM1S"
click at [1501, 326] on icon at bounding box center [1504, 329] width 10 height 9
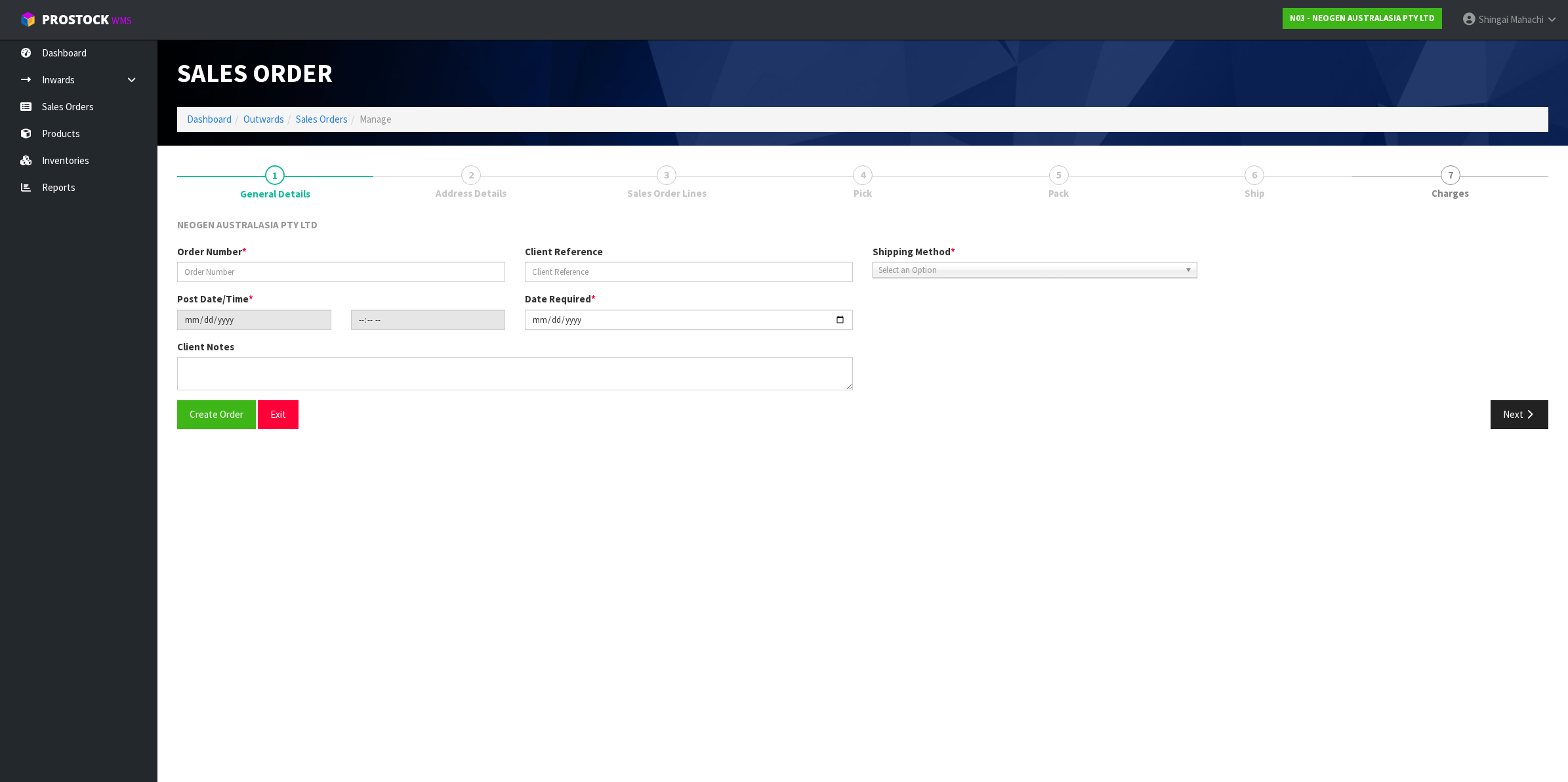
type input "20 LM1S FOR TESTING"
type input "[PERSON_NAME] FAM_JAMES [PERSON_NAME]"
type input "[DATE]"
type input "12:43:00.000"
type input "[DATE]"
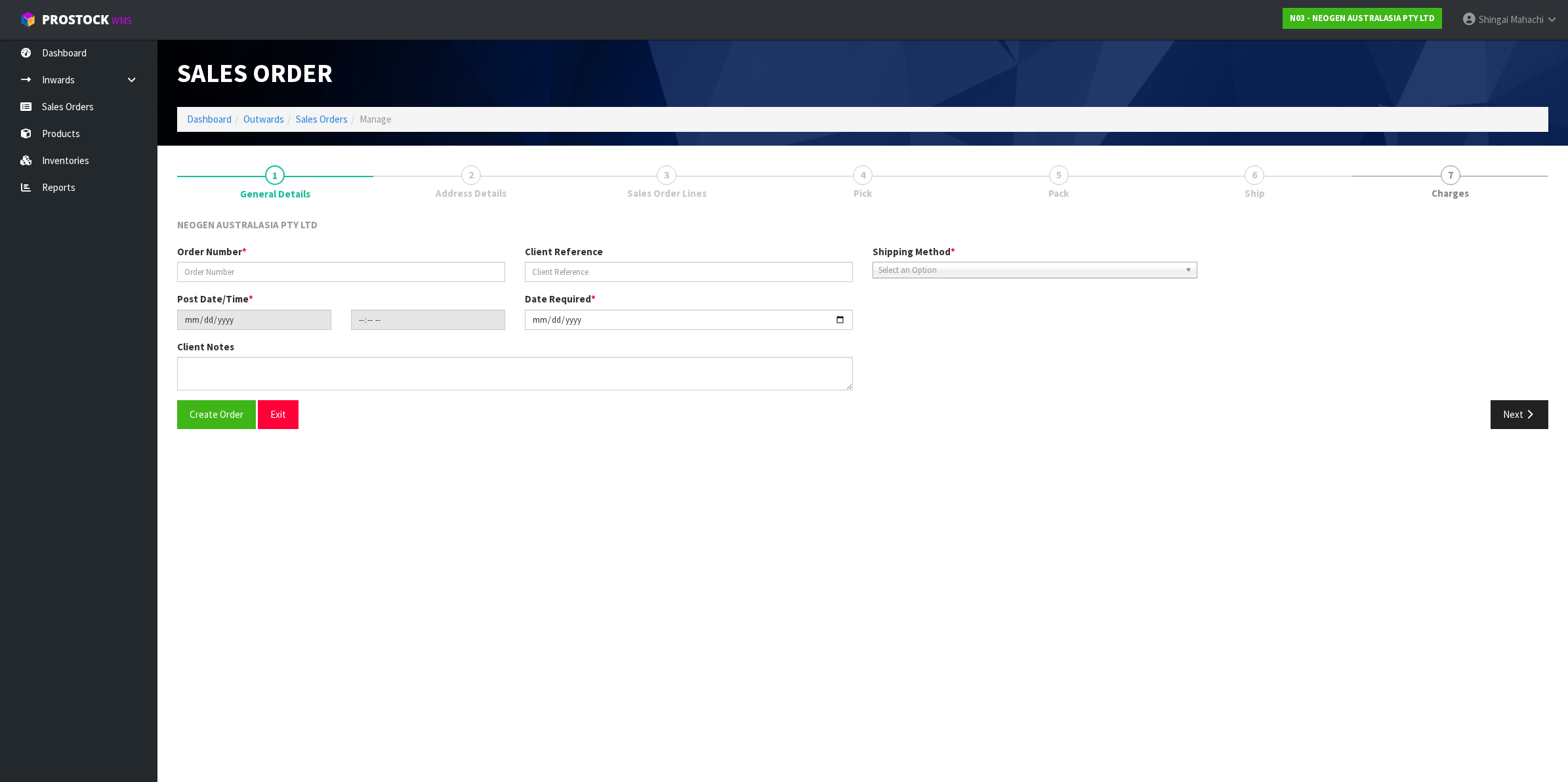
type textarea "[PERSON_NAME] COMING TO PICK UP JUST LIKE [DATE]."
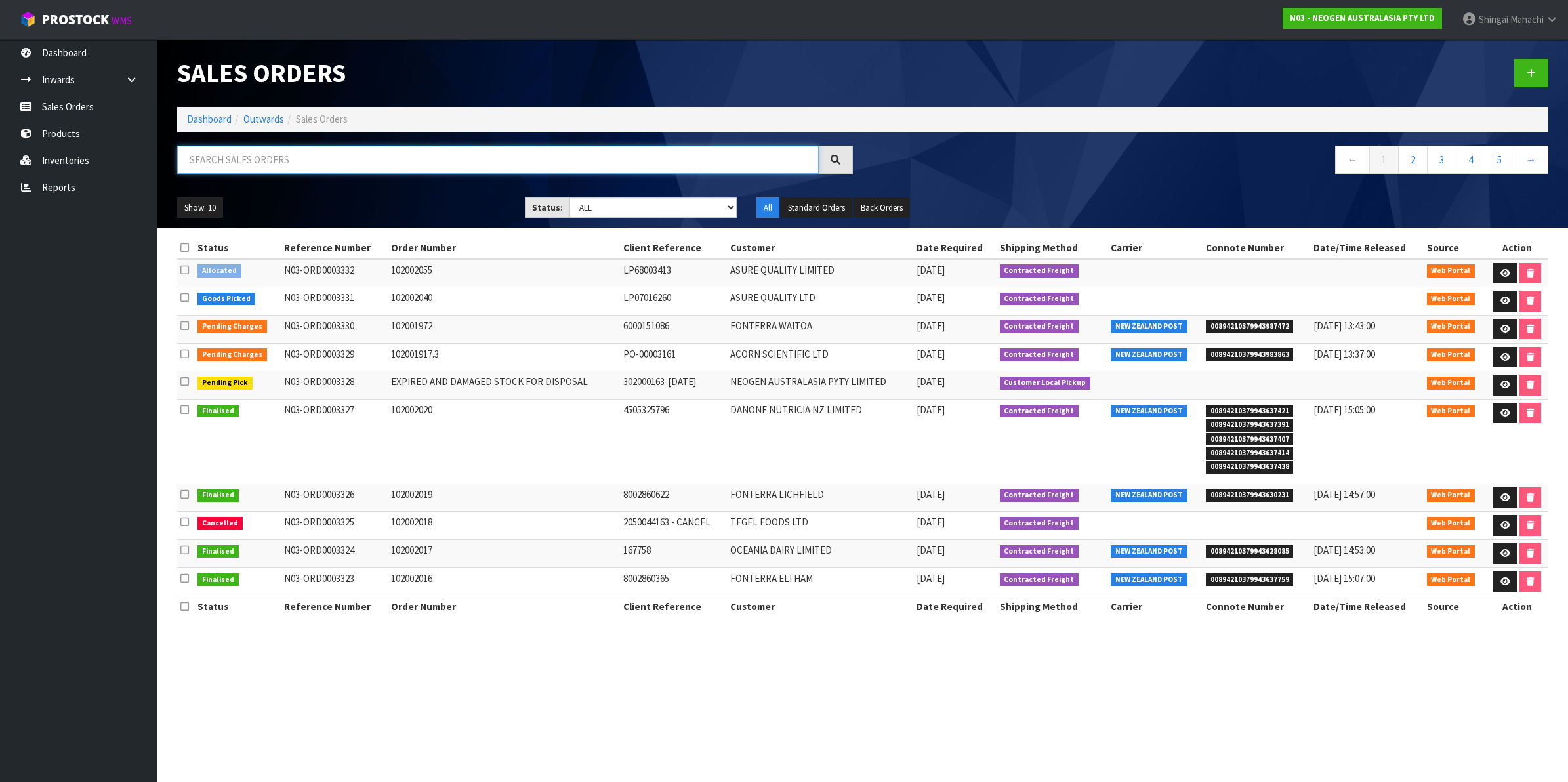
click at [240, 160] on input "text" at bounding box center [498, 160] width 642 height 28
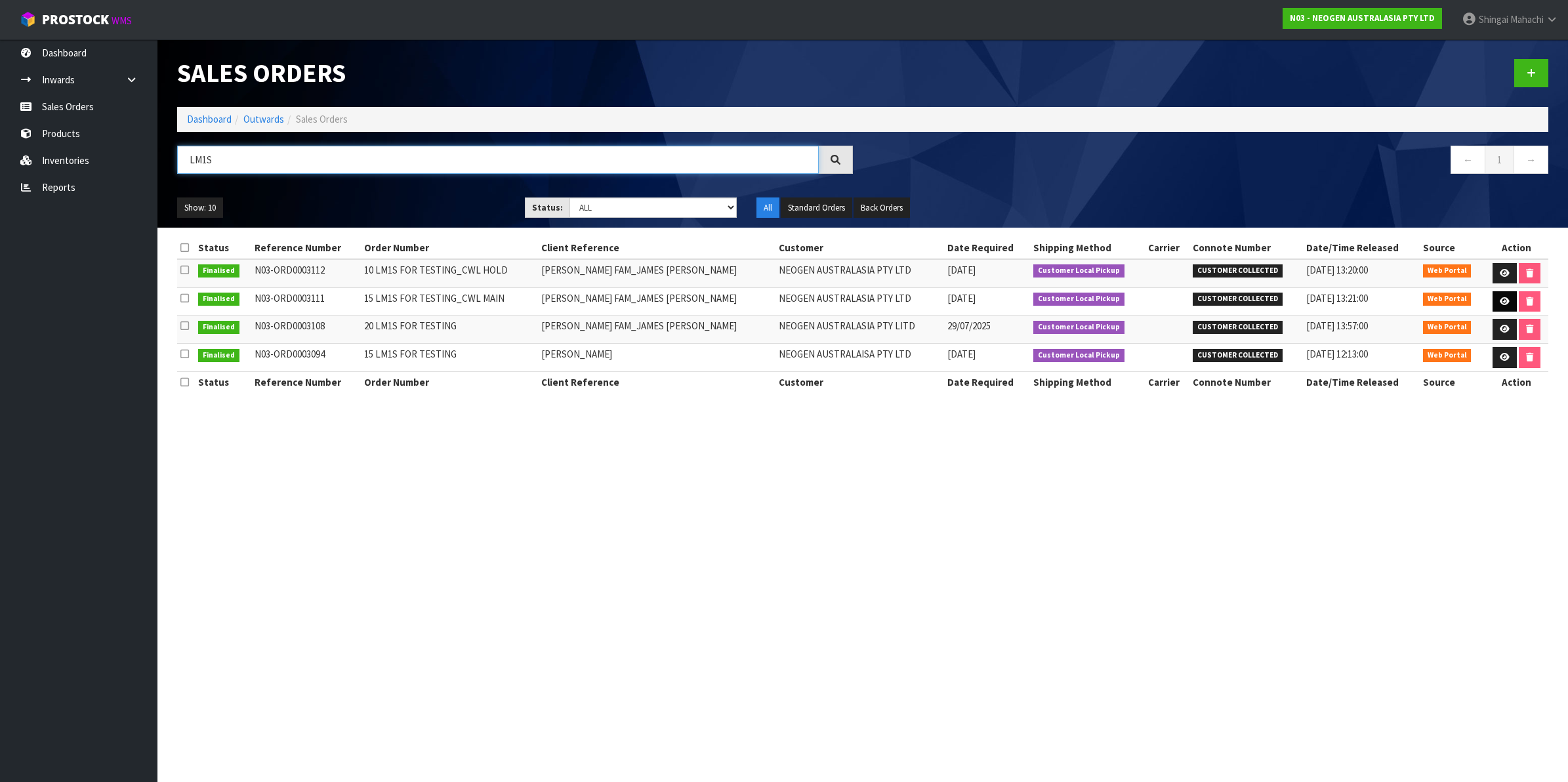
type input "LM1S"
click at [1502, 302] on icon at bounding box center [1504, 302] width 10 height 9
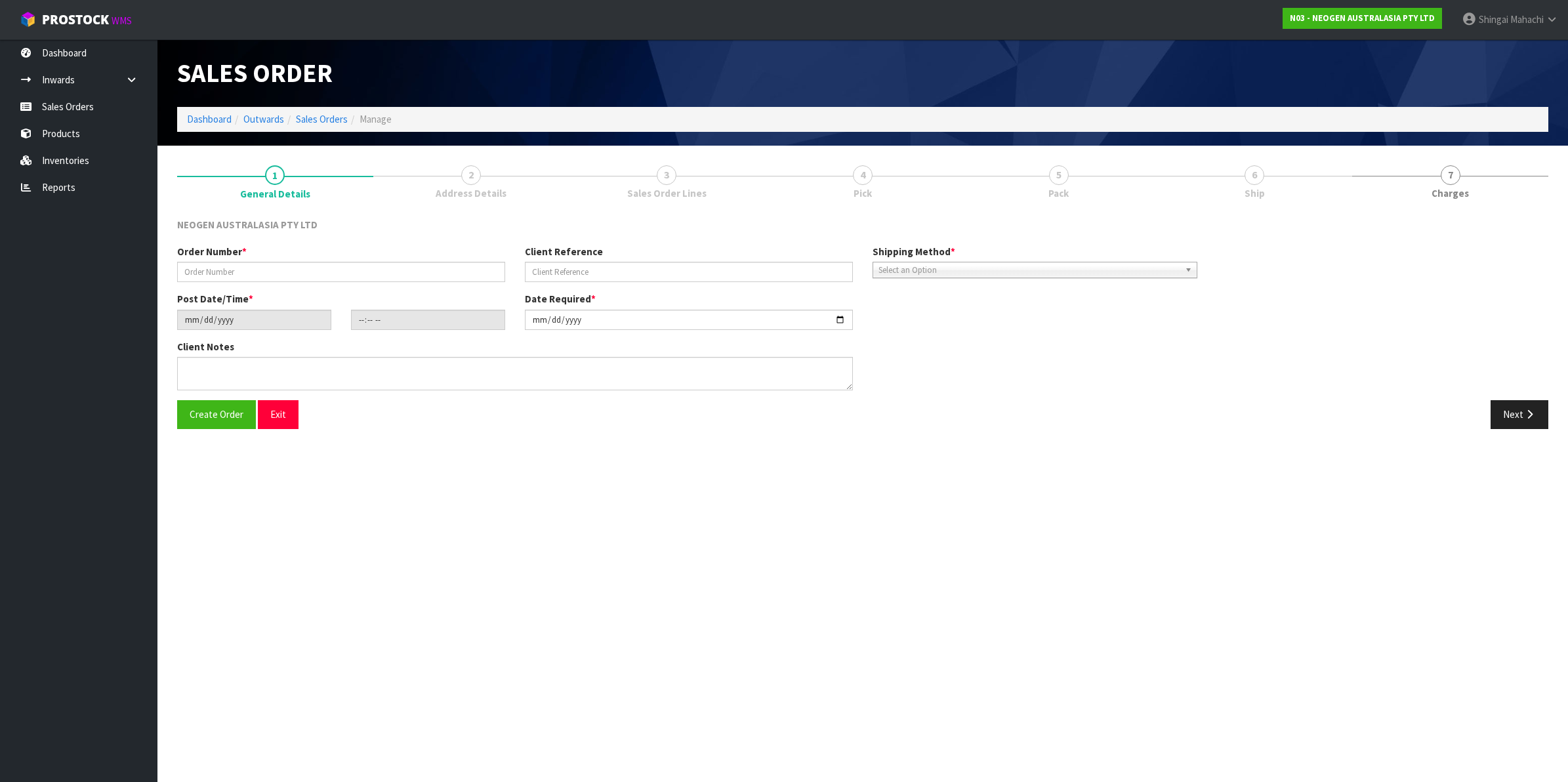
type input "15 LM1S FOR TESTING_CWL MAIN"
type input "[PERSON_NAME] FAM_JAMES [PERSON_NAME]"
type input "[DATE]"
type input "10:17:00.000"
type input "[DATE]"
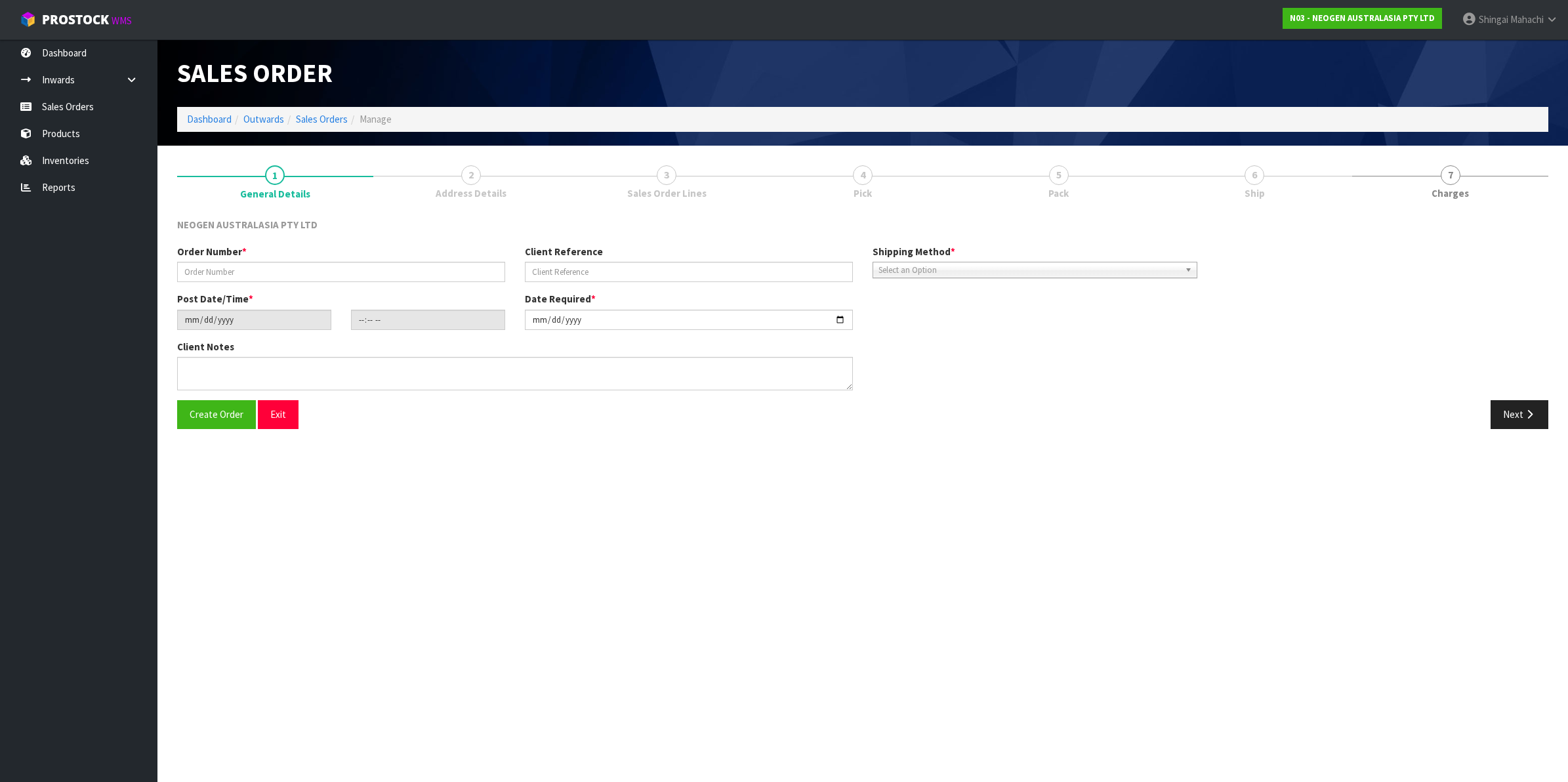
type textarea "[PERSON_NAME] FAM COMING AT 1:00 PM TO PICK THEM UP."
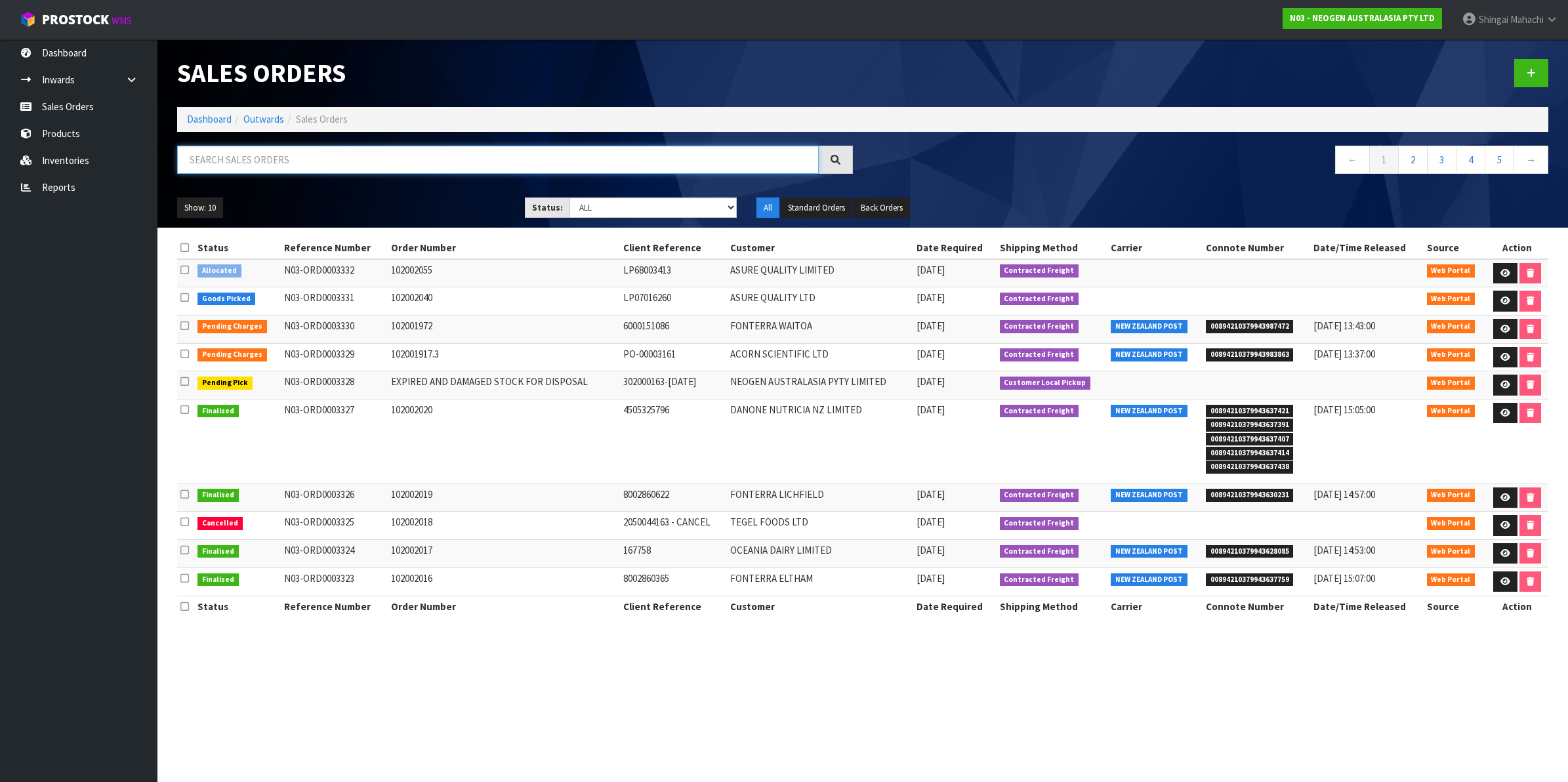
click at [303, 163] on input "text" at bounding box center [498, 160] width 642 height 28
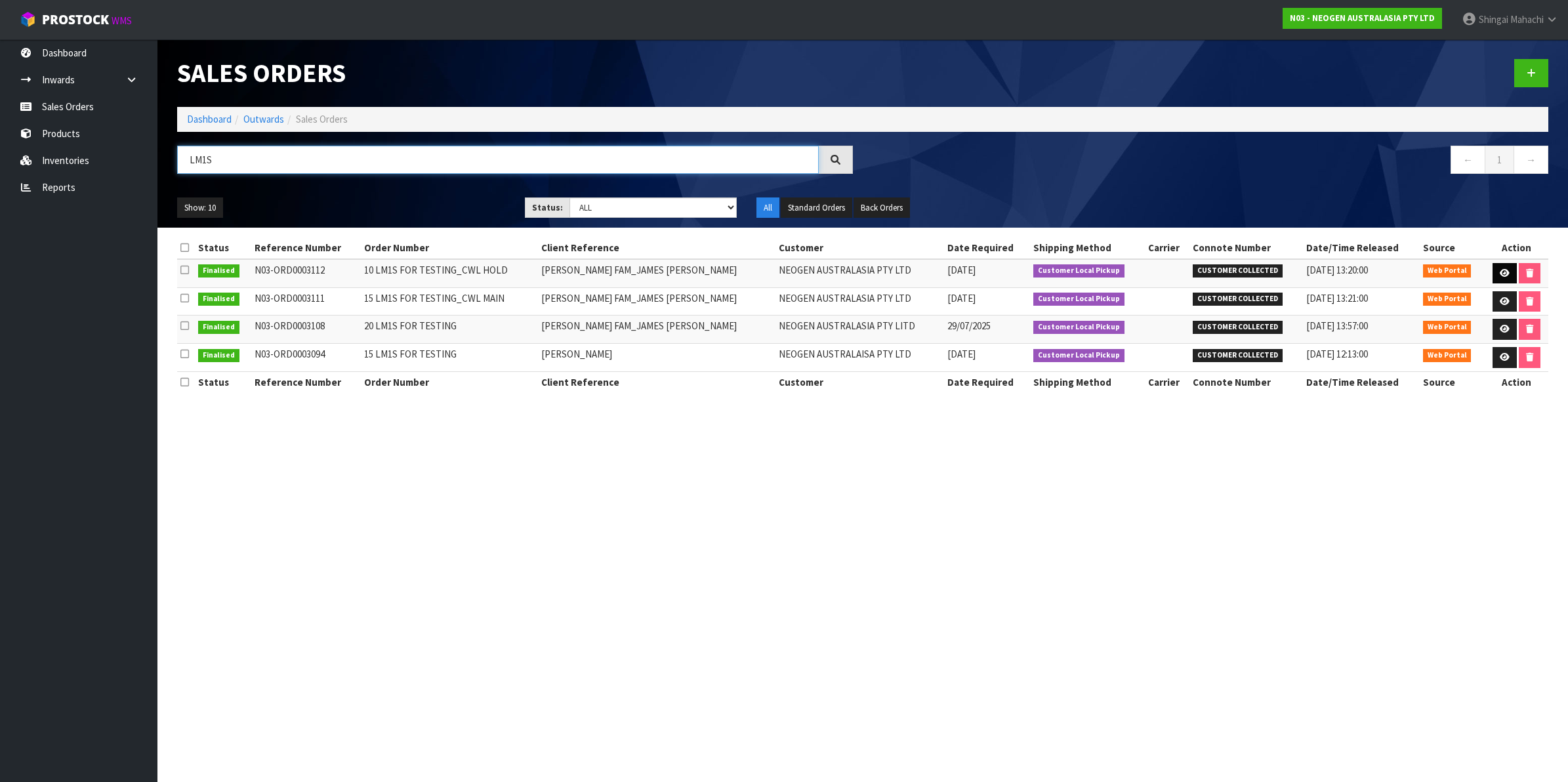
type input "LM1S"
click at [1500, 273] on icon at bounding box center [1504, 274] width 10 height 9
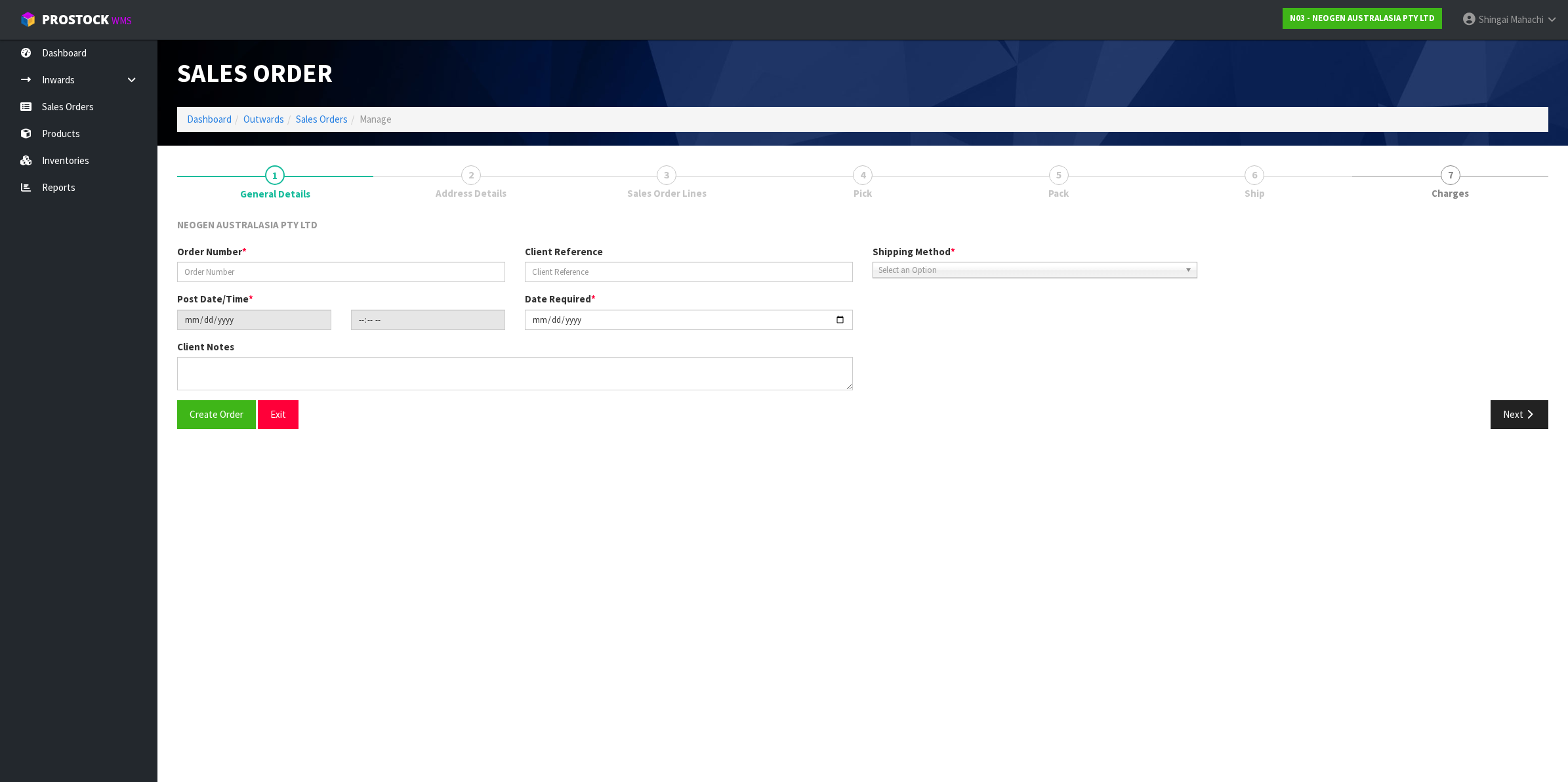
type input "10 LM1S FOR TESTING_CWL HOLD"
type input "[PERSON_NAME] FAM_JAMES [PERSON_NAME]"
type input "[DATE]"
type input "10:30:00.000"
type input "[DATE]"
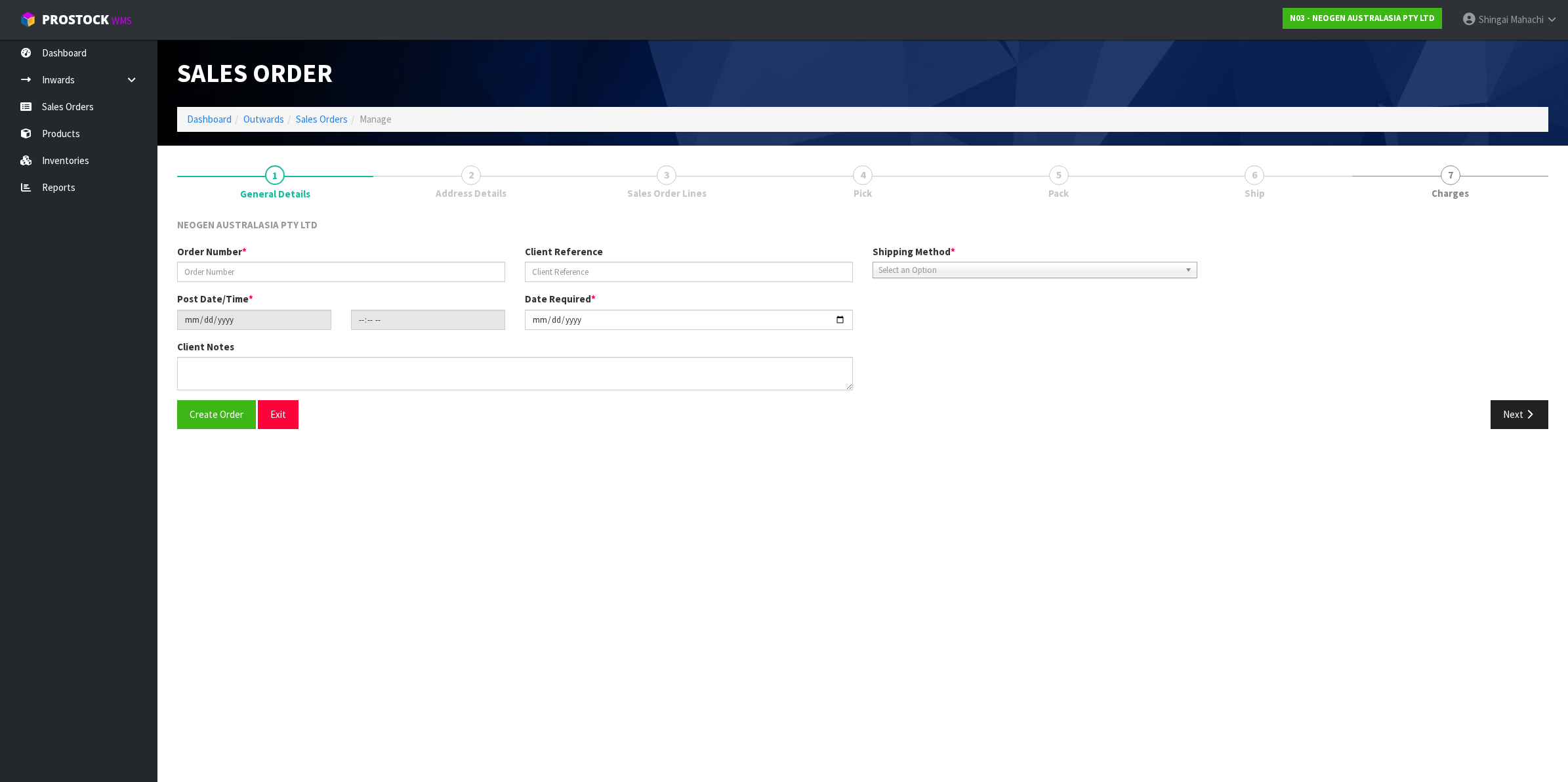
type textarea "PLEASE PICK FROM HOLD WAREHOUSE. [PERSON_NAME] FAM COMING TO PICK UP AT 01:00 P…"
type input "15 LM1S FOR TESTING"
type input "[PERSON_NAME]"
type input "[DATE]"
type input "09:57:00.000"
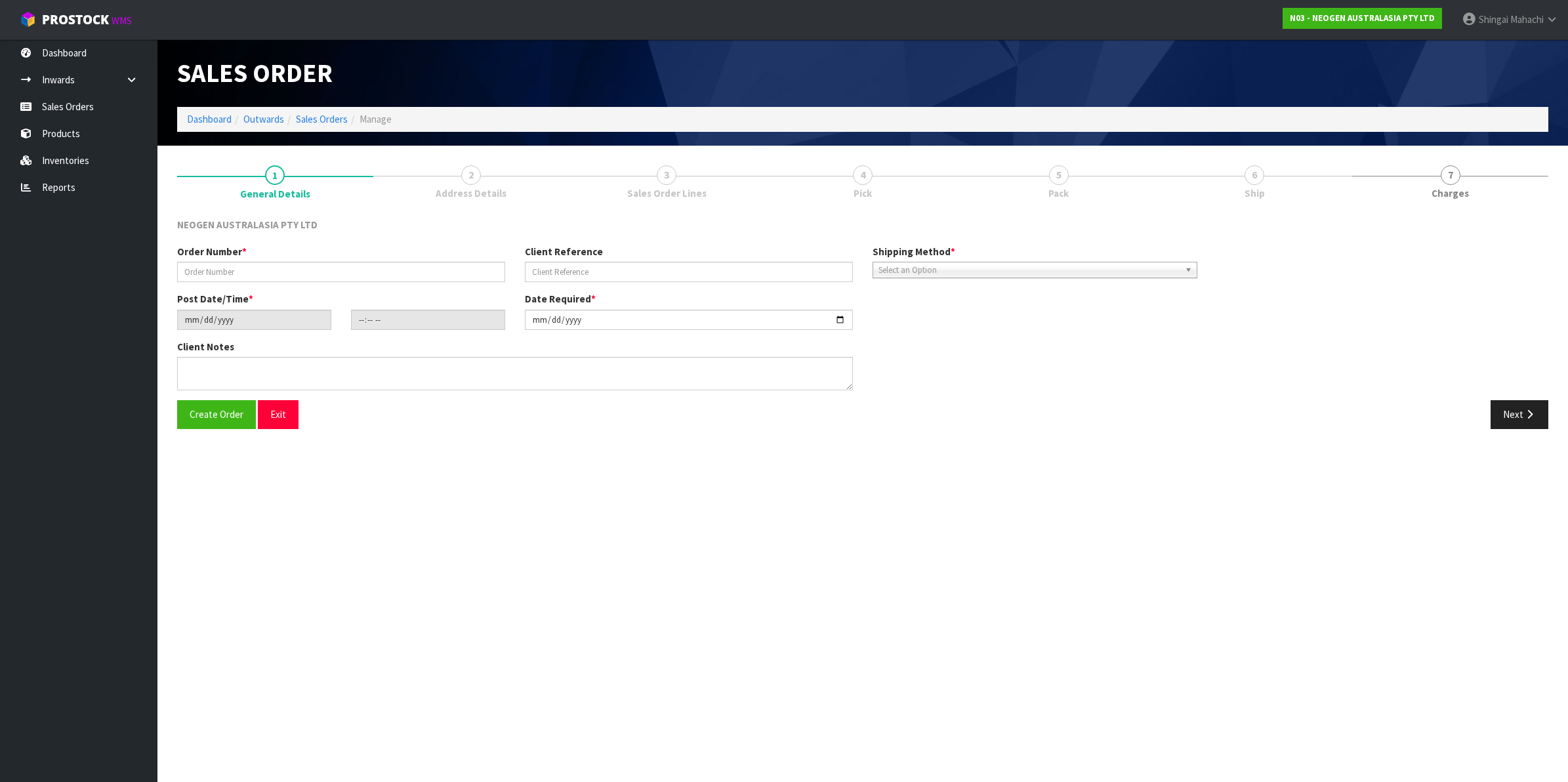
type input "[DATE]"
type textarea "SORRY FOR LAST MINUTE NOTIFICATION. [PERSON_NAME] IS COMING PICK THIS ORDER FOR…"
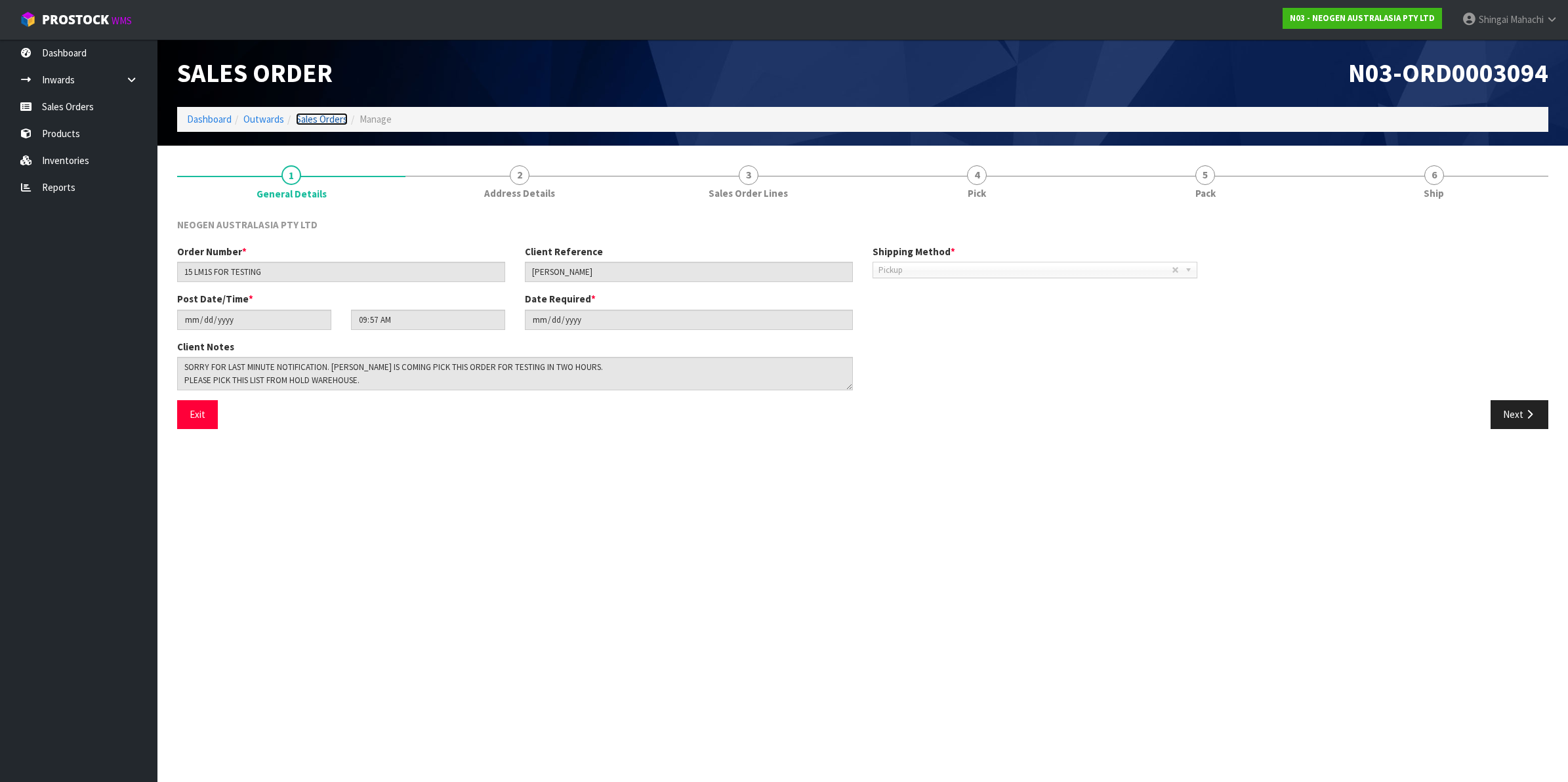
click at [315, 121] on link "Sales Orders" at bounding box center [322, 119] width 52 height 13
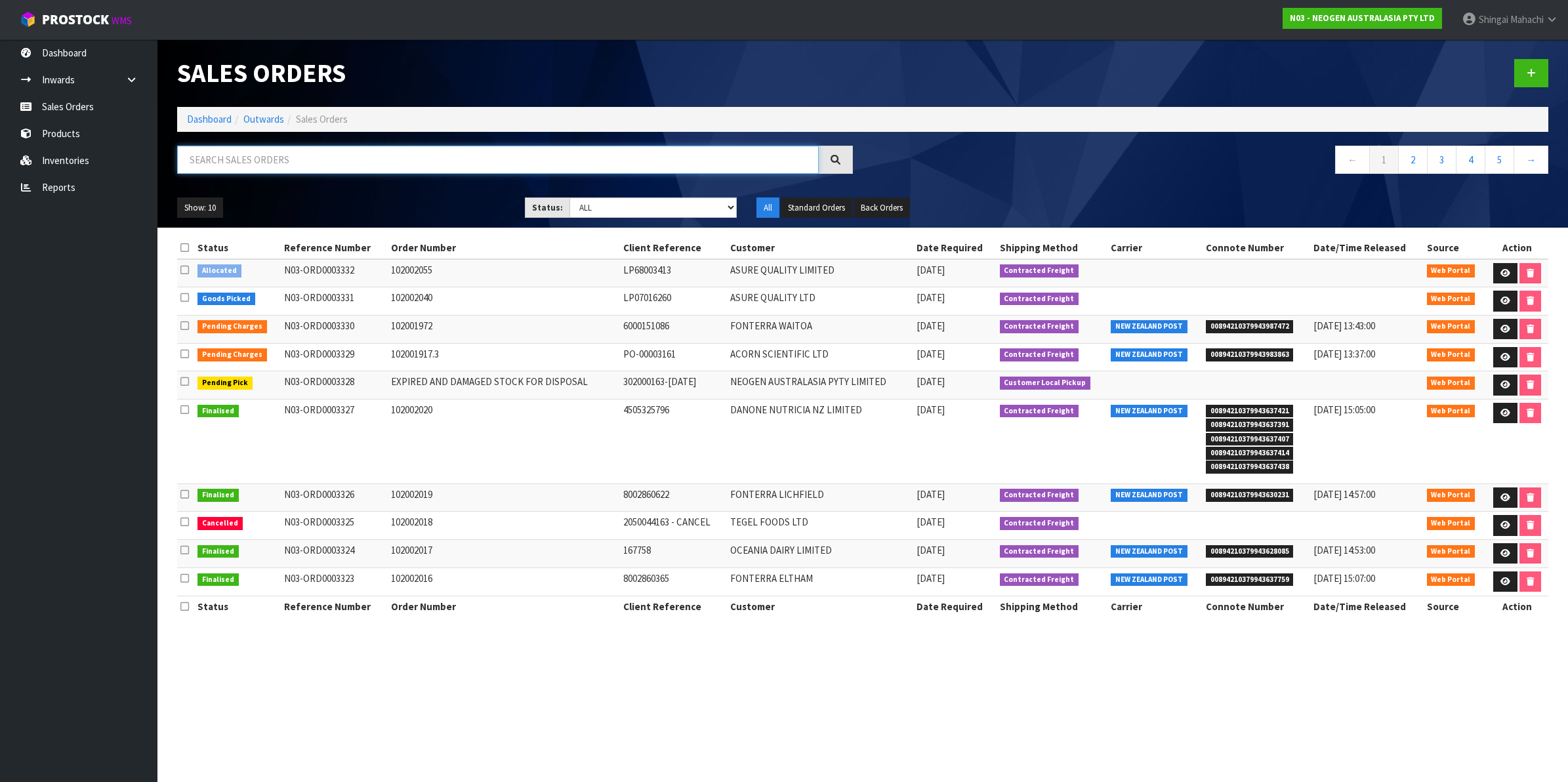
click at [271, 159] on input "text" at bounding box center [498, 160] width 642 height 28
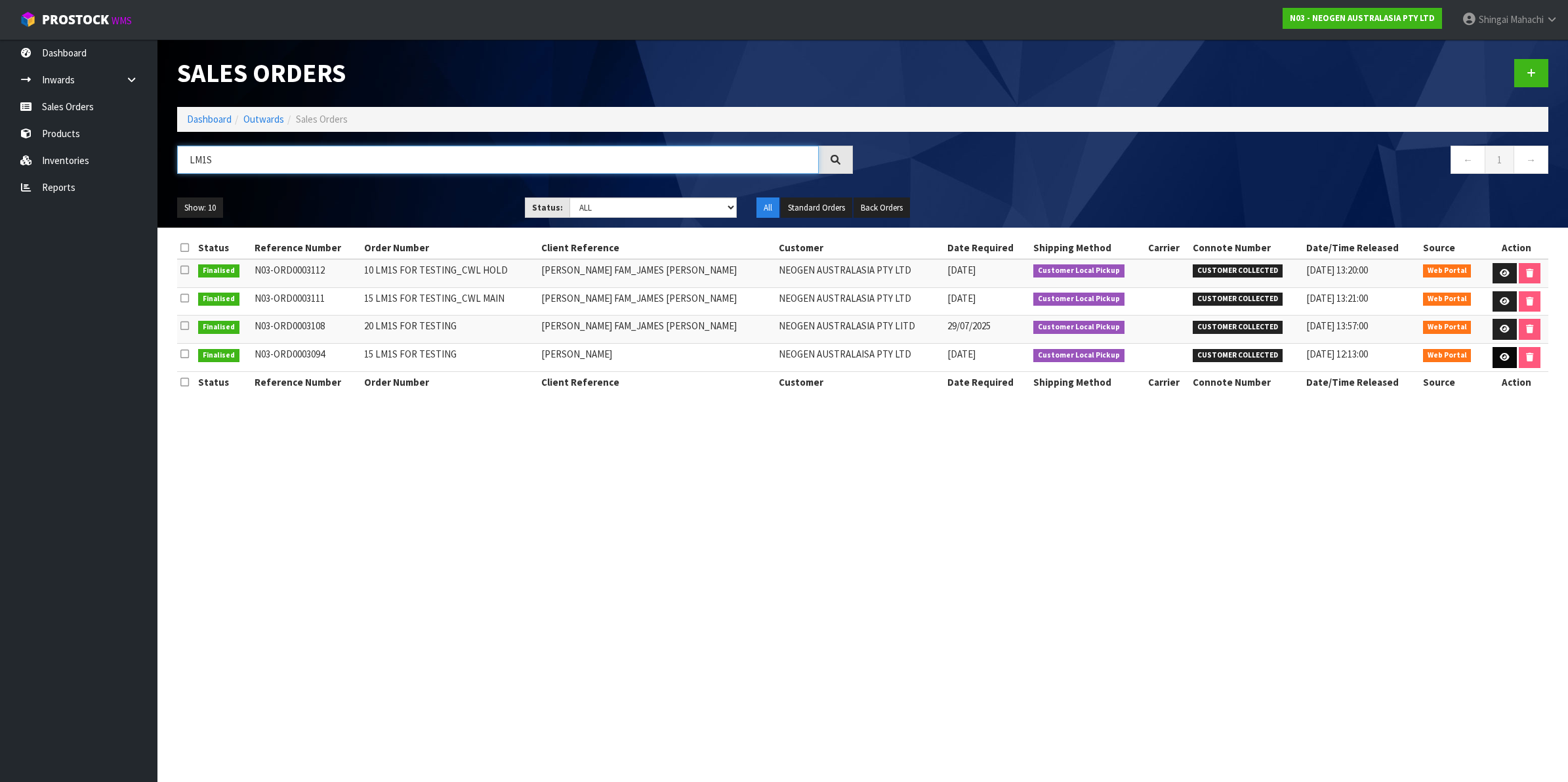
type input "LM1S"
click at [1500, 361] on icon at bounding box center [1504, 357] width 10 height 9
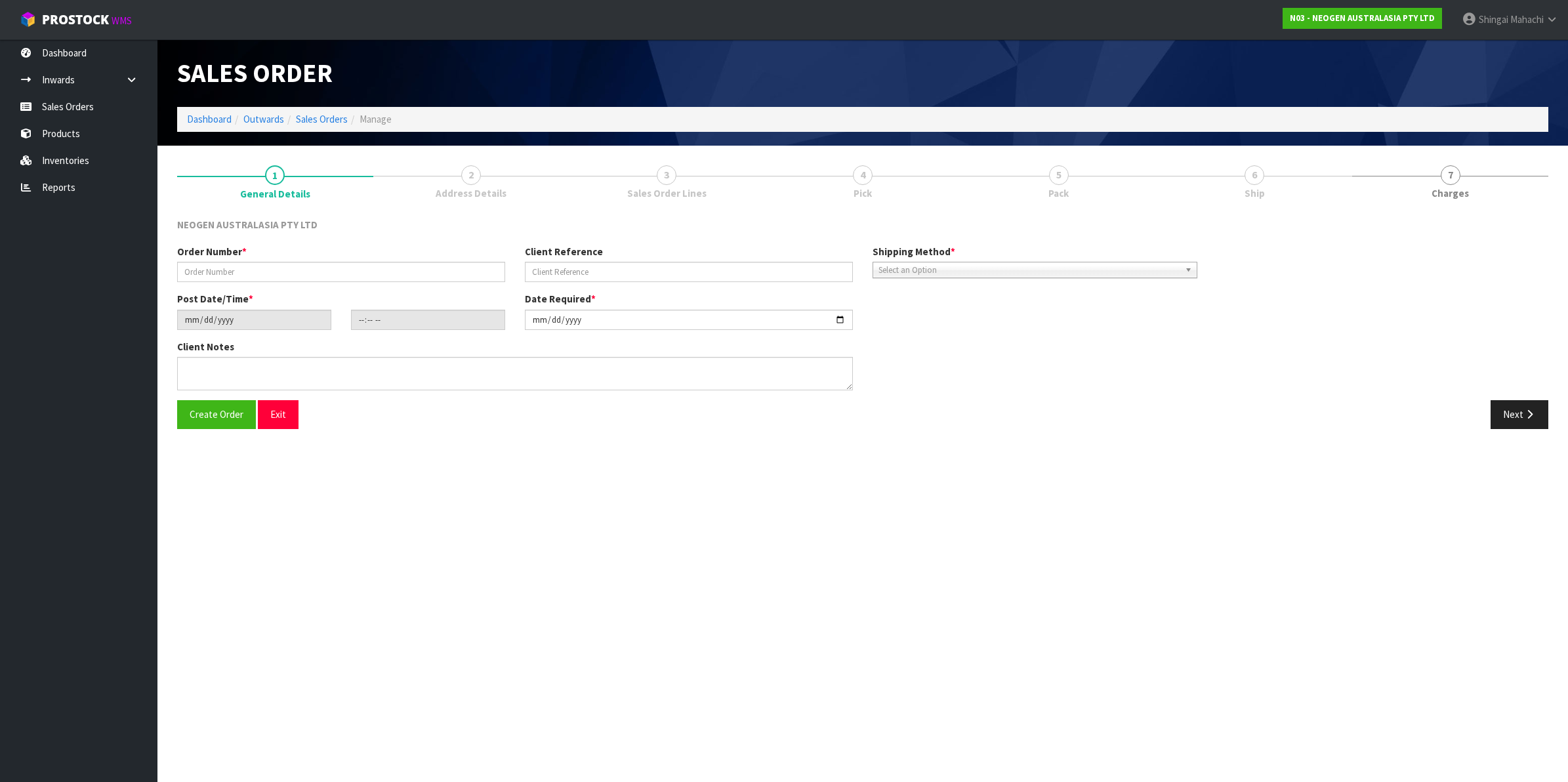
type input "15 LM1S FOR TESTING"
type input "[PERSON_NAME]"
type input "[DATE]"
type input "09:57:00.000"
type input "[DATE]"
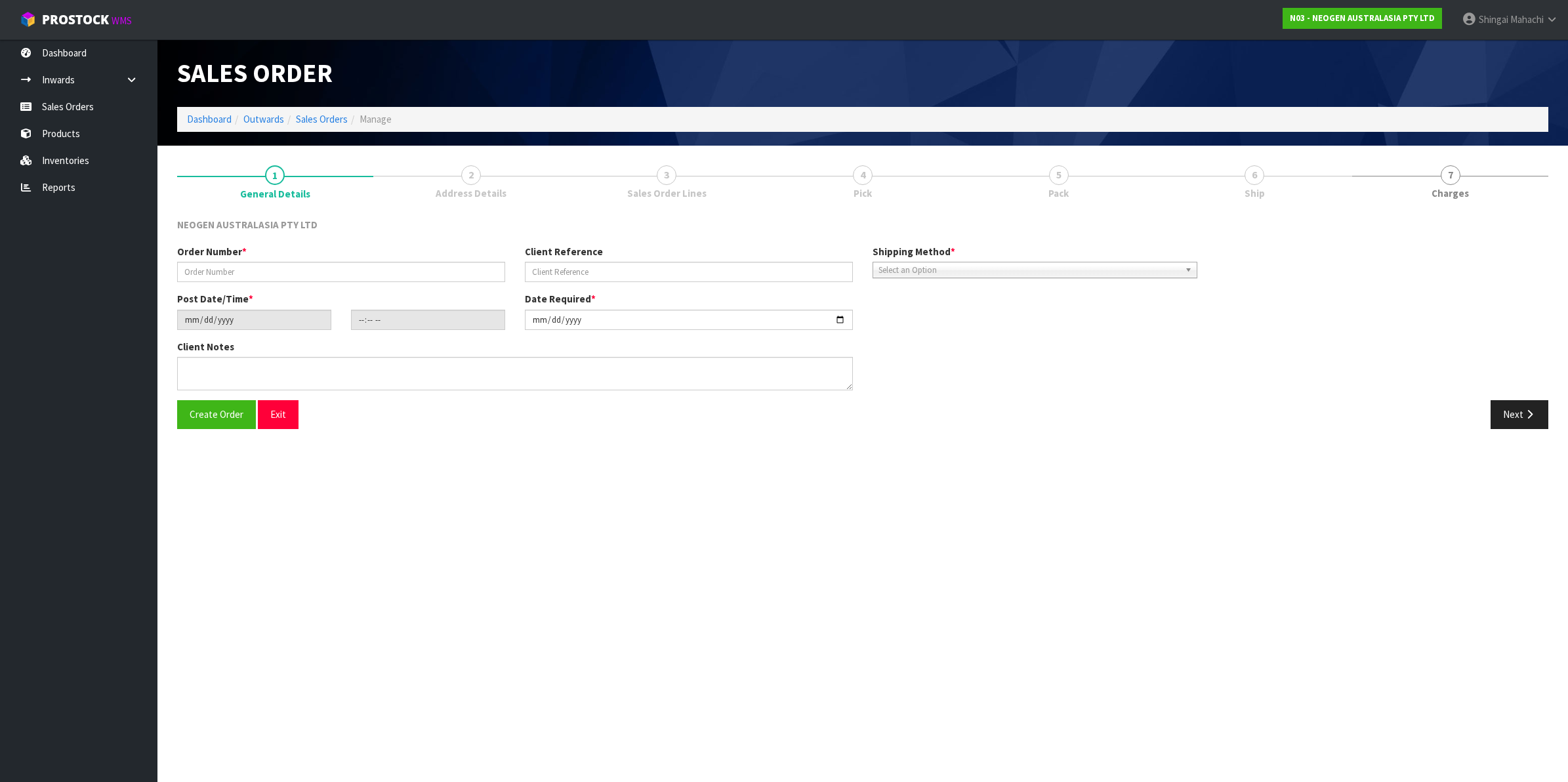
type textarea "SORRY FOR LAST MINUTE NOTIFICATION. [PERSON_NAME] IS COMING PICK THIS ORDER FOR…"
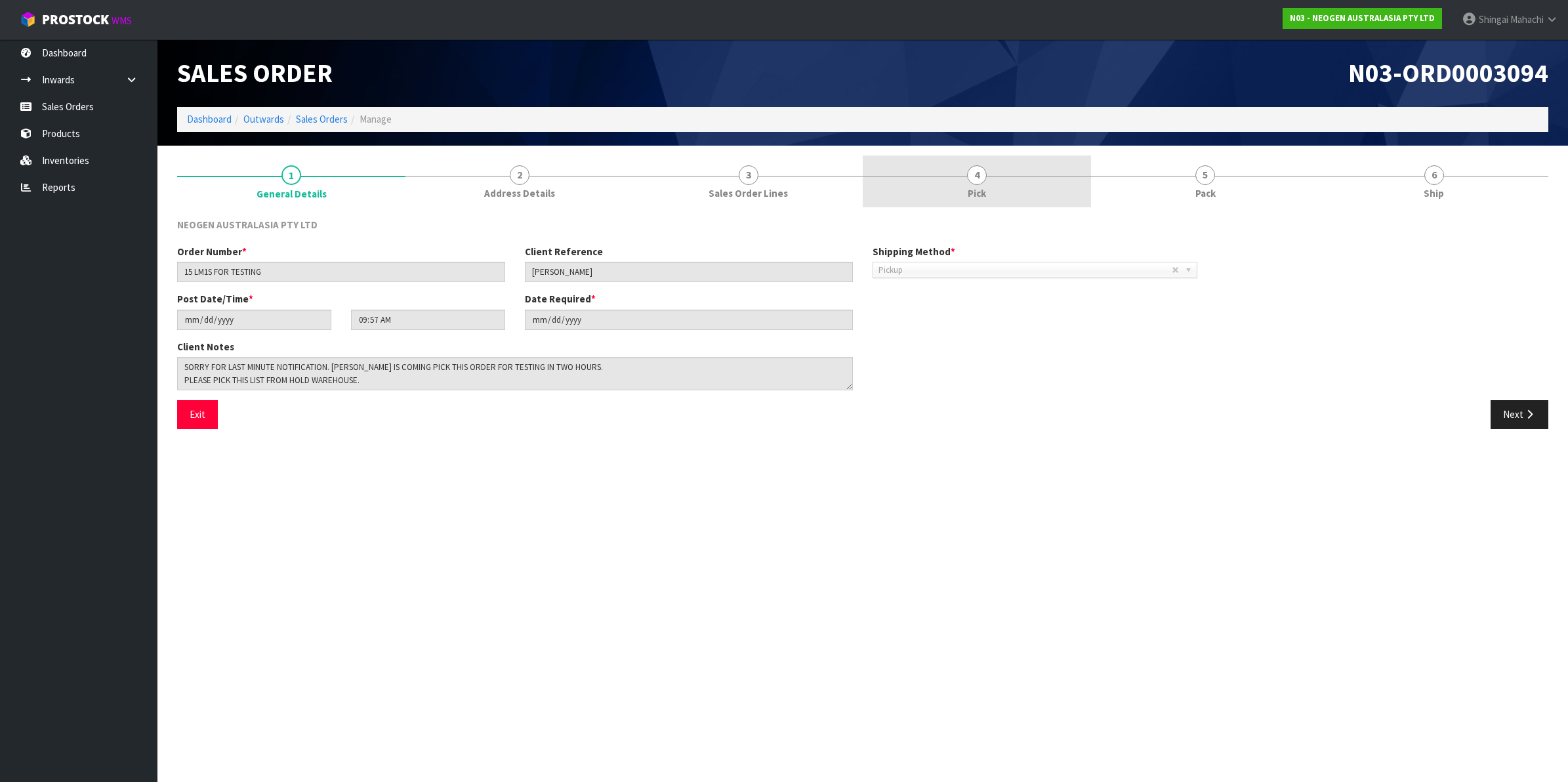
click at [976, 176] on span "4" at bounding box center [976, 175] width 20 height 20
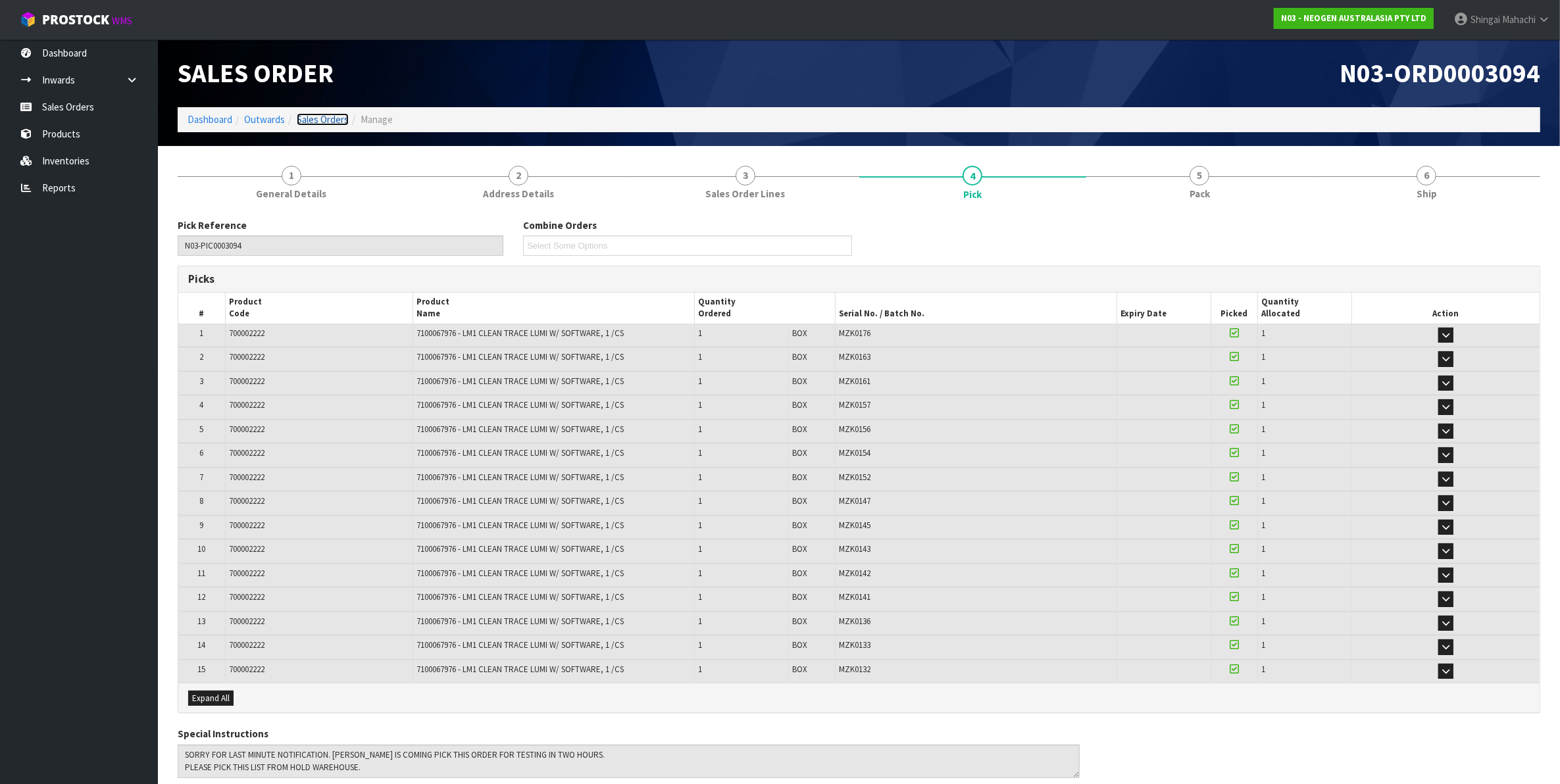
click at [303, 115] on link "Sales Orders" at bounding box center [323, 119] width 52 height 13
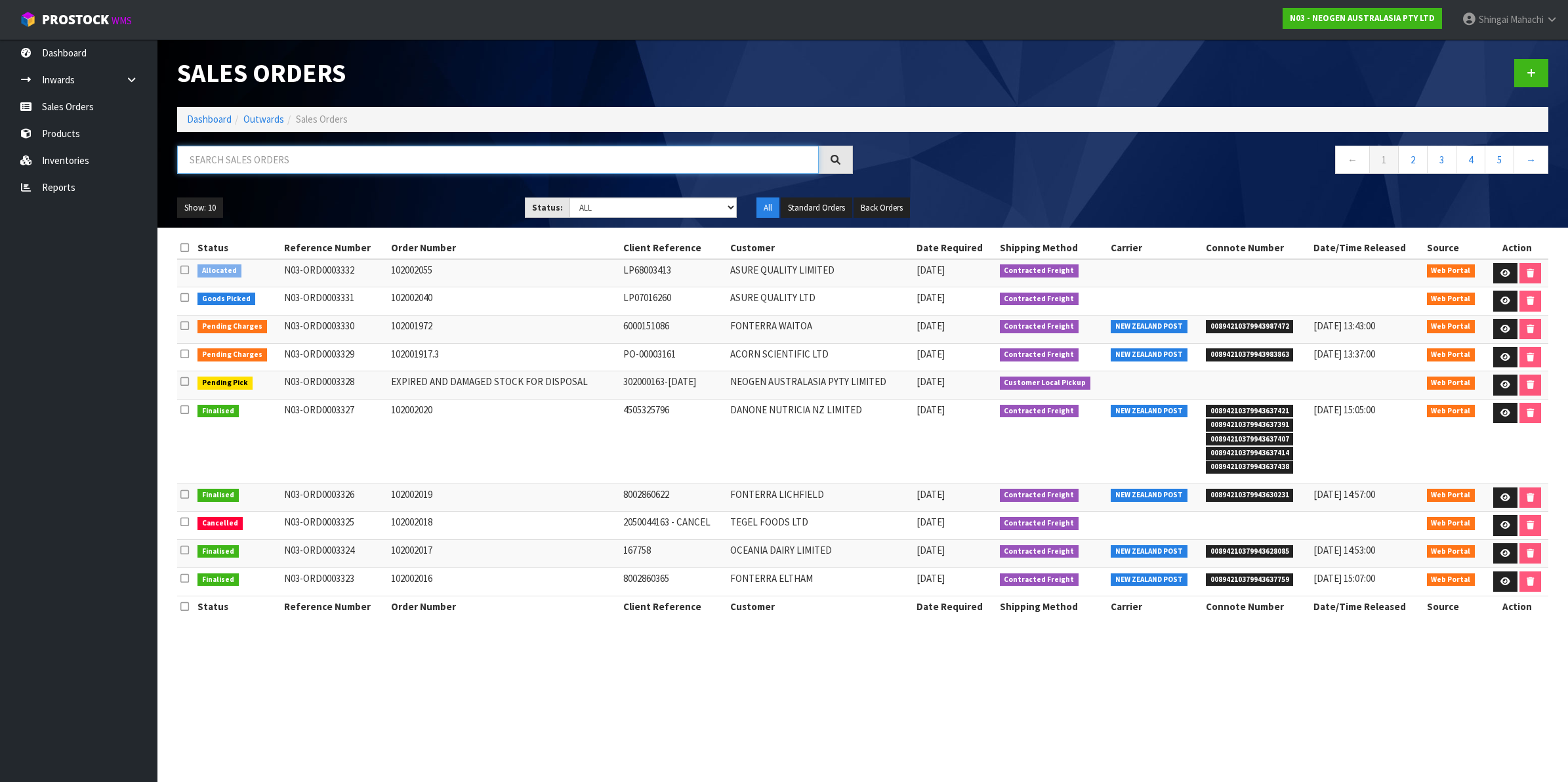
click at [308, 163] on input "text" at bounding box center [498, 160] width 642 height 28
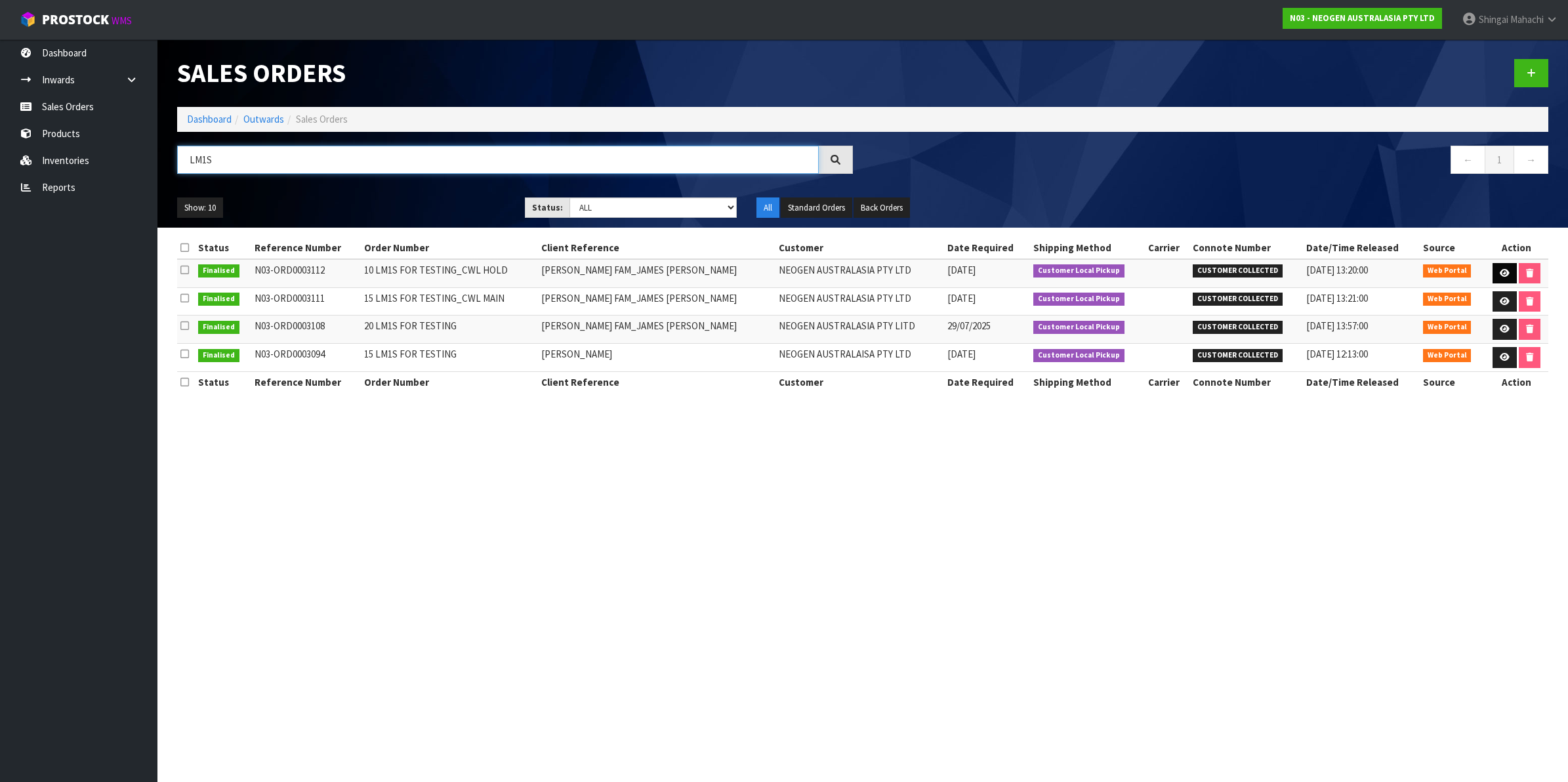
type input "LM1S"
click at [1500, 274] on icon at bounding box center [1504, 274] width 10 height 9
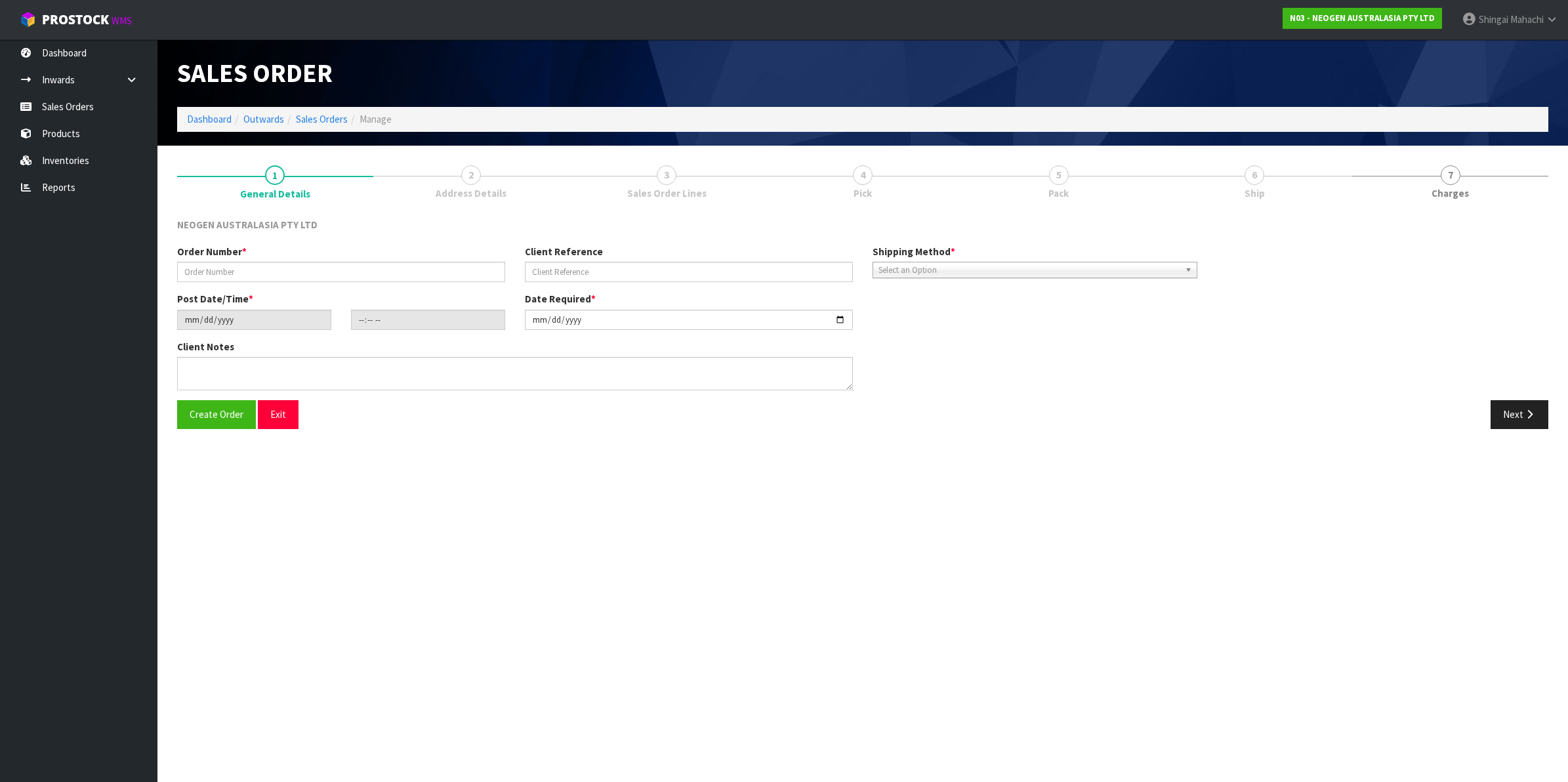
type input "10 LM1S FOR TESTING_CWL HOLD"
type input "[PERSON_NAME] FAM_JAMES [PERSON_NAME]"
type input "[DATE]"
type input "10:30:00.000"
type input "[DATE]"
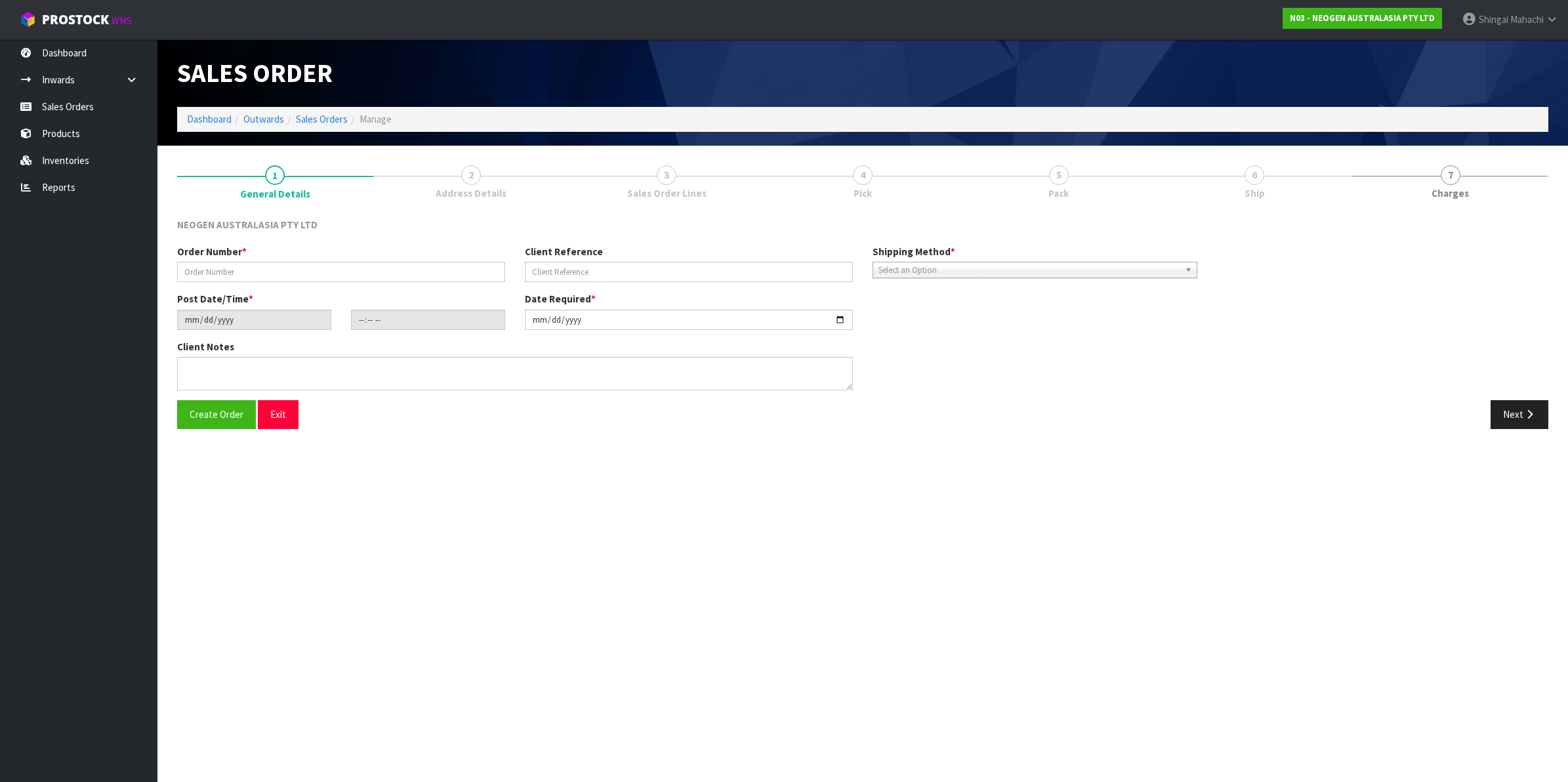
type textarea "PLEASE PICK FROM HOLD WAREHOUSE. [PERSON_NAME] FAM COMING TO PICK UP AT 01:00 P…"
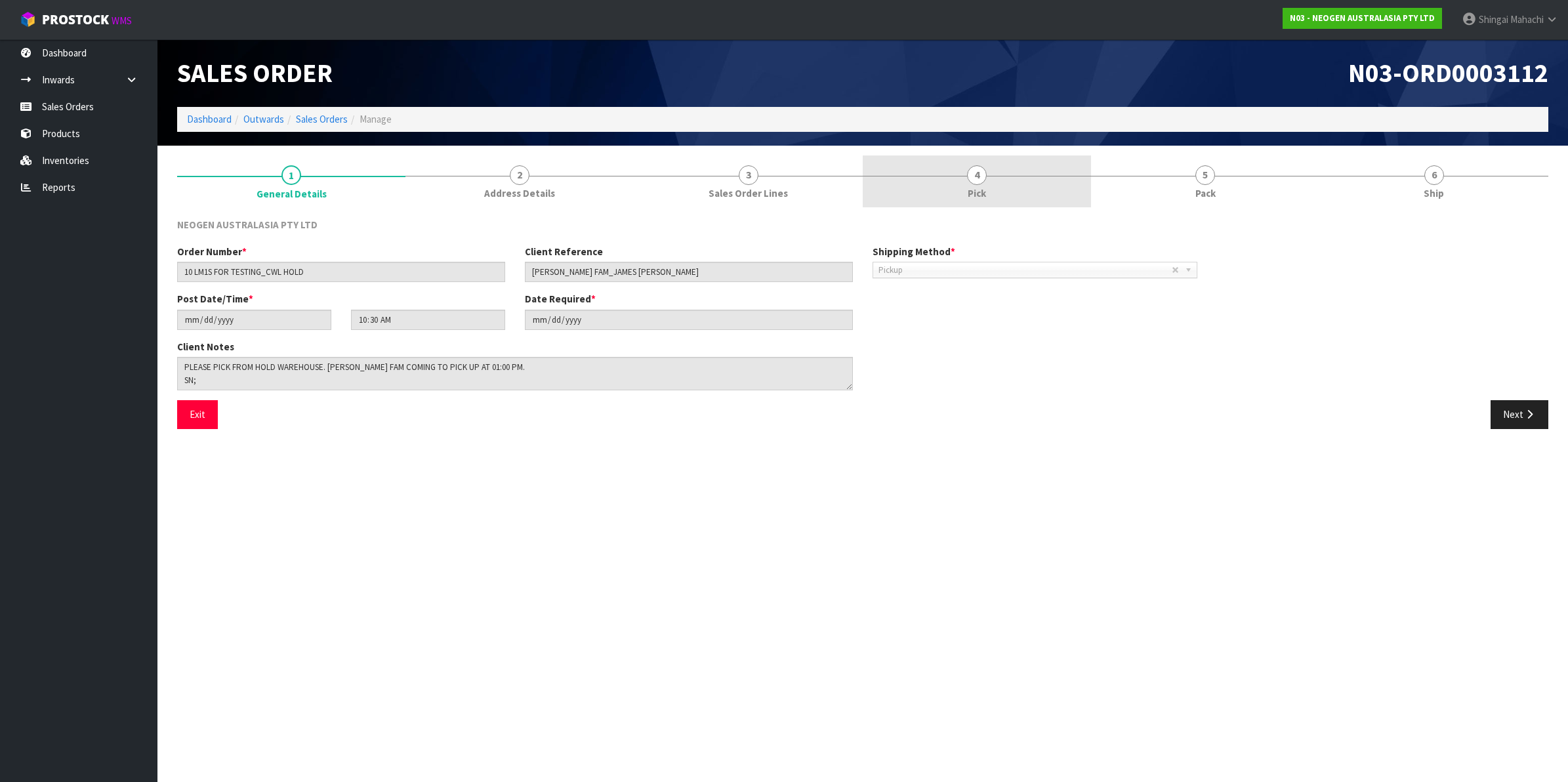
click at [976, 178] on span "4" at bounding box center [976, 175] width 20 height 20
